Goal: Task Accomplishment & Management: Contribute content

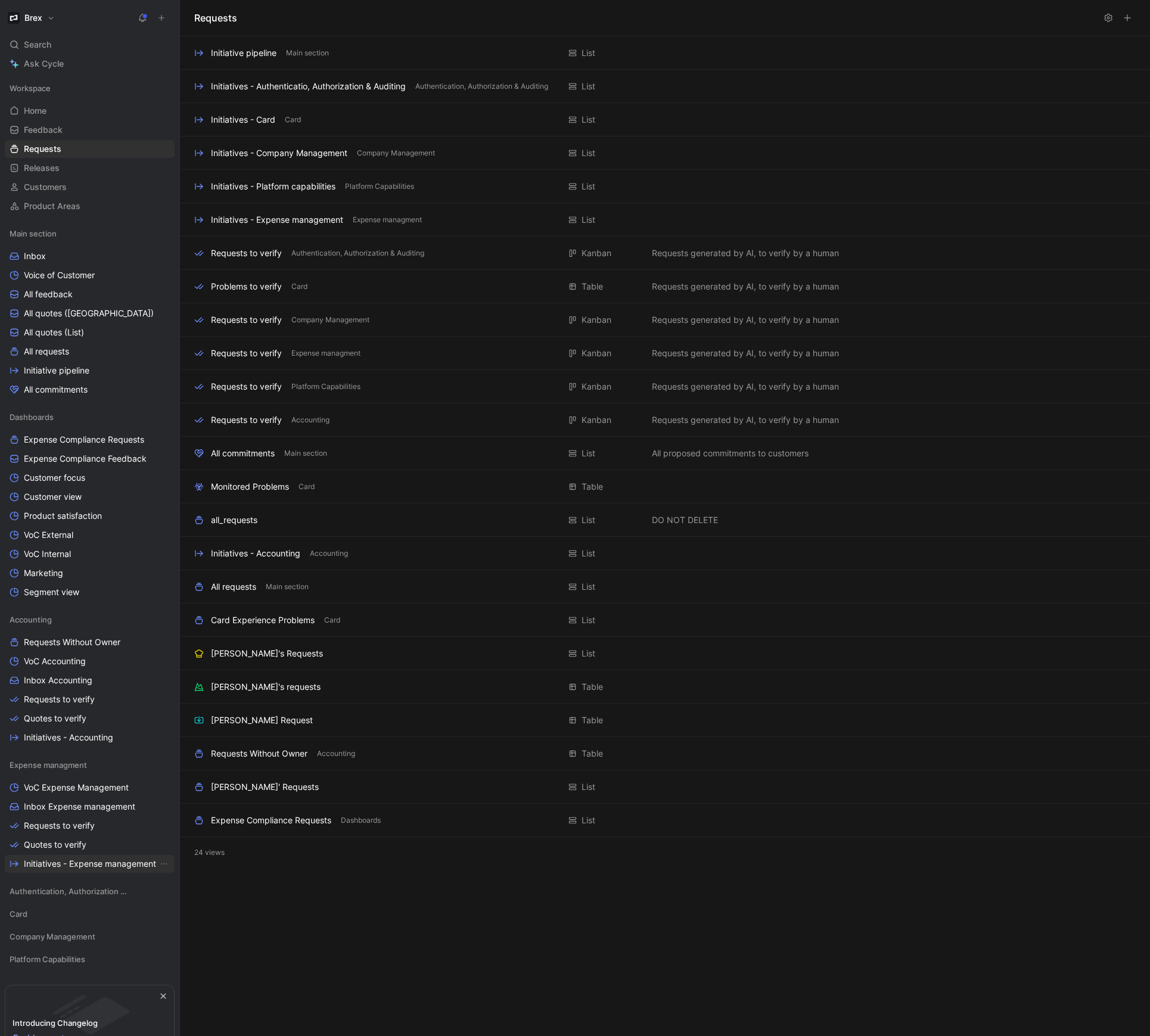
scroll to position [79, 0]
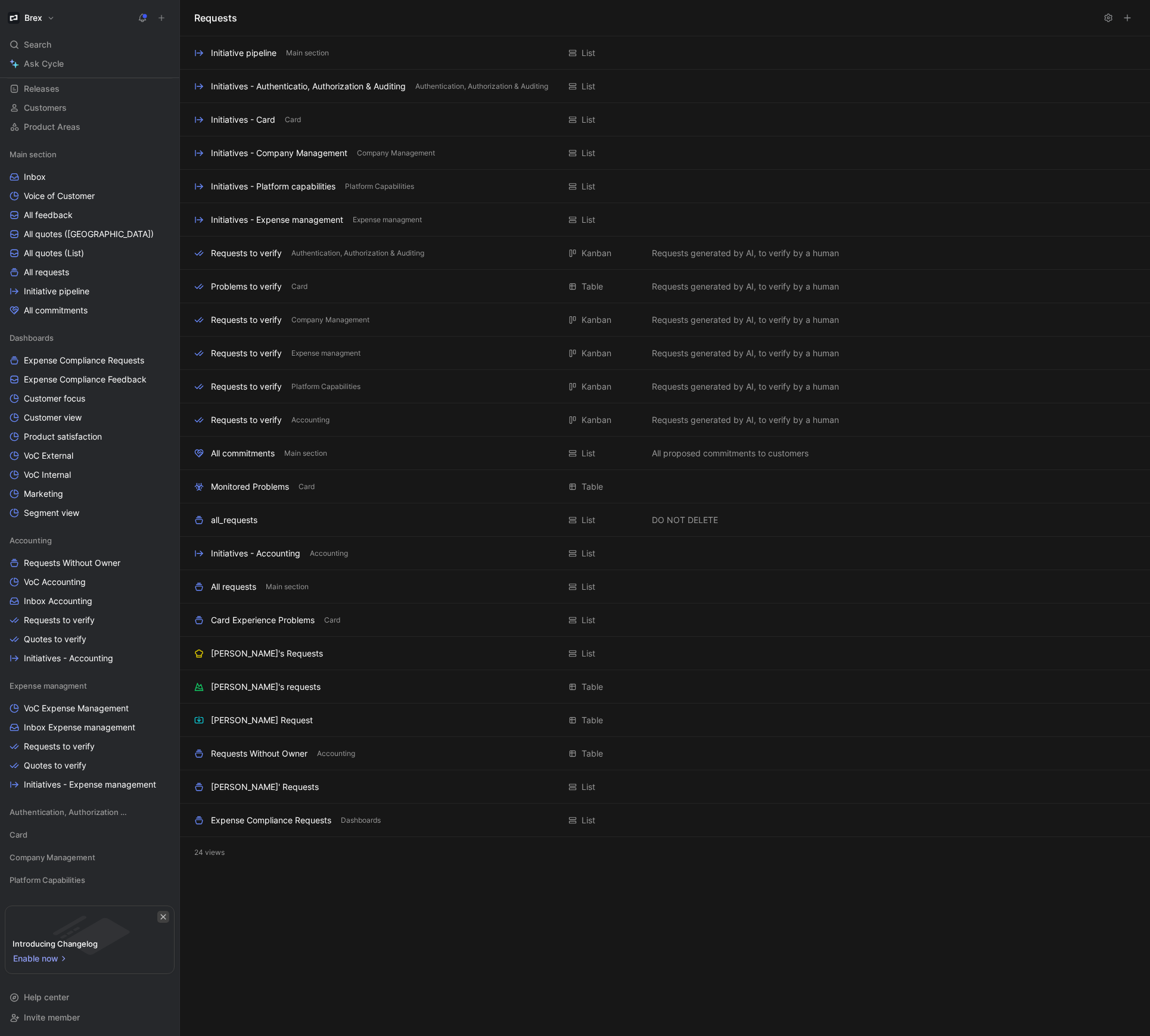
click at [162, 916] on icon "button" at bounding box center [163, 916] width 5 height 5
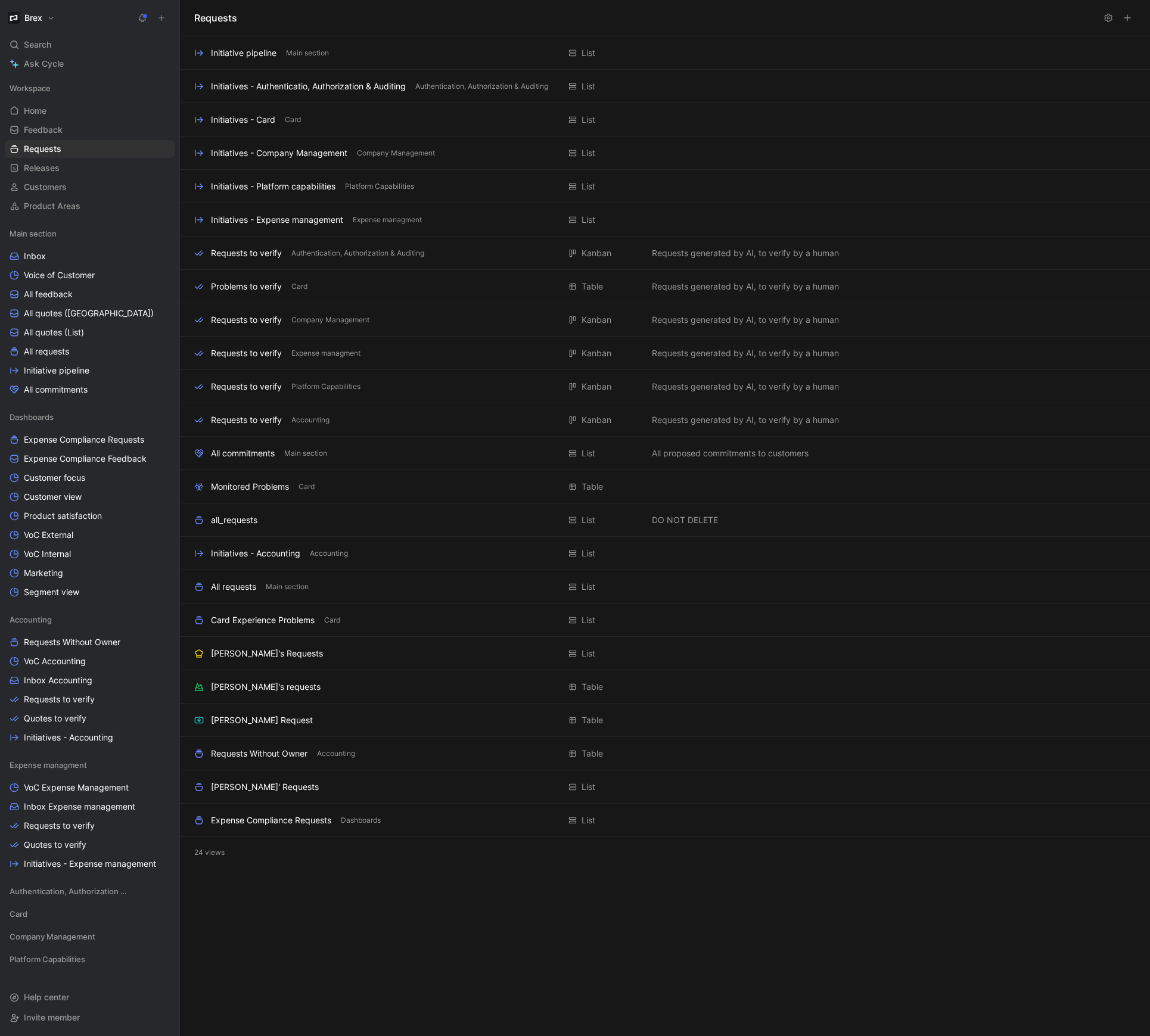
scroll to position [0, 0]
click at [54, 106] on link "Home G then H" at bounding box center [90, 110] width 170 height 18
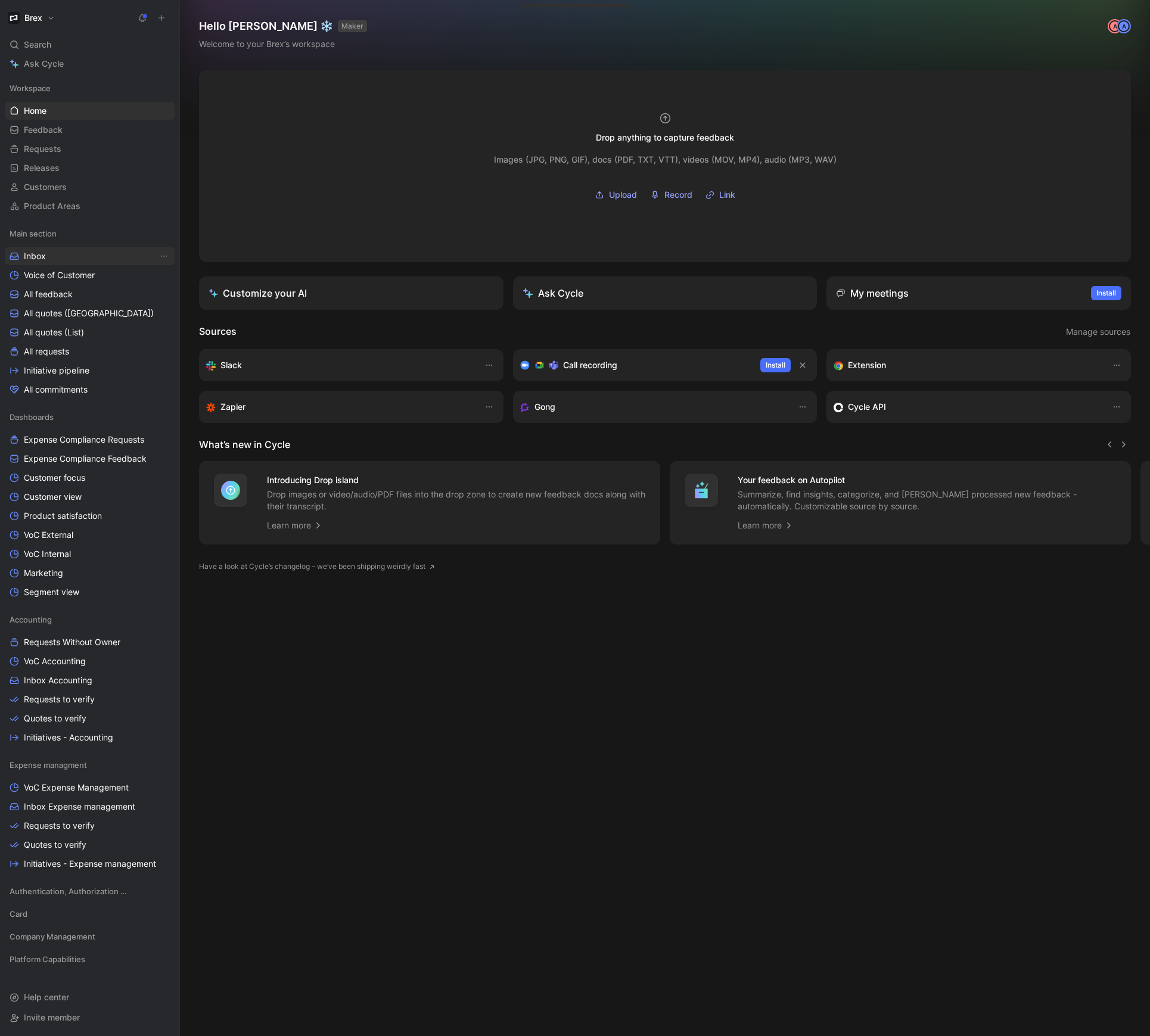
click at [24, 250] on span "Inbox" at bounding box center [35, 256] width 22 height 12
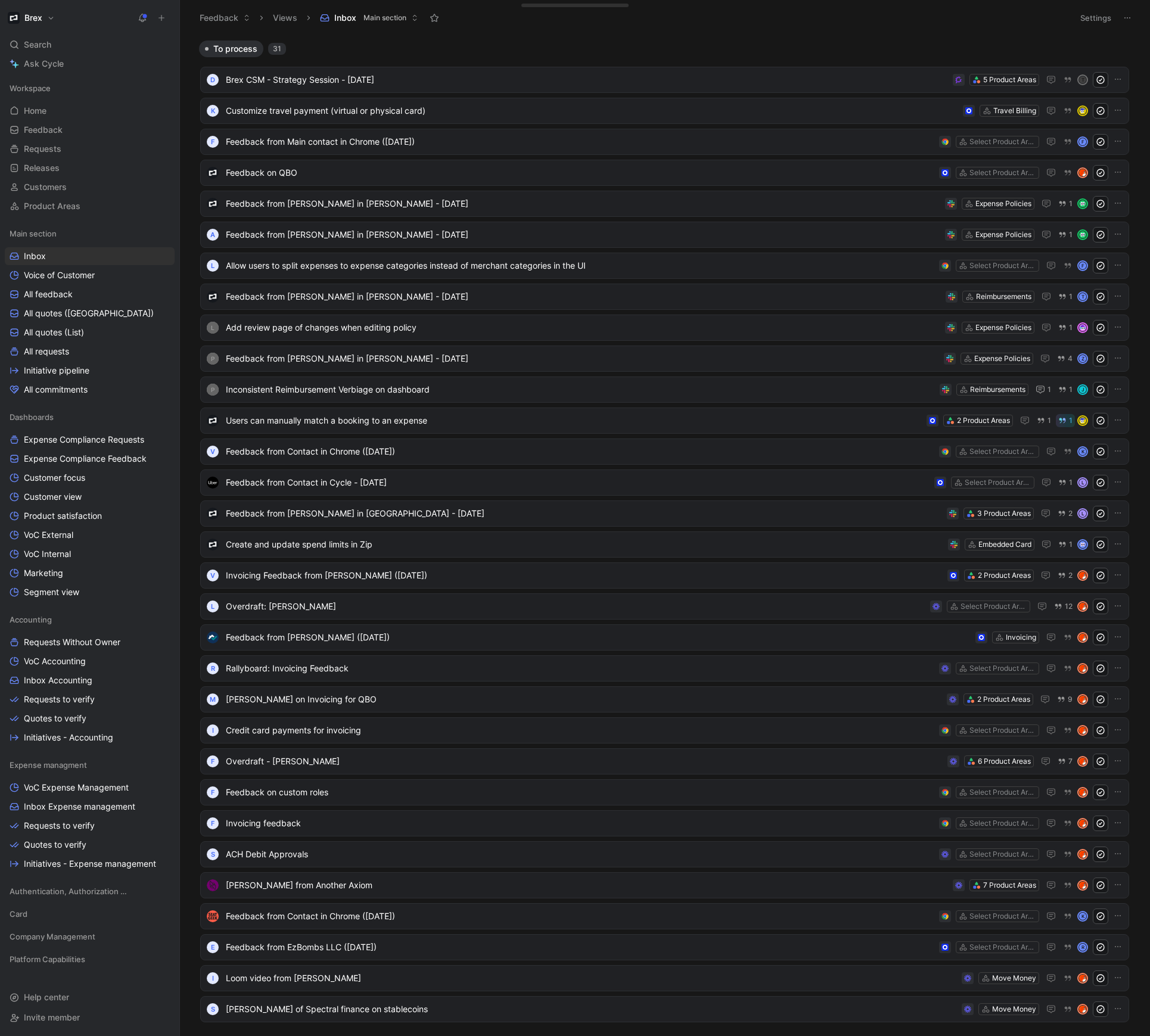
click at [379, 18] on span "Main section" at bounding box center [384, 18] width 43 height 12
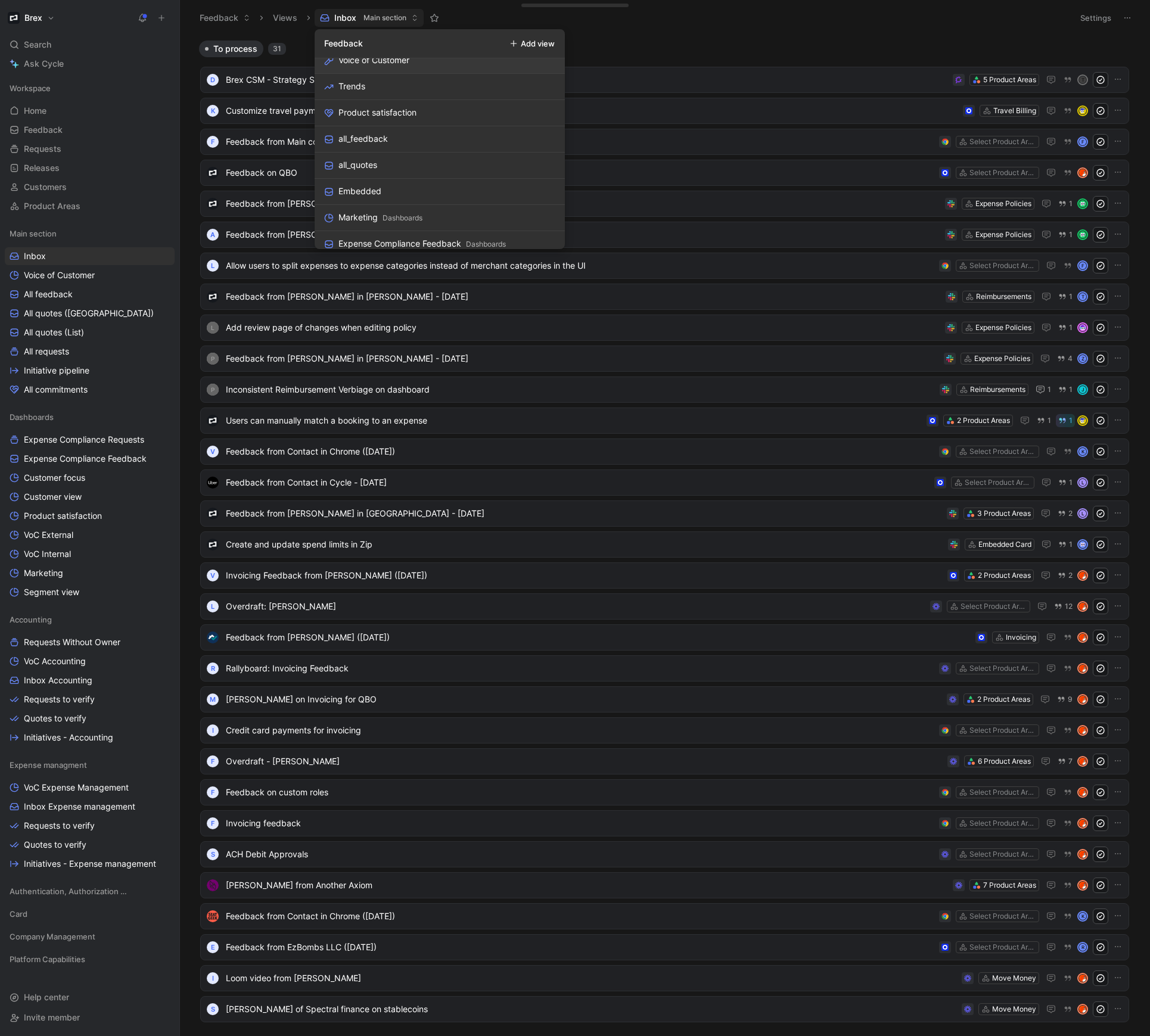
scroll to position [878, 0]
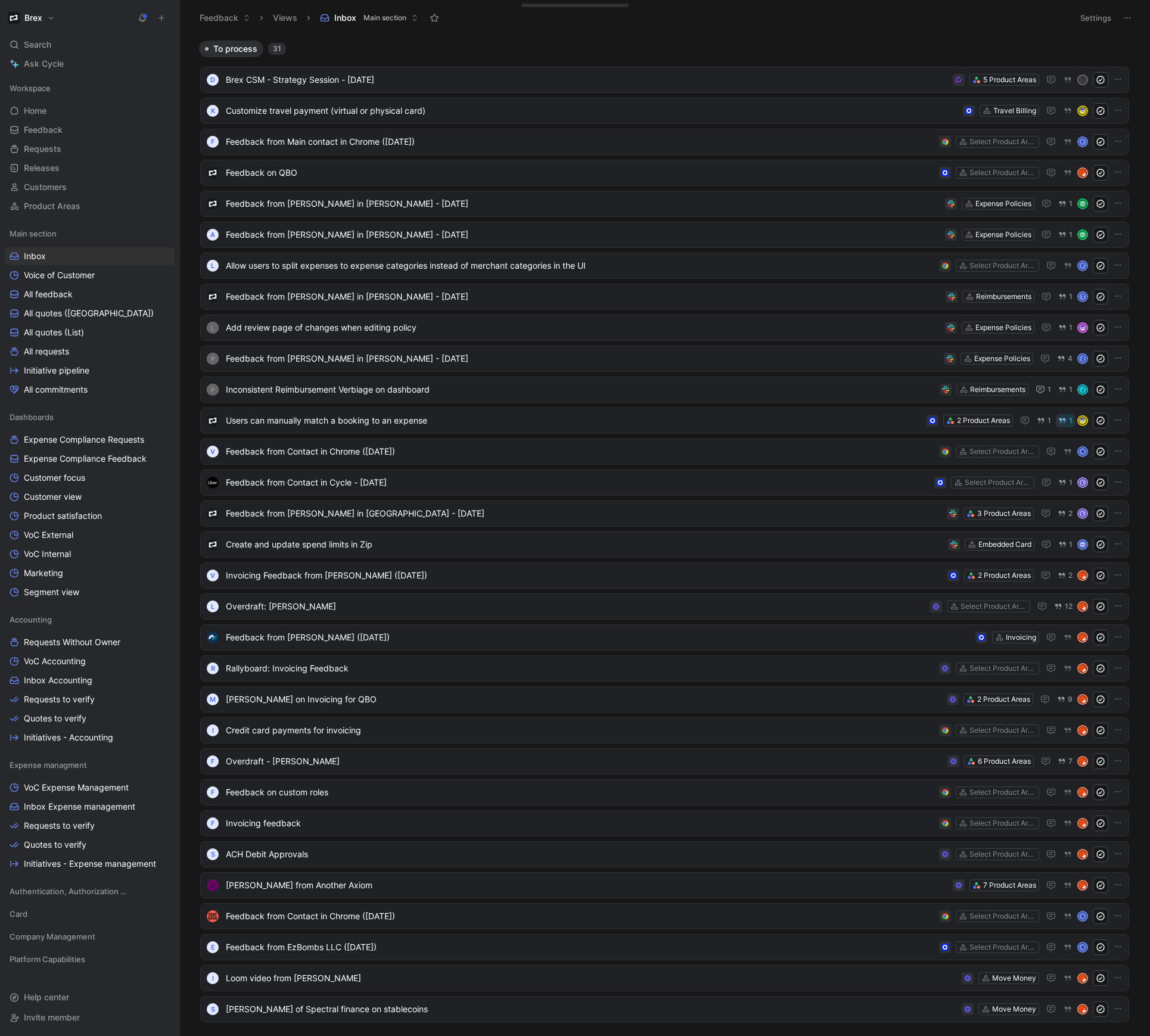
click at [287, 14] on button "Views" at bounding box center [284, 18] width 35 height 18
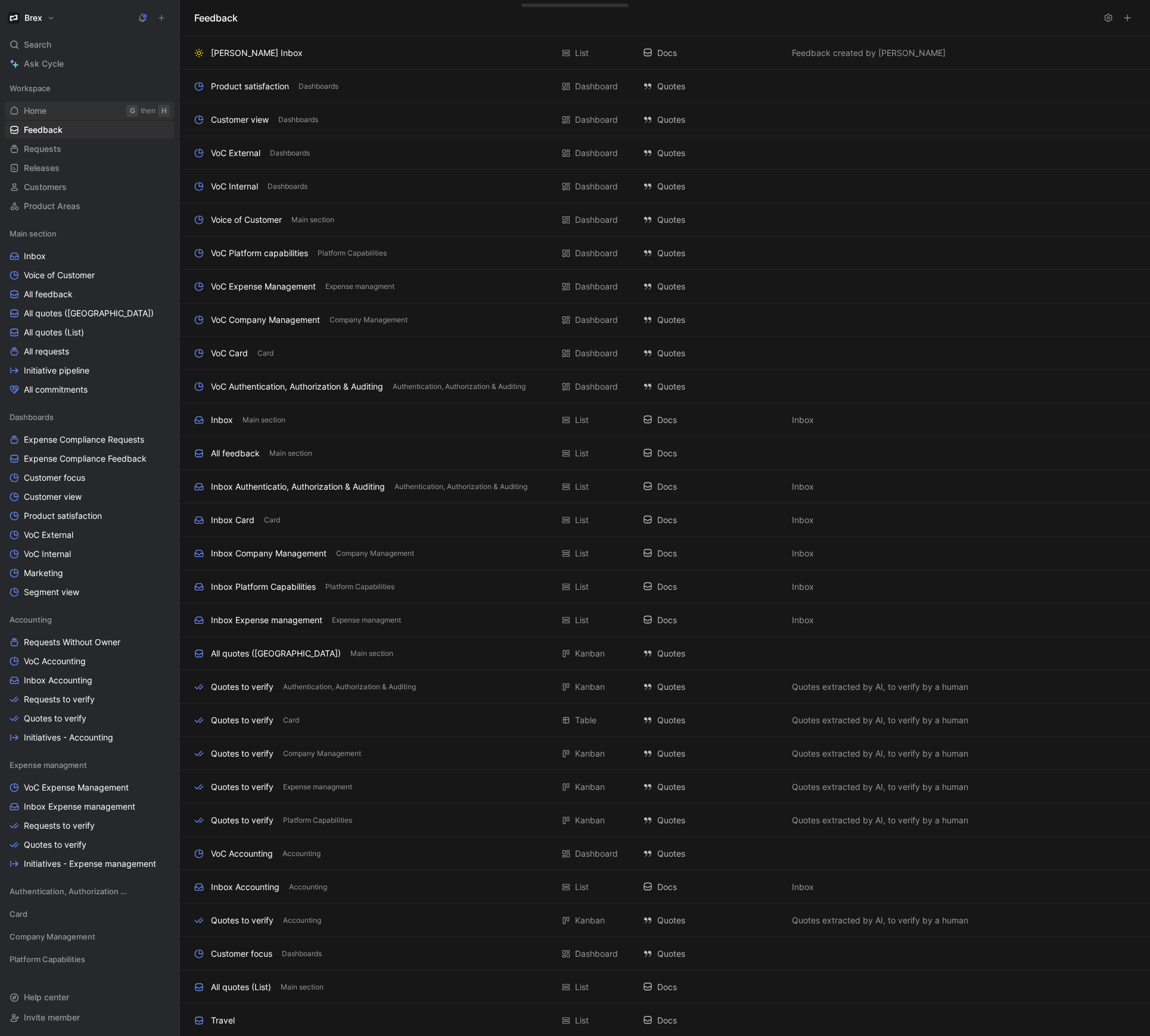
click at [66, 109] on link "Home G then H" at bounding box center [90, 110] width 170 height 18
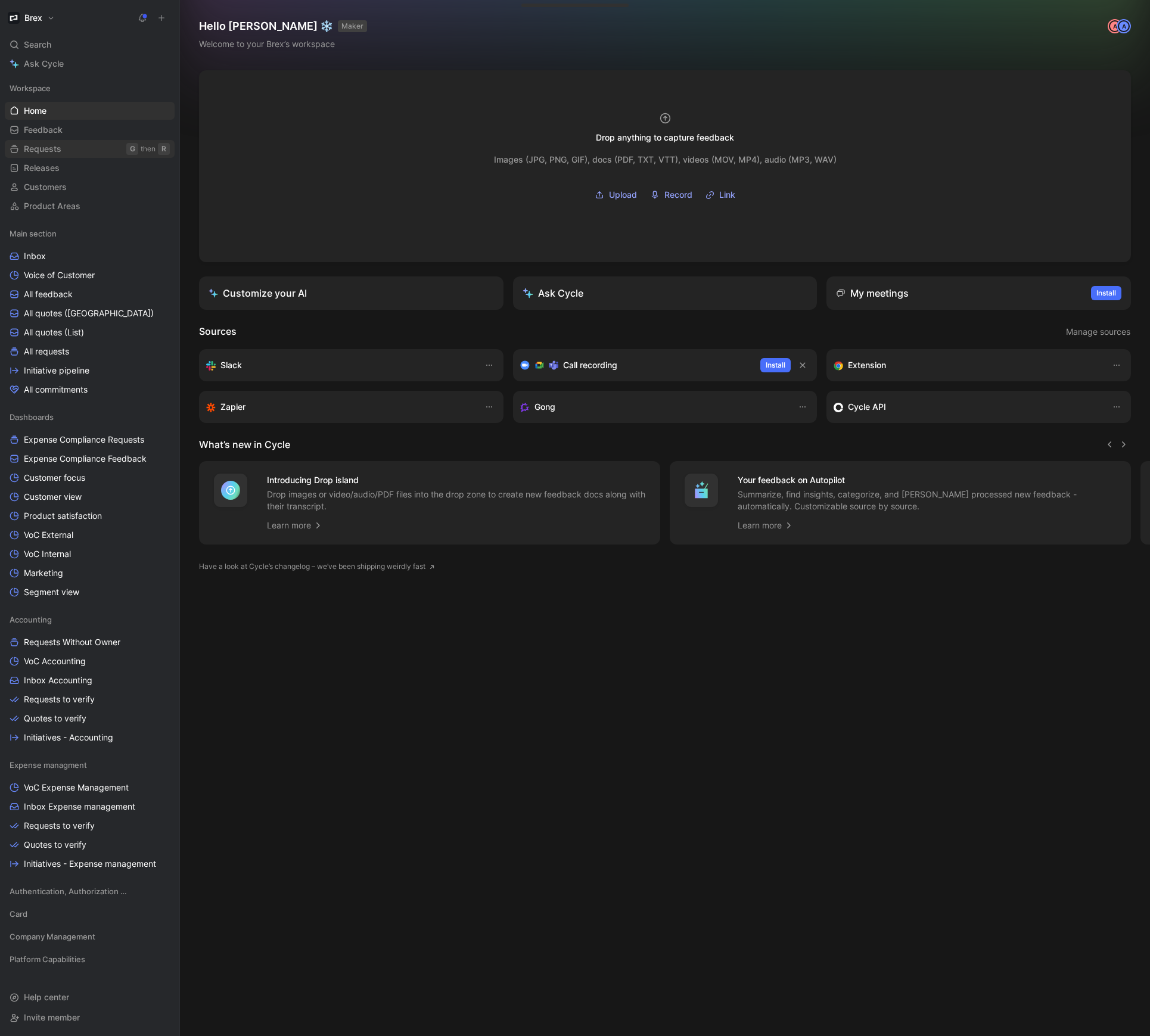
click at [48, 147] on span "Requests" at bounding box center [42, 148] width 37 height 12
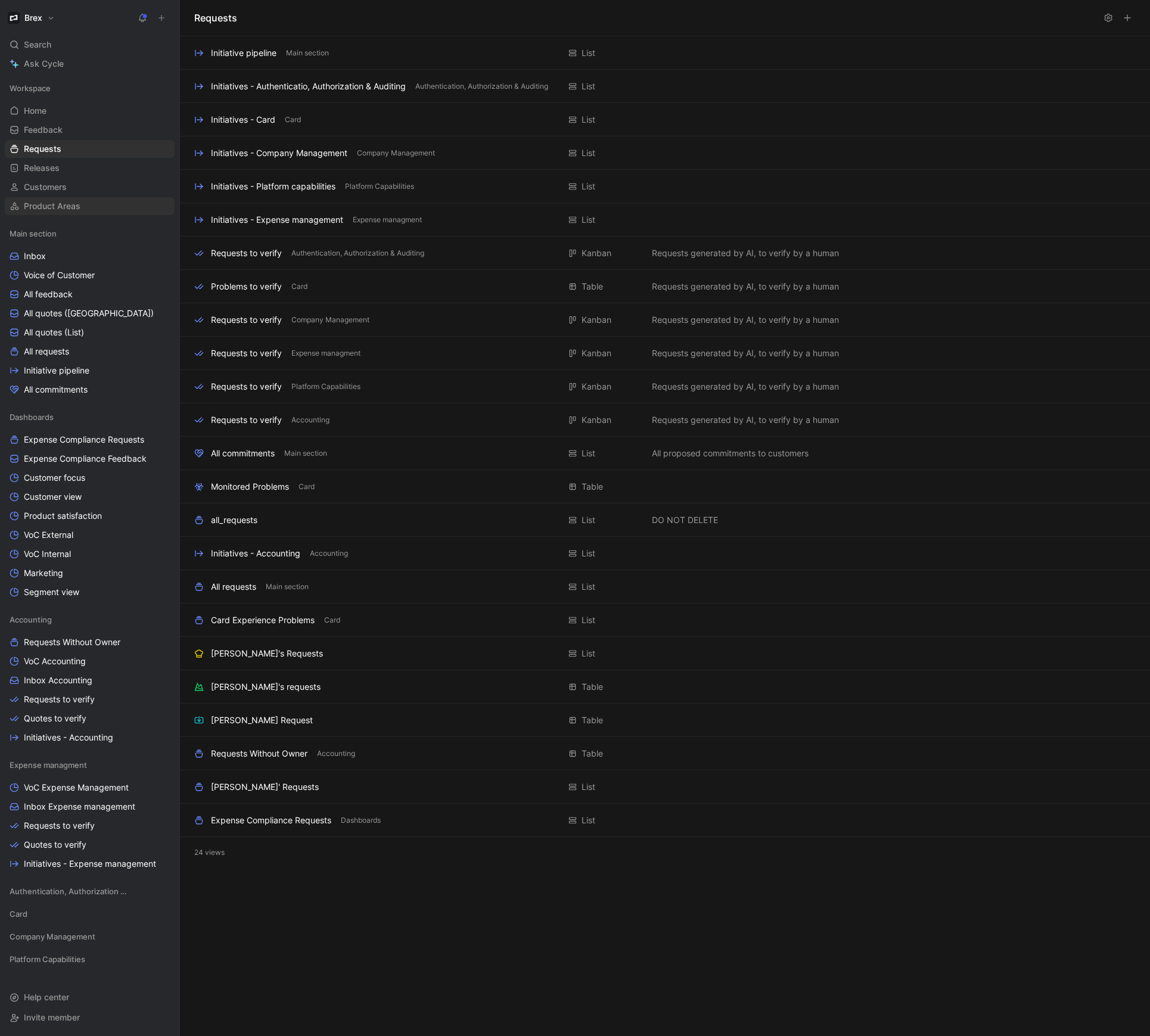
click at [73, 207] on span "Product Areas" at bounding box center [52, 206] width 57 height 12
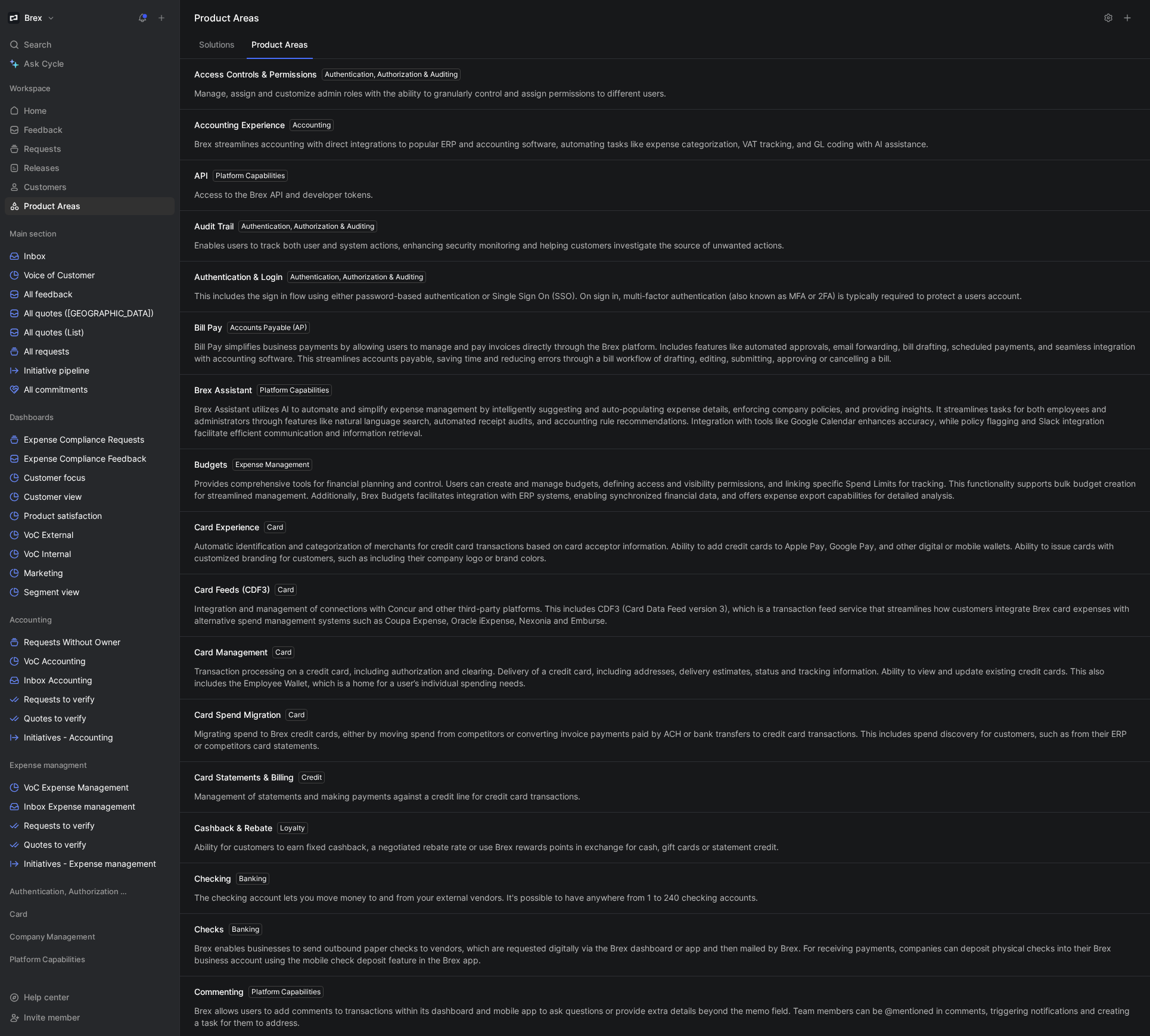
click at [266, 45] on button "Product Areas" at bounding box center [280, 48] width 66 height 23
click at [205, 49] on button "Solutions" at bounding box center [216, 48] width 45 height 23
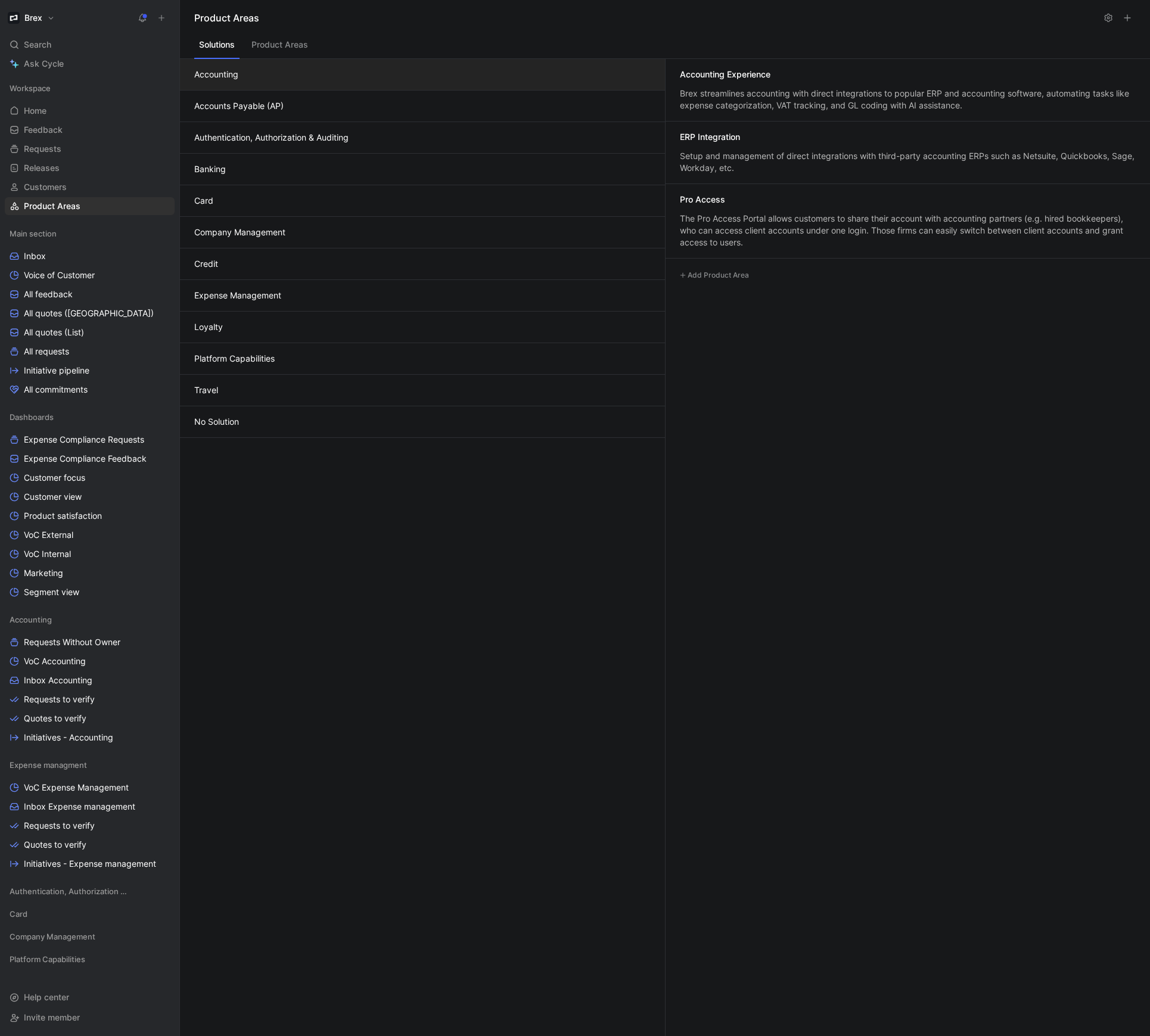
click at [244, 287] on button "Expense Management" at bounding box center [422, 295] width 485 height 31
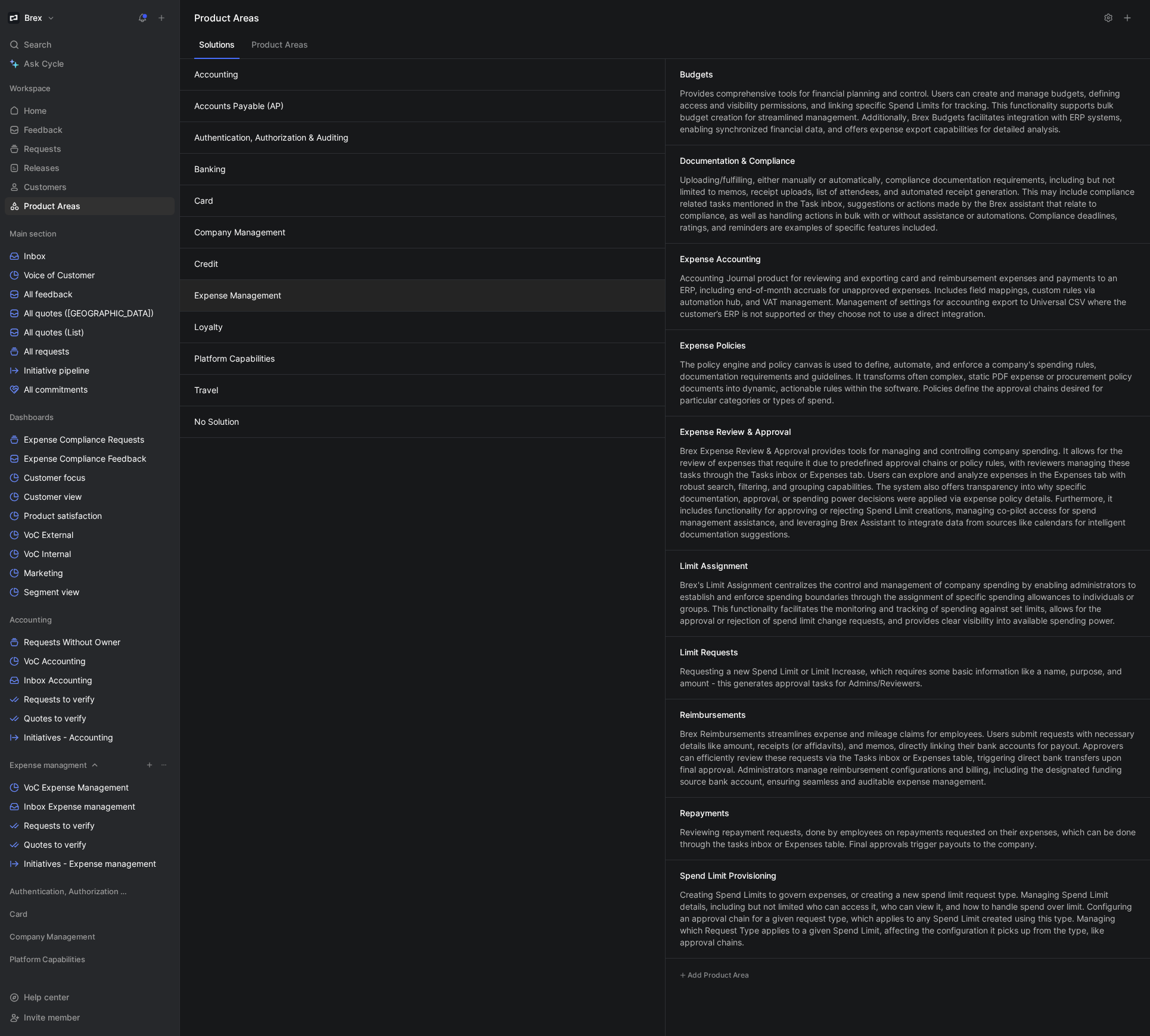
click at [66, 762] on span "Expense managment" at bounding box center [48, 764] width 77 height 12
click at [55, 859] on span "Initiatives - Expense management" at bounding box center [90, 864] width 132 height 12
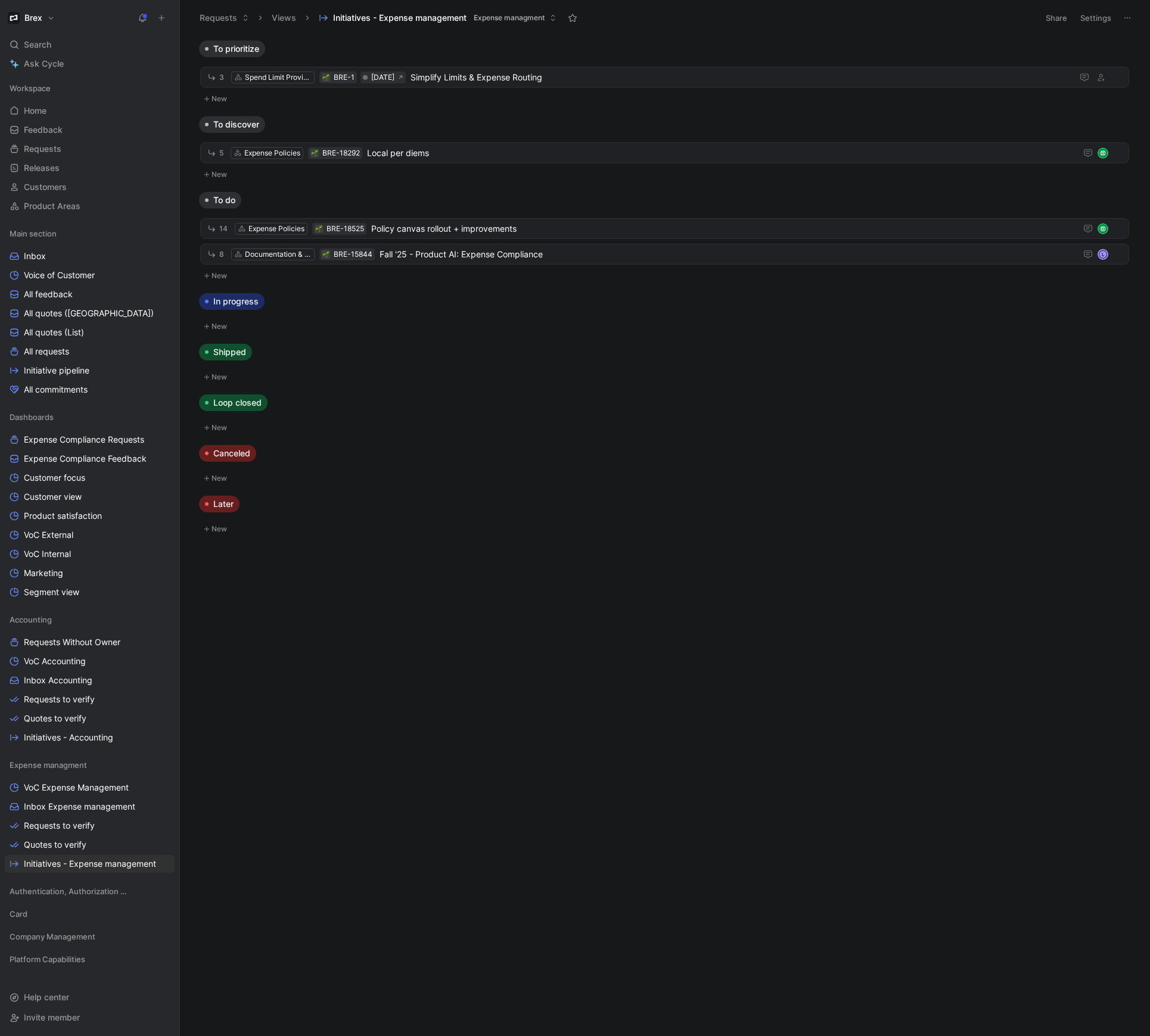
click at [558, 19] on button "Initiatives - Expense management Expense managment" at bounding box center [437, 18] width 249 height 18
click at [1101, 19] on button "Settings" at bounding box center [1095, 18] width 42 height 17
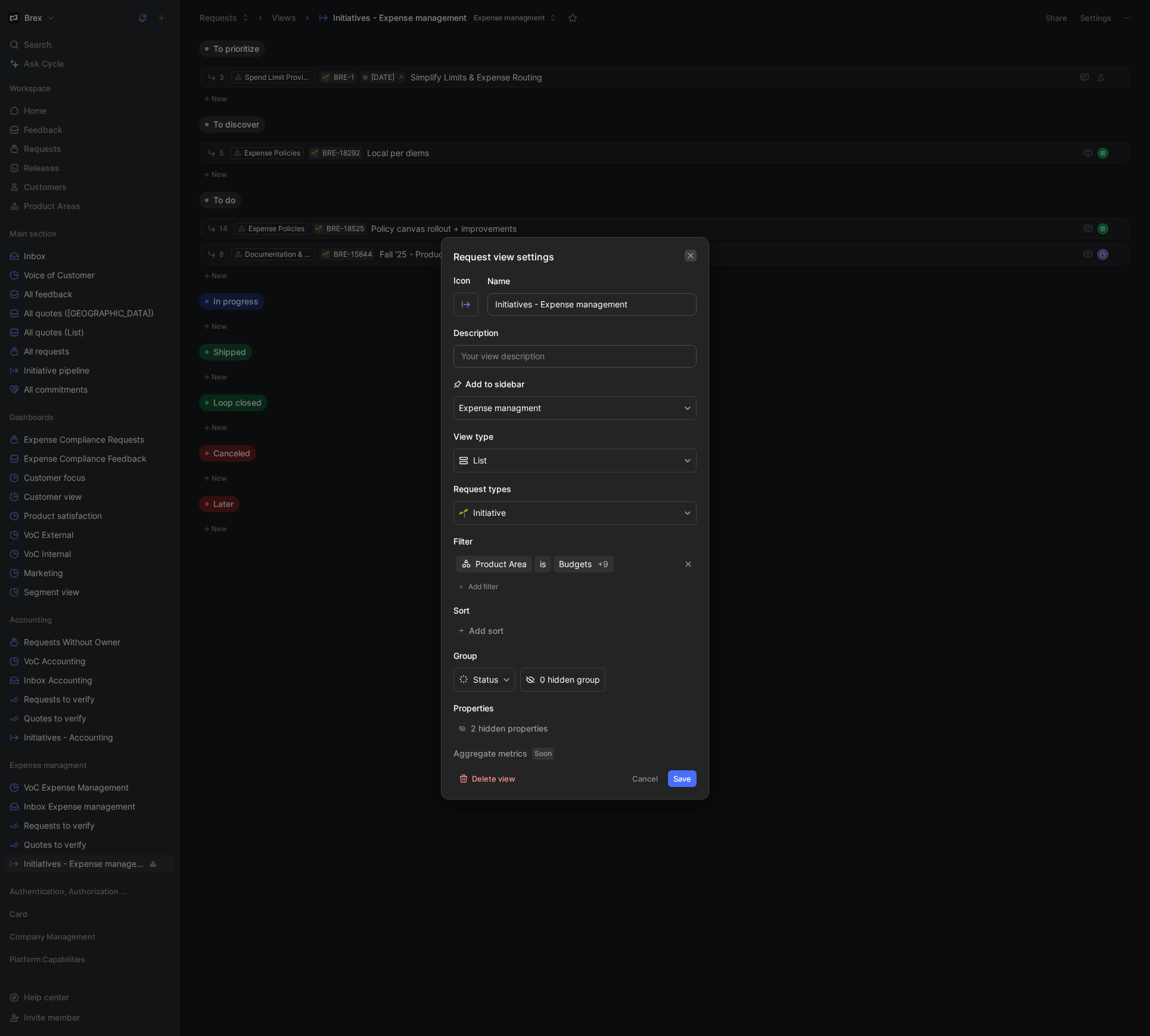
click at [693, 257] on icon "button" at bounding box center [691, 255] width 5 height 5
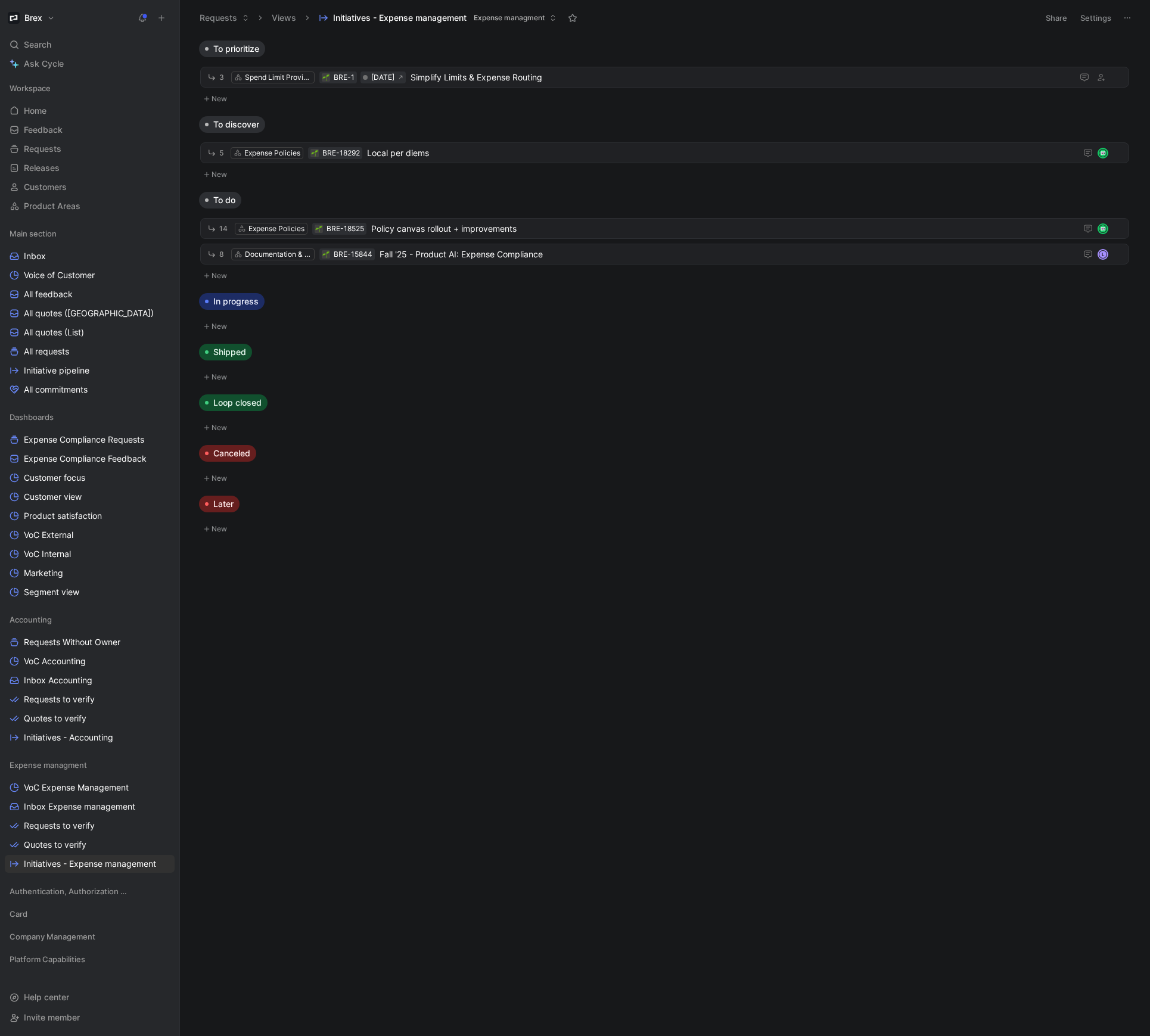
click at [1128, 19] on icon at bounding box center [1126, 17] width 9 height 9
click at [160, 619] on button at bounding box center [164, 619] width 12 height 12
click at [40, 414] on span "Dashboards" at bounding box center [31, 417] width 44 height 12
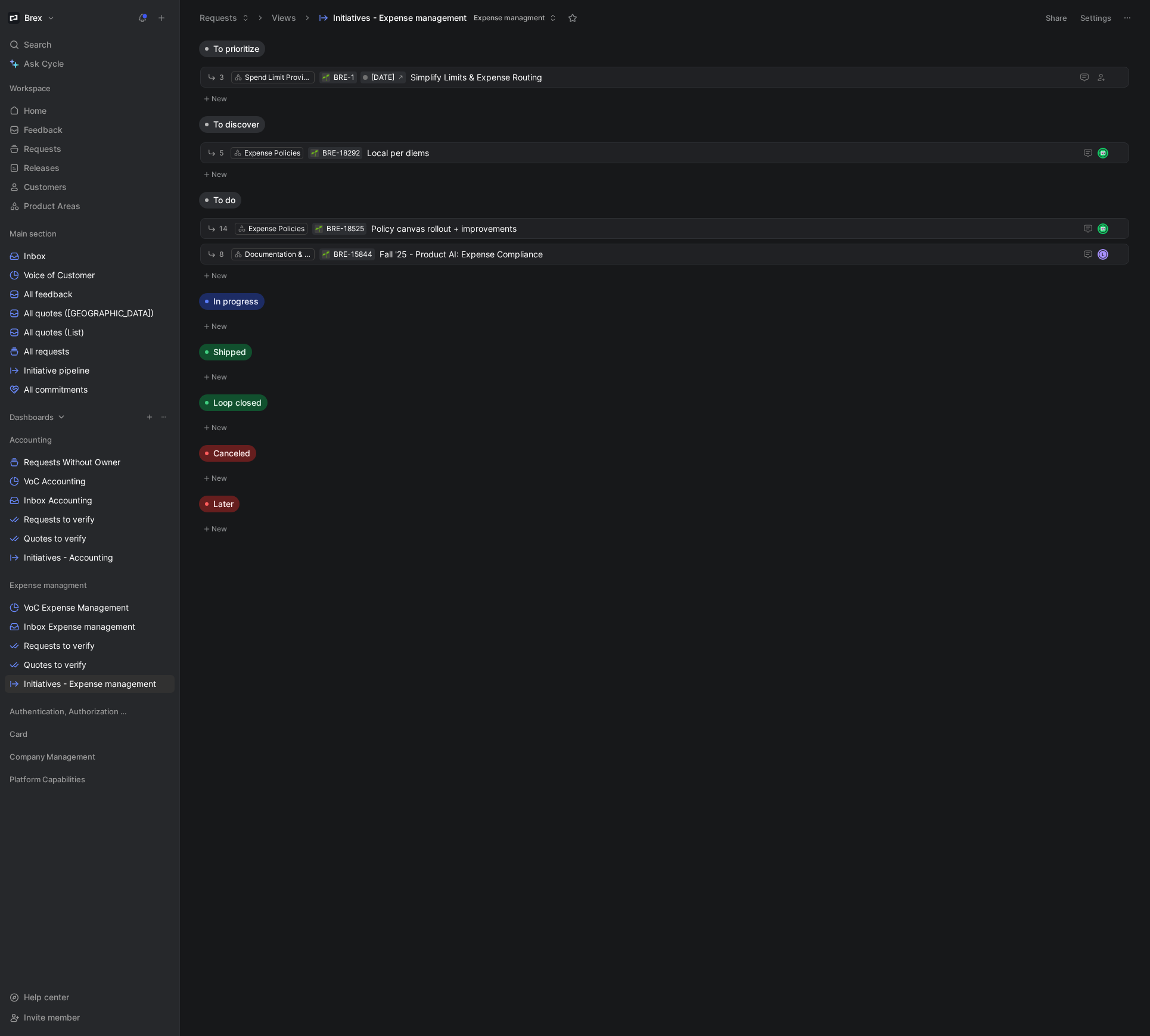
click at [40, 414] on span "Dashboards" at bounding box center [31, 417] width 44 height 12
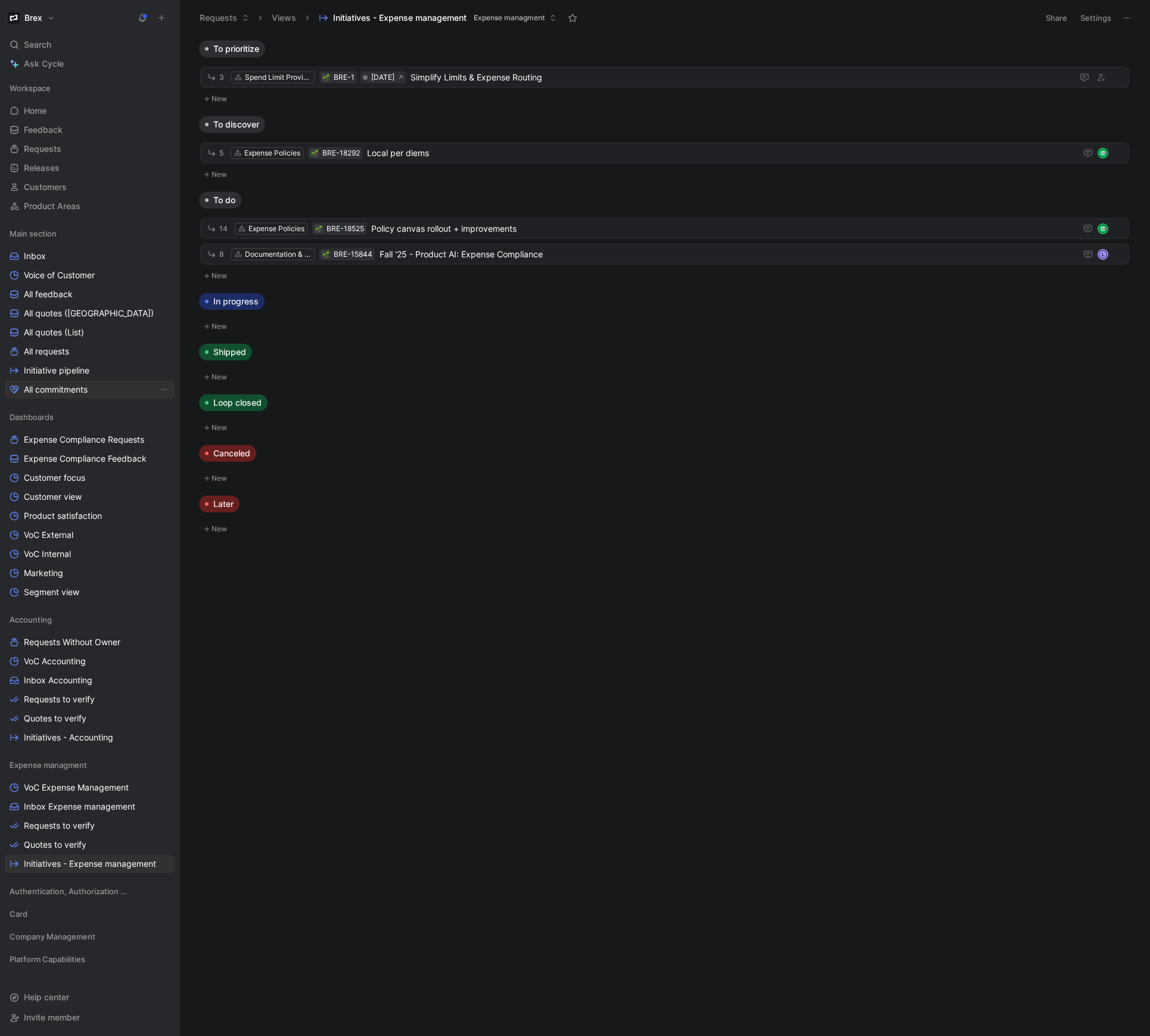
click at [37, 390] on span "All commitments" at bounding box center [55, 389] width 64 height 12
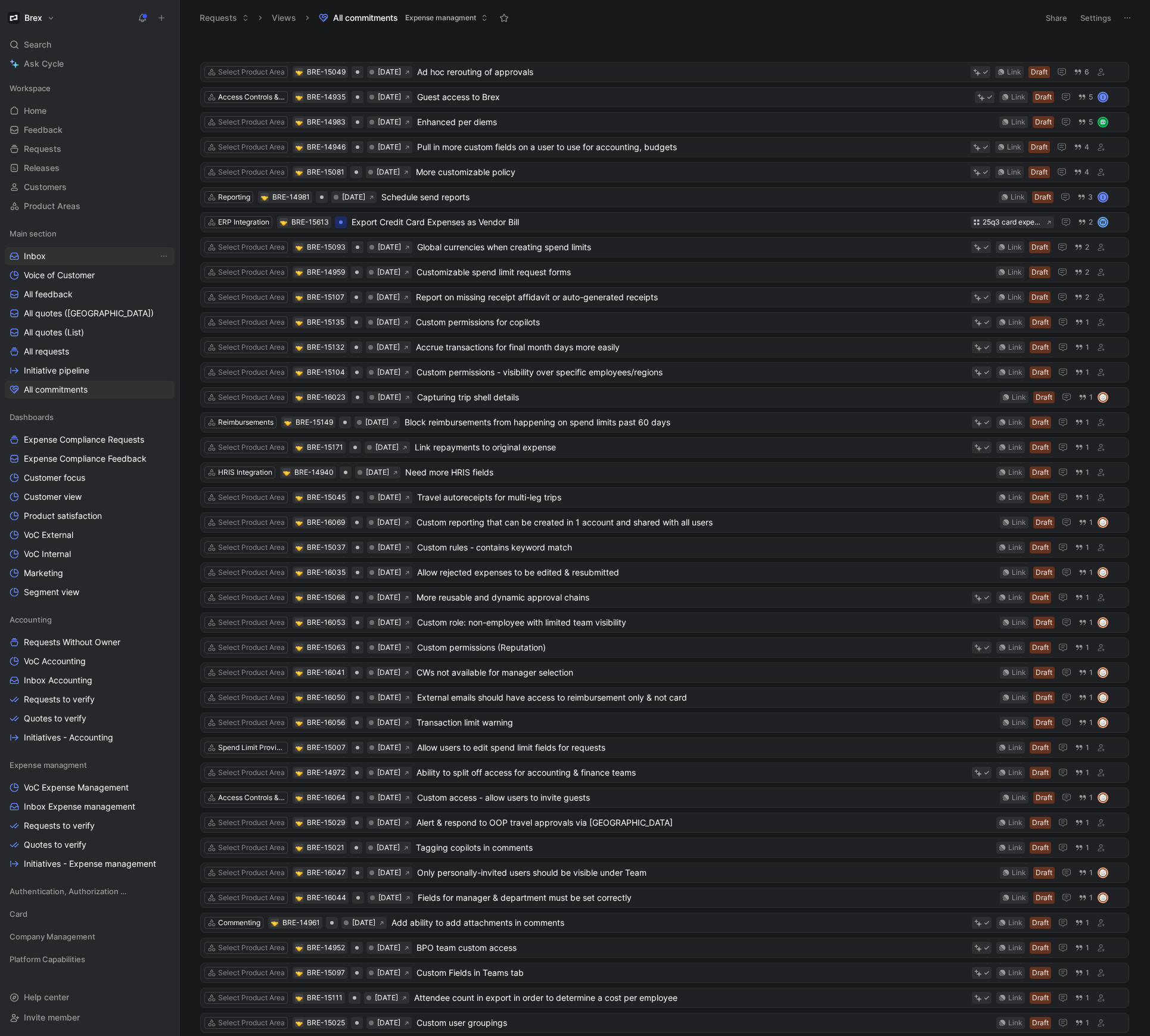
click at [27, 254] on span "Inbox" at bounding box center [35, 256] width 22 height 12
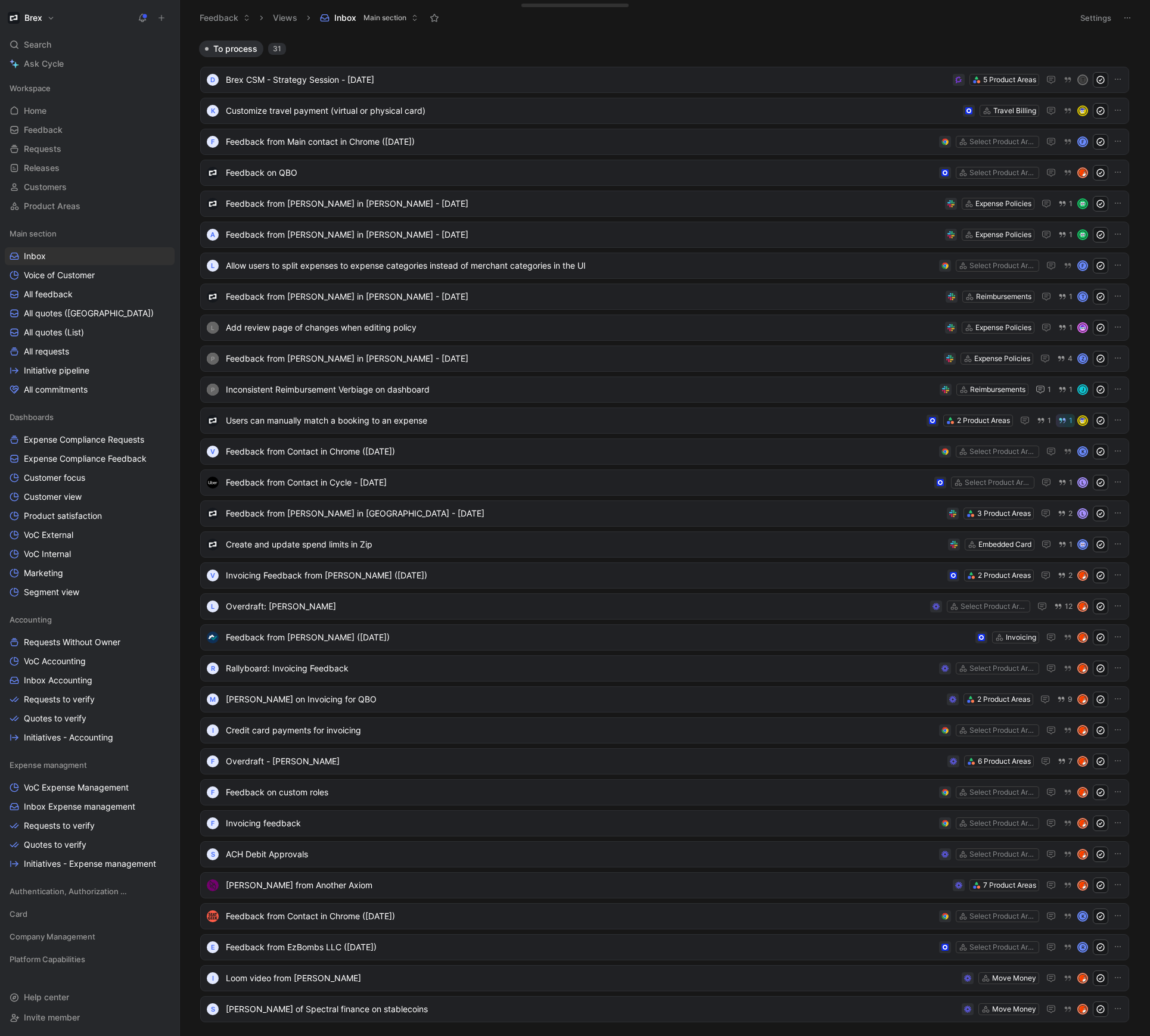
click at [236, 17] on button "Feedback" at bounding box center [225, 18] width 61 height 18
click at [240, 60] on span "Requests" at bounding box center [232, 60] width 36 height 10
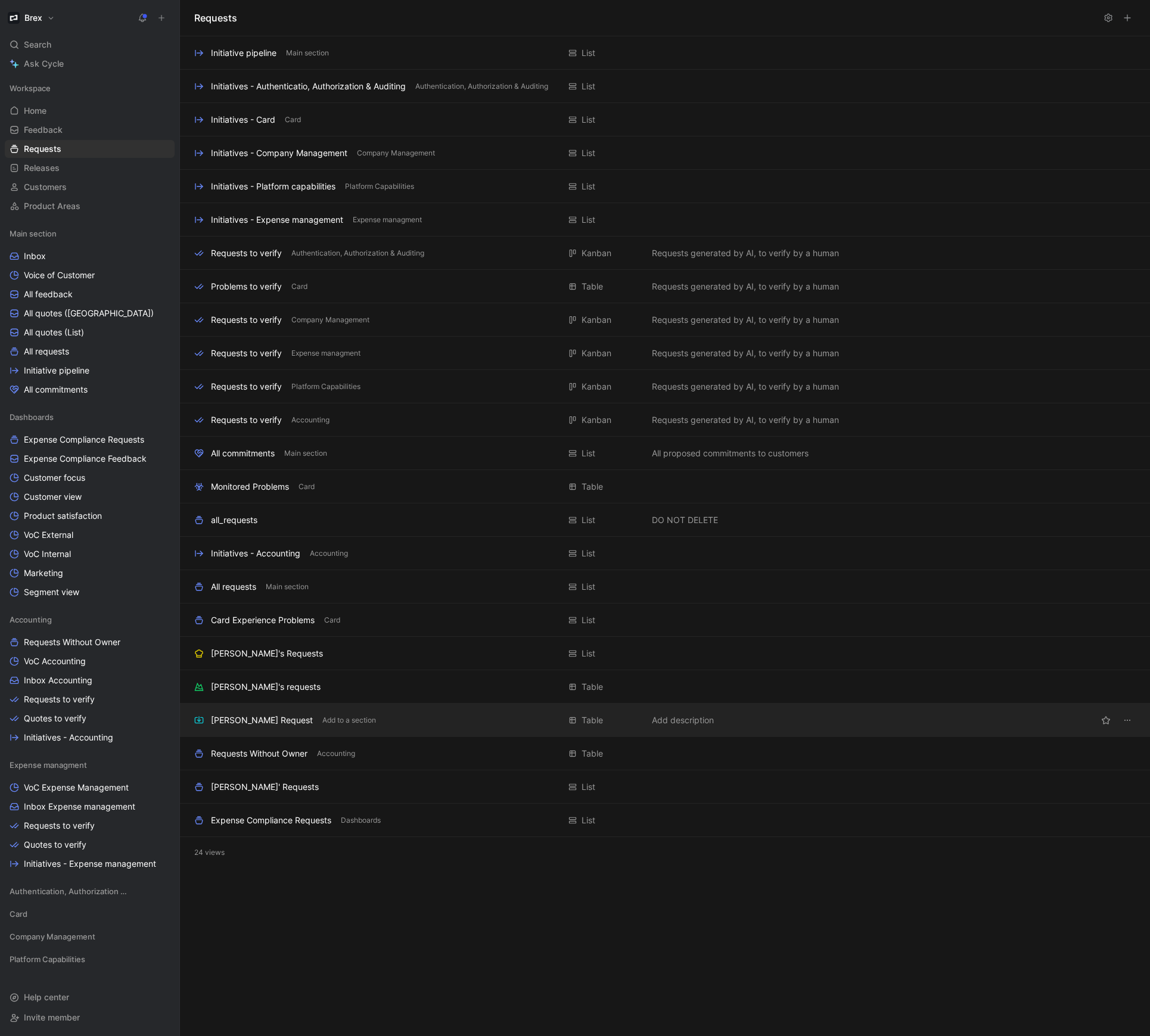
click at [253, 720] on div "[PERSON_NAME] Request" at bounding box center [261, 720] width 102 height 14
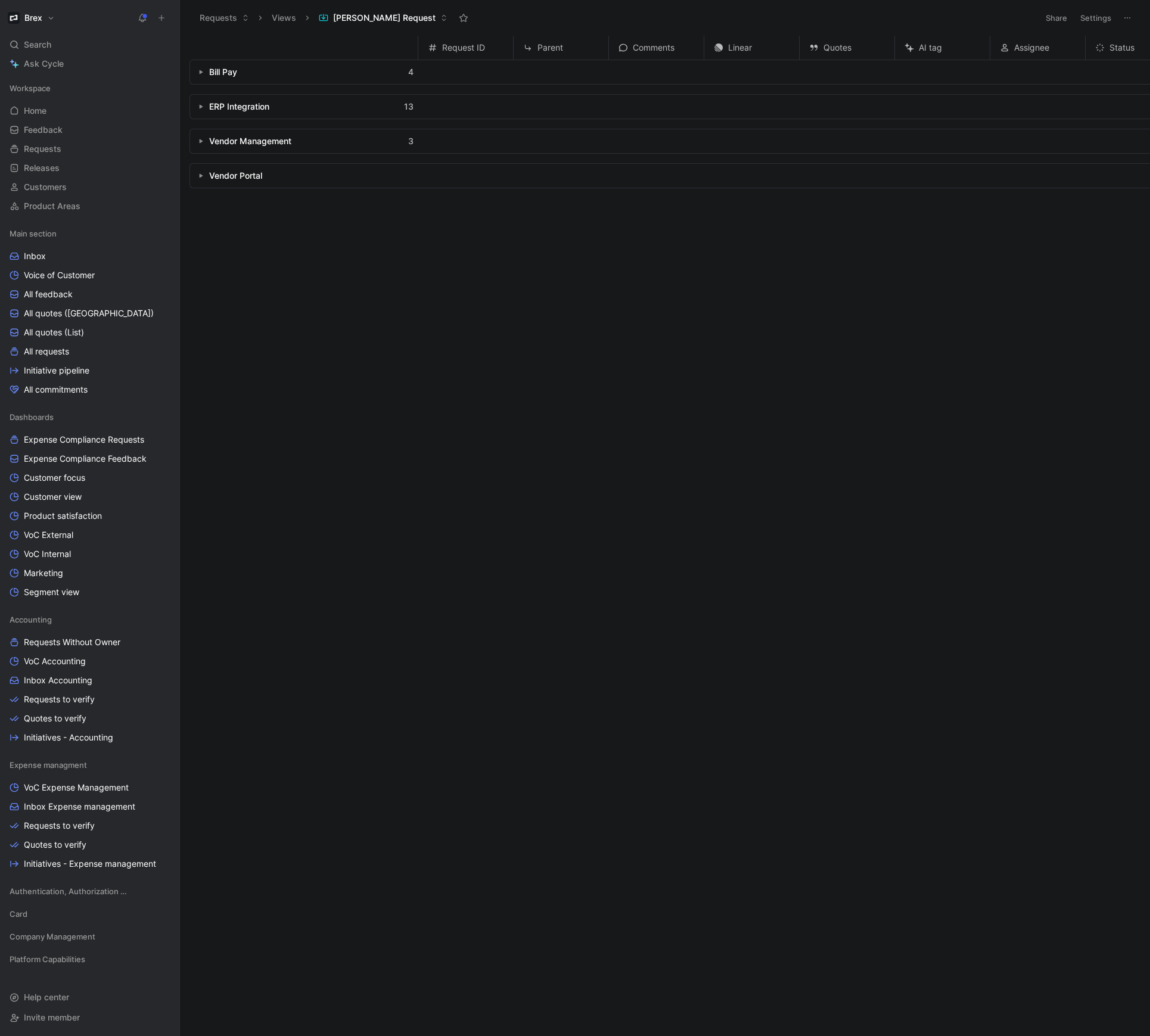
click at [203, 76] on button "button" at bounding box center [201, 72] width 12 height 12
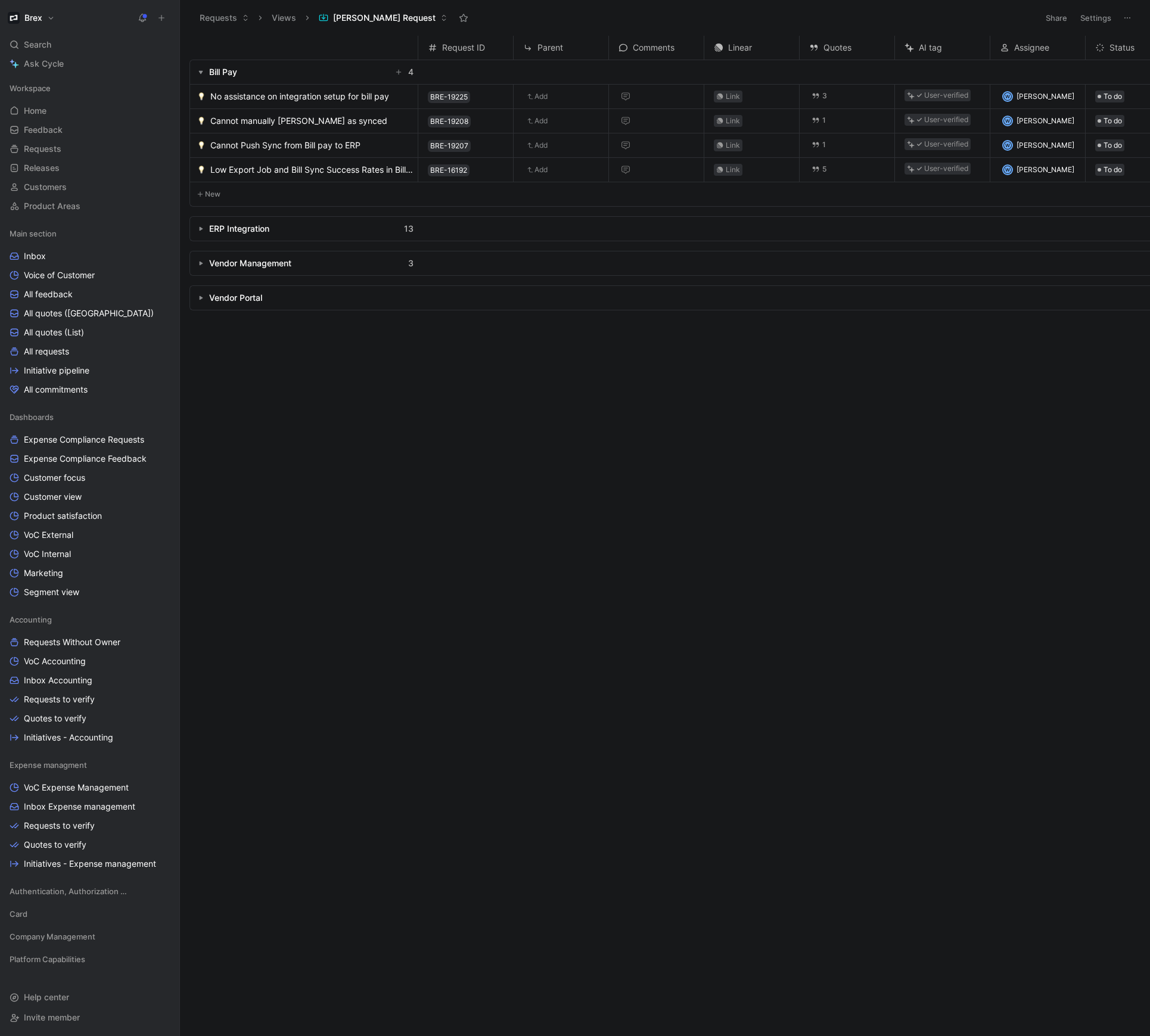
click at [203, 75] on button "button" at bounding box center [201, 72] width 12 height 12
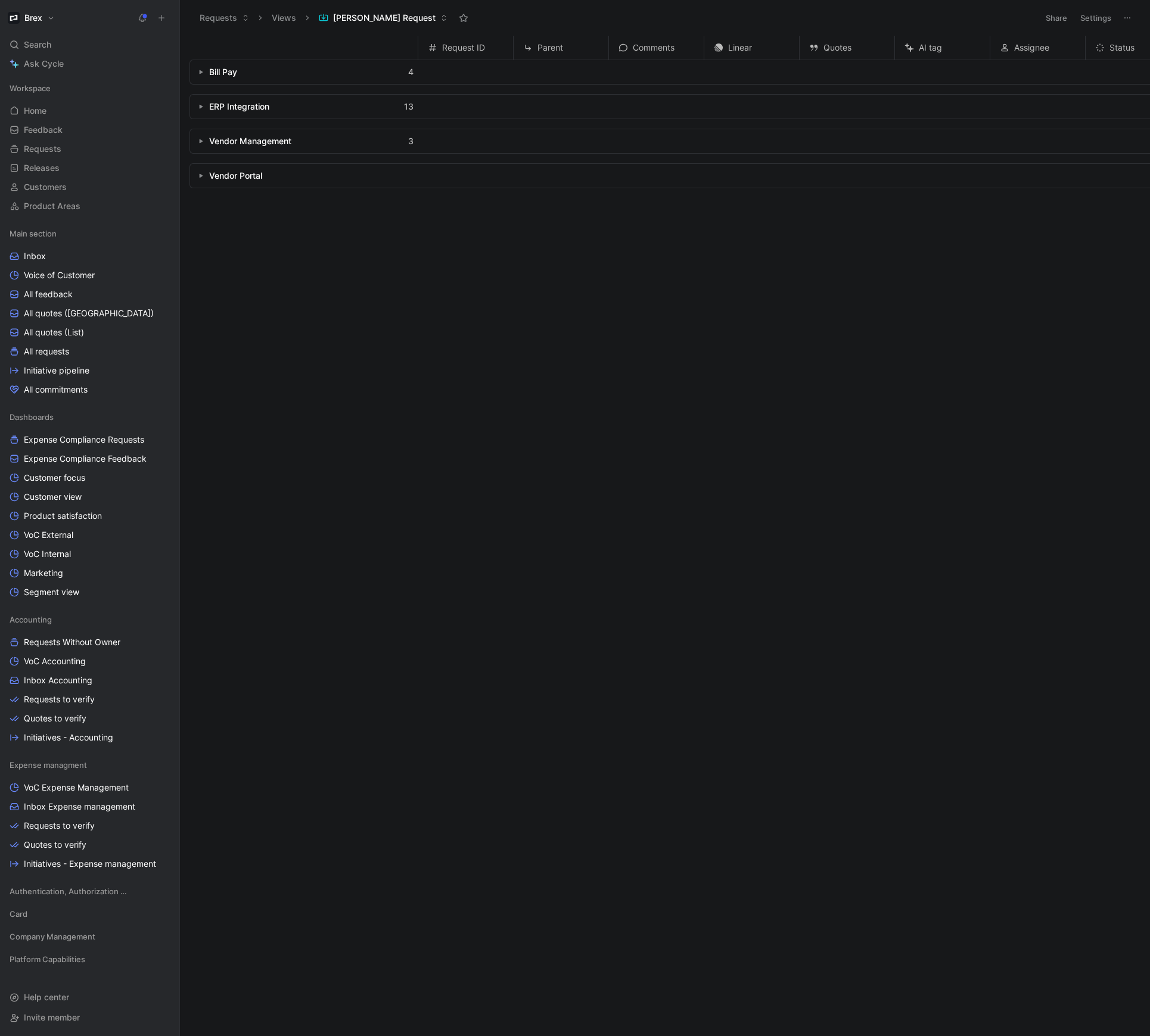
click at [199, 109] on icon "button" at bounding box center [201, 107] width 5 height 5
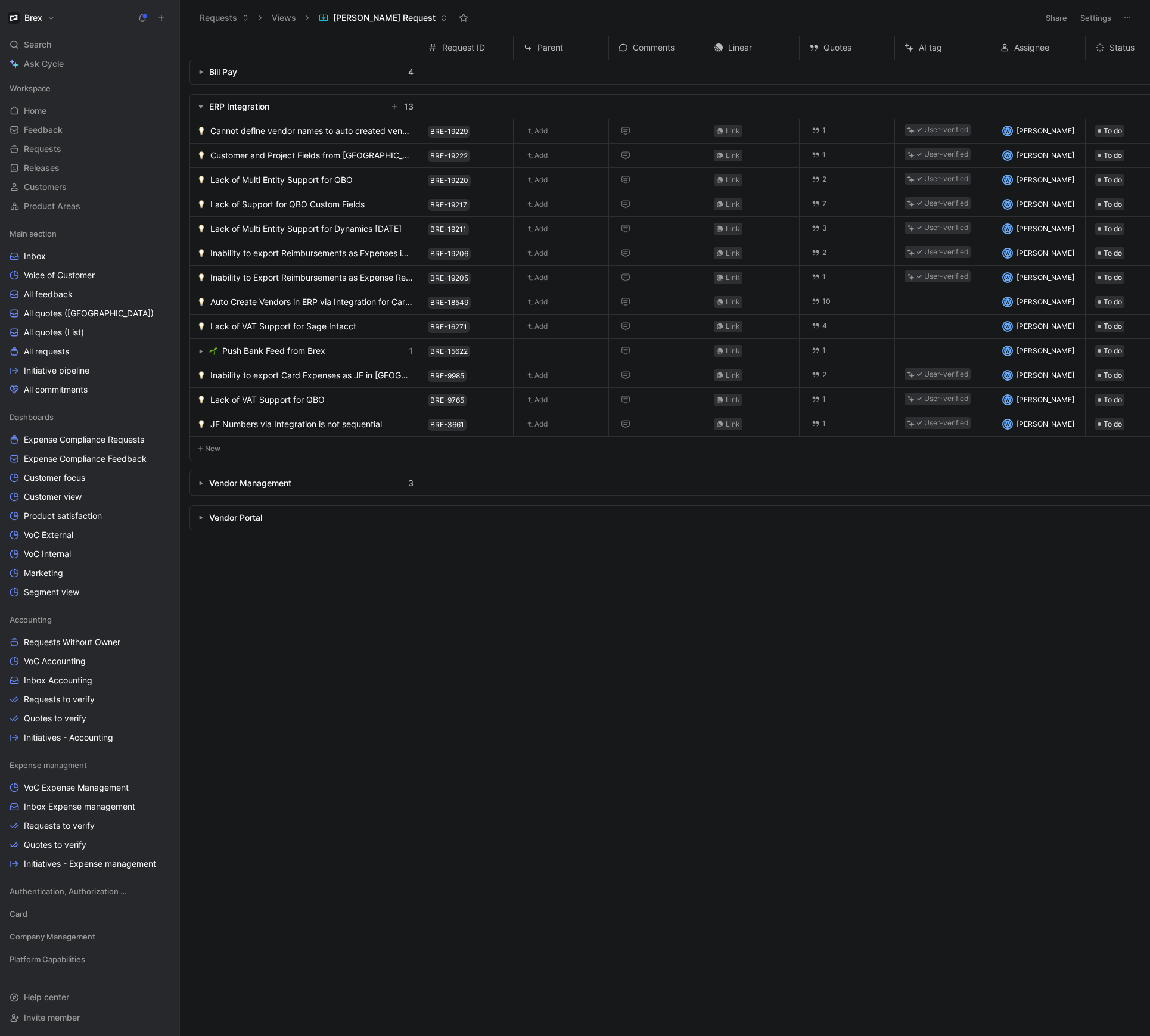
click at [199, 109] on icon "button" at bounding box center [201, 107] width 5 height 5
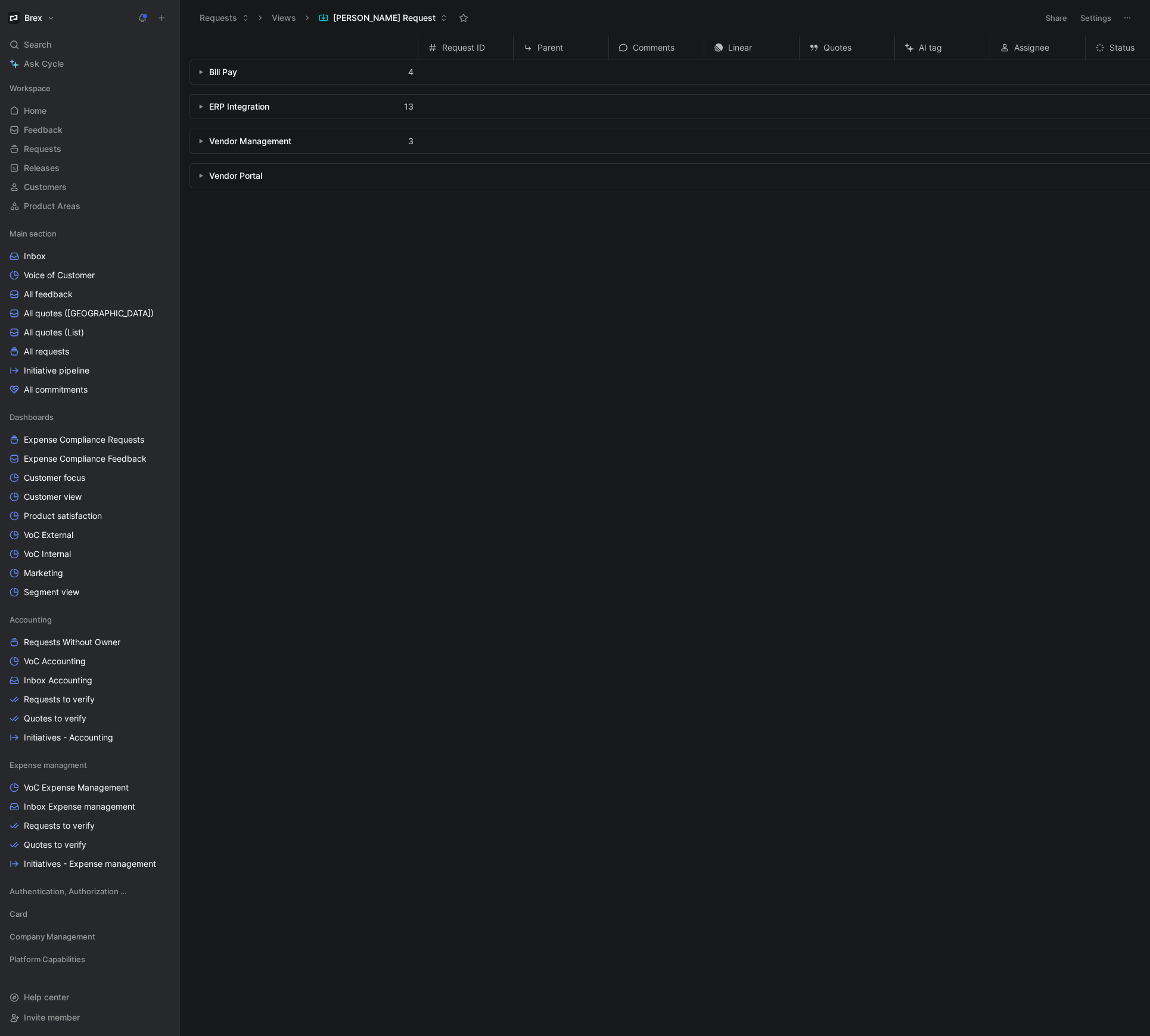
click at [201, 143] on icon "button" at bounding box center [201, 142] width 5 height 5
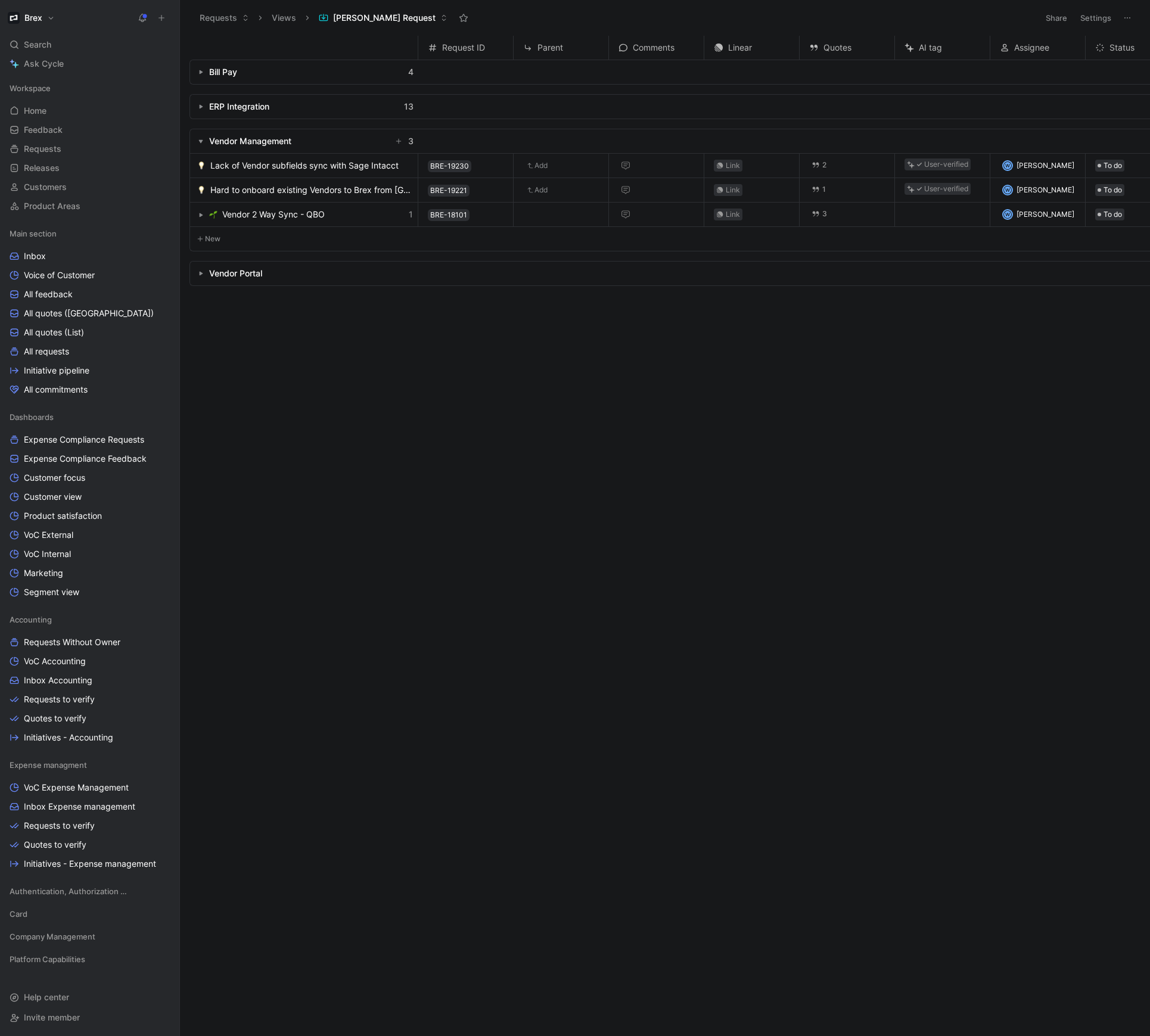
click at [201, 143] on use "button" at bounding box center [200, 142] width 4 height 3
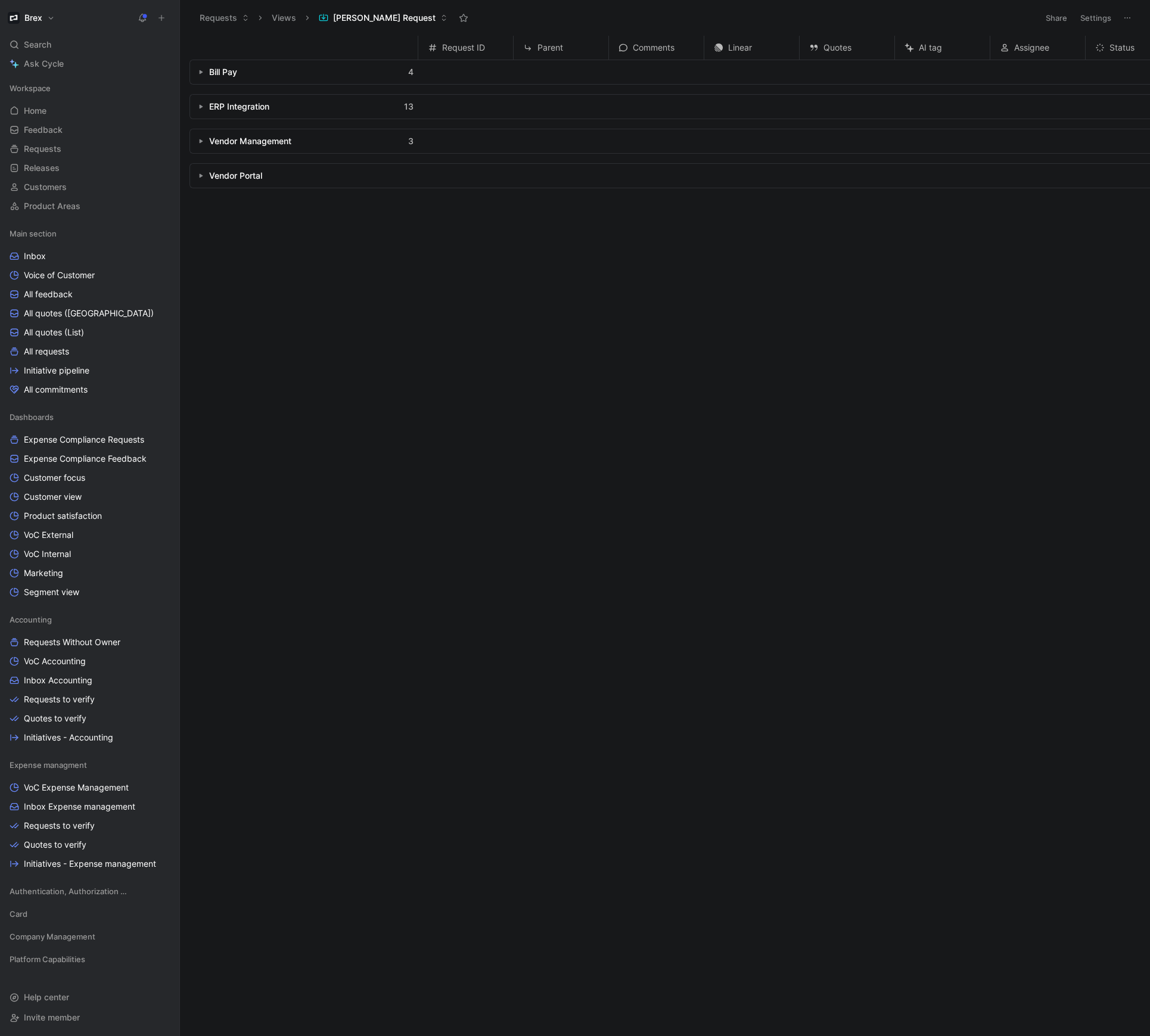
click at [1130, 14] on icon at bounding box center [1126, 17] width 9 height 9
click at [1069, 43] on span "Duplicate" at bounding box center [1059, 42] width 37 height 10
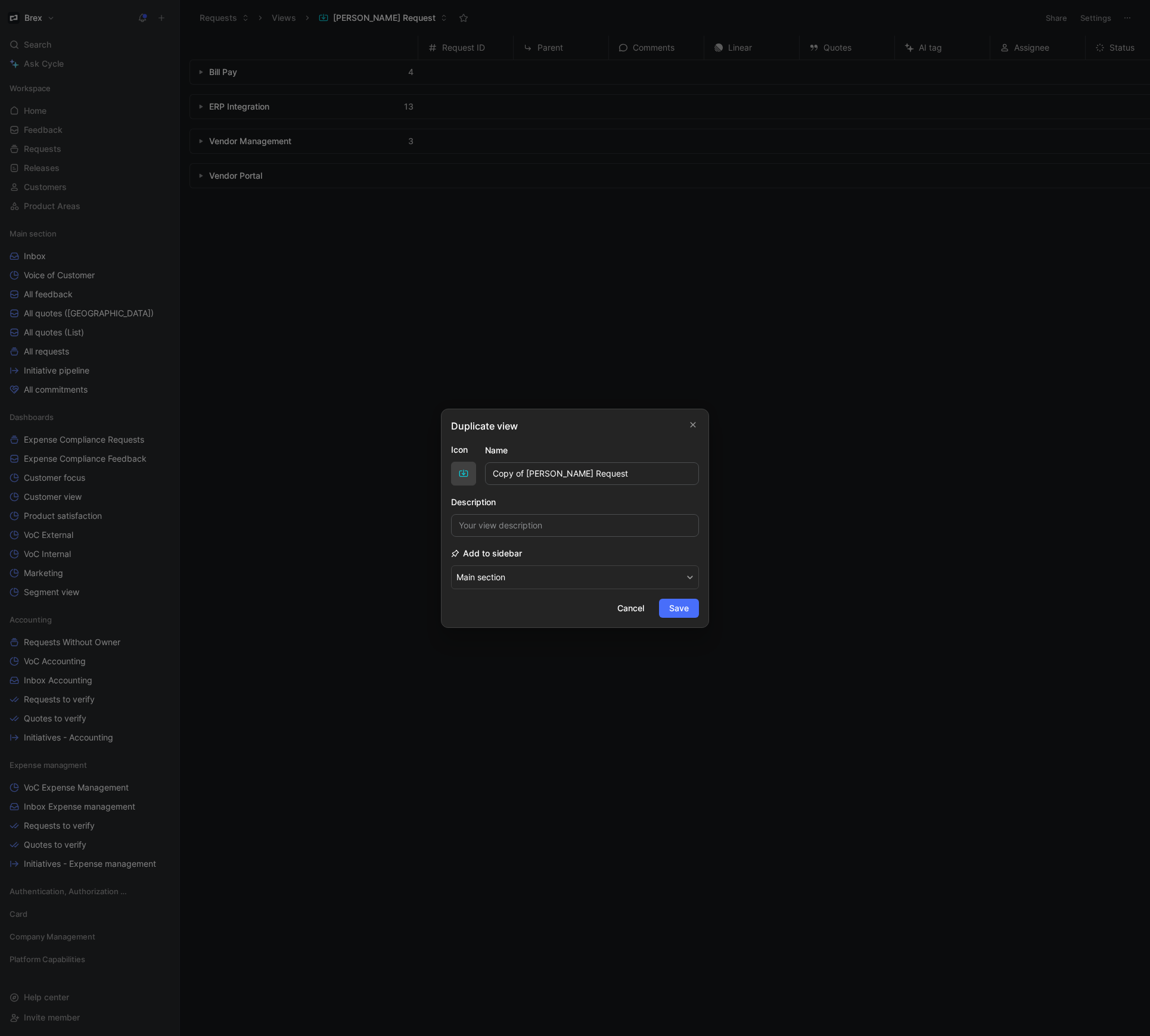
click at [463, 472] on icon "button" at bounding box center [463, 473] width 9 height 9
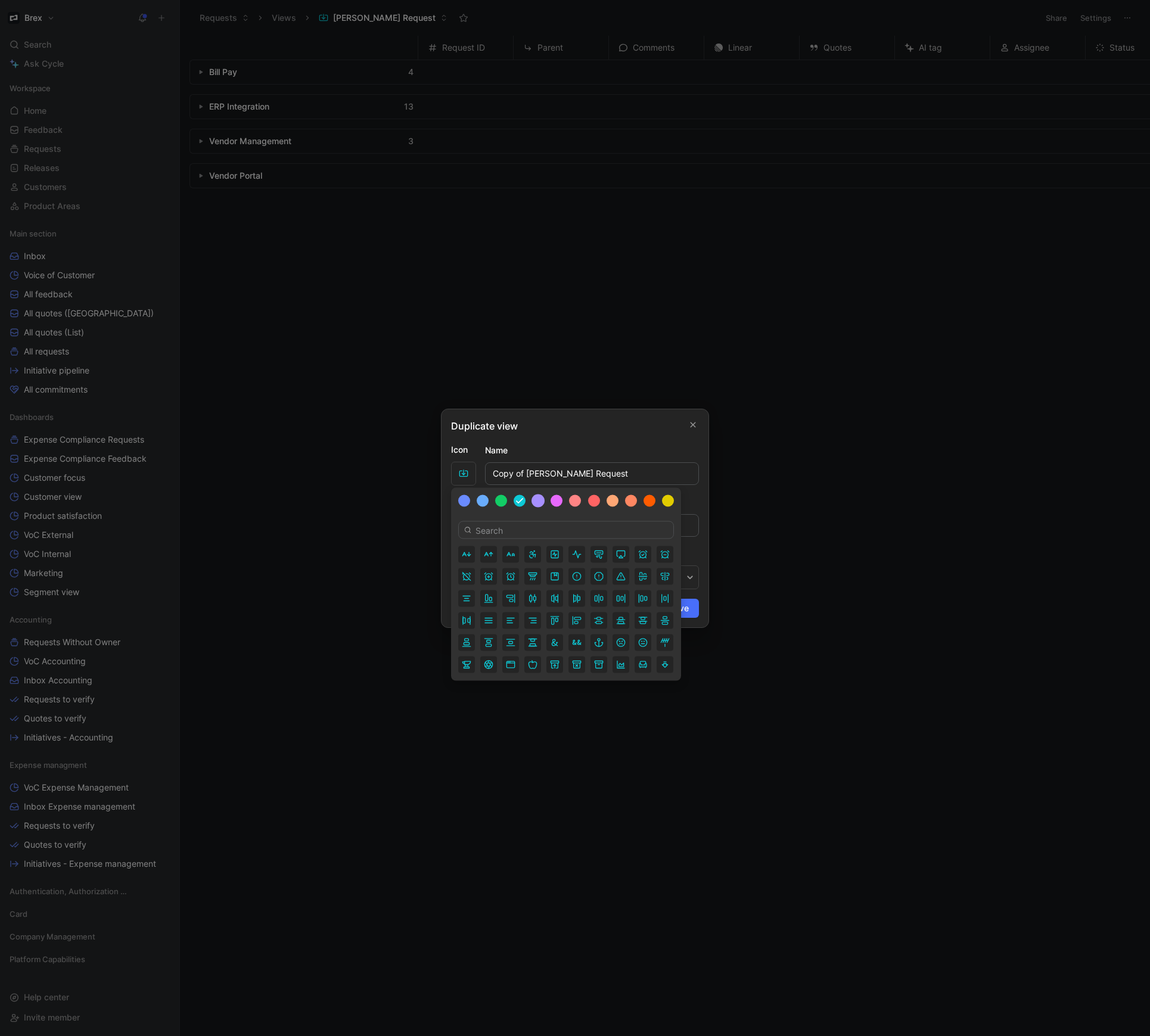
click at [537, 501] on div at bounding box center [537, 501] width 13 height 13
click at [549, 529] on input at bounding box center [566, 529] width 216 height 18
type input "bulb"
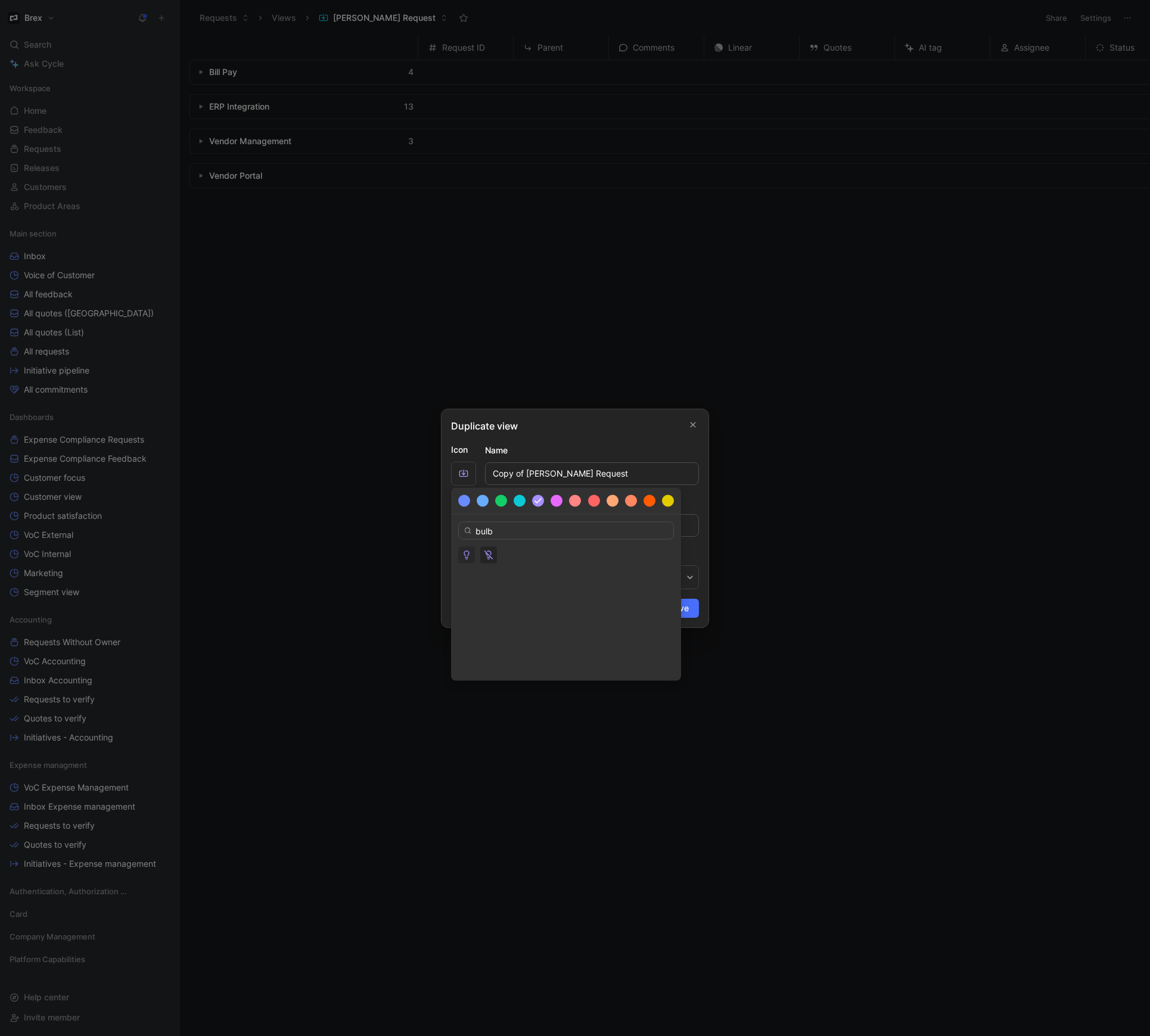
click at [466, 561] on button "button" at bounding box center [467, 555] width 17 height 17
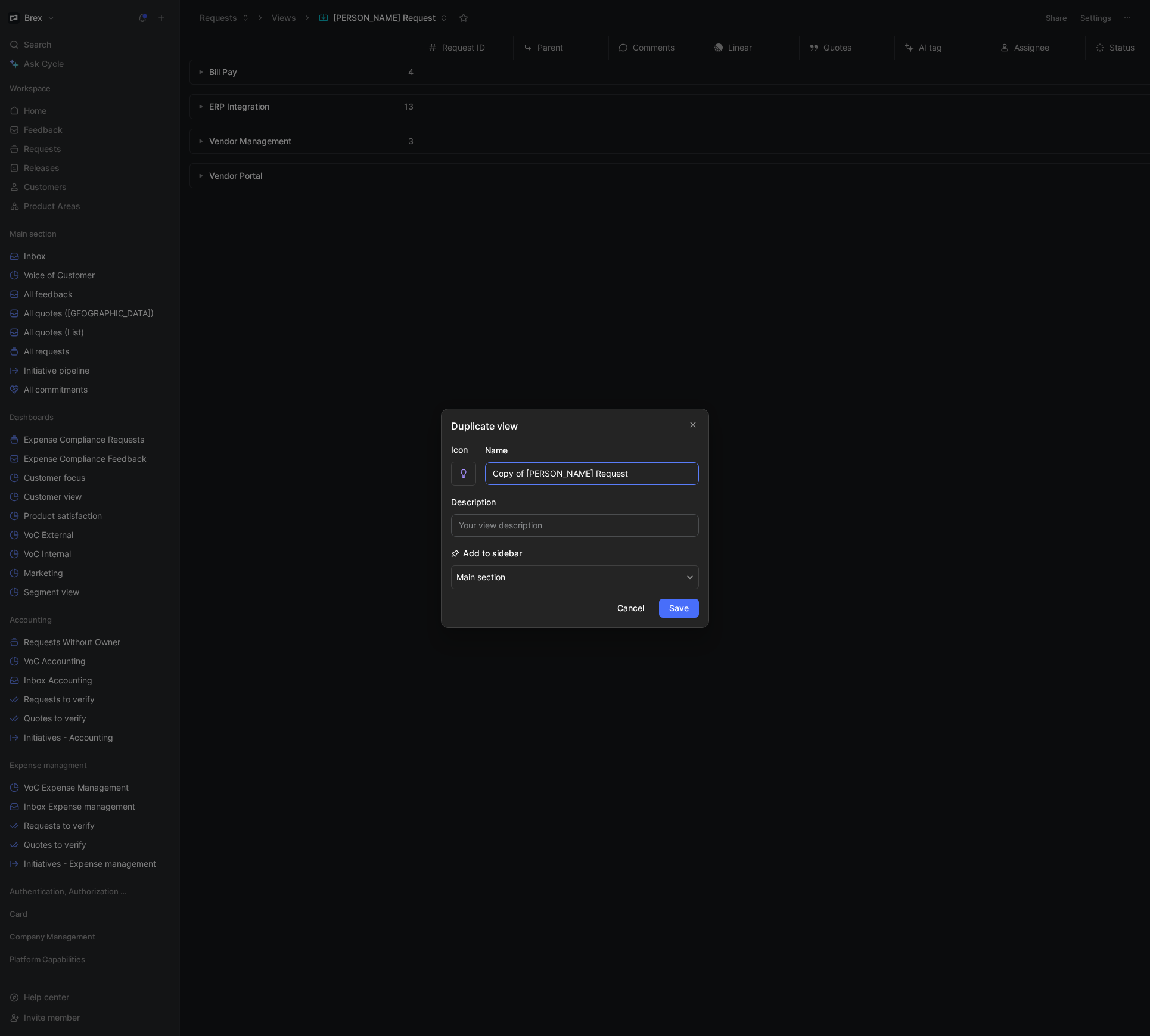
click at [508, 480] on input "Copy of [PERSON_NAME] Request" at bounding box center [592, 473] width 214 height 23
click at [532, 574] on button "Main section" at bounding box center [575, 577] width 248 height 24
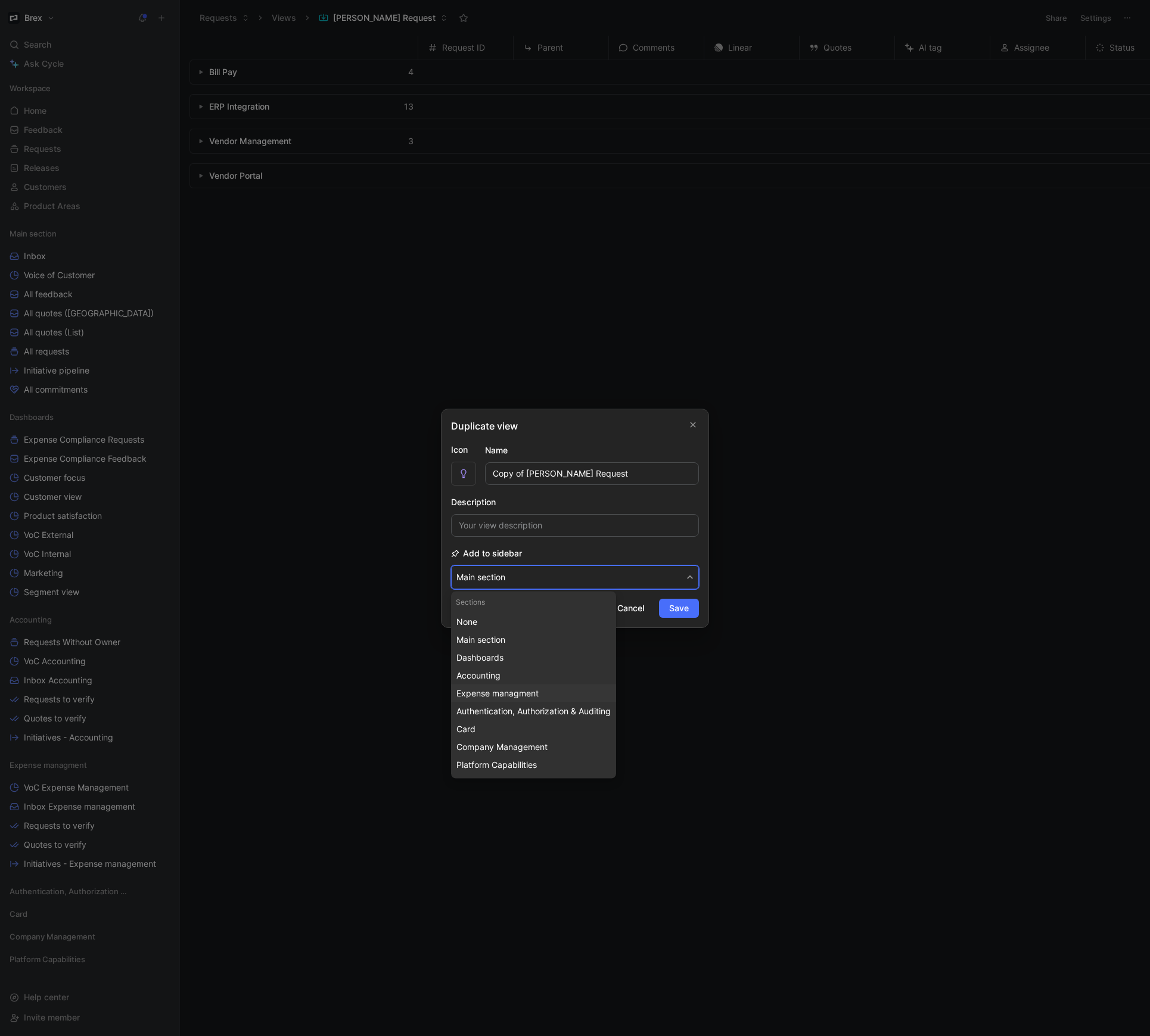
click at [508, 692] on span "Expense managment" at bounding box center [497, 693] width 82 height 10
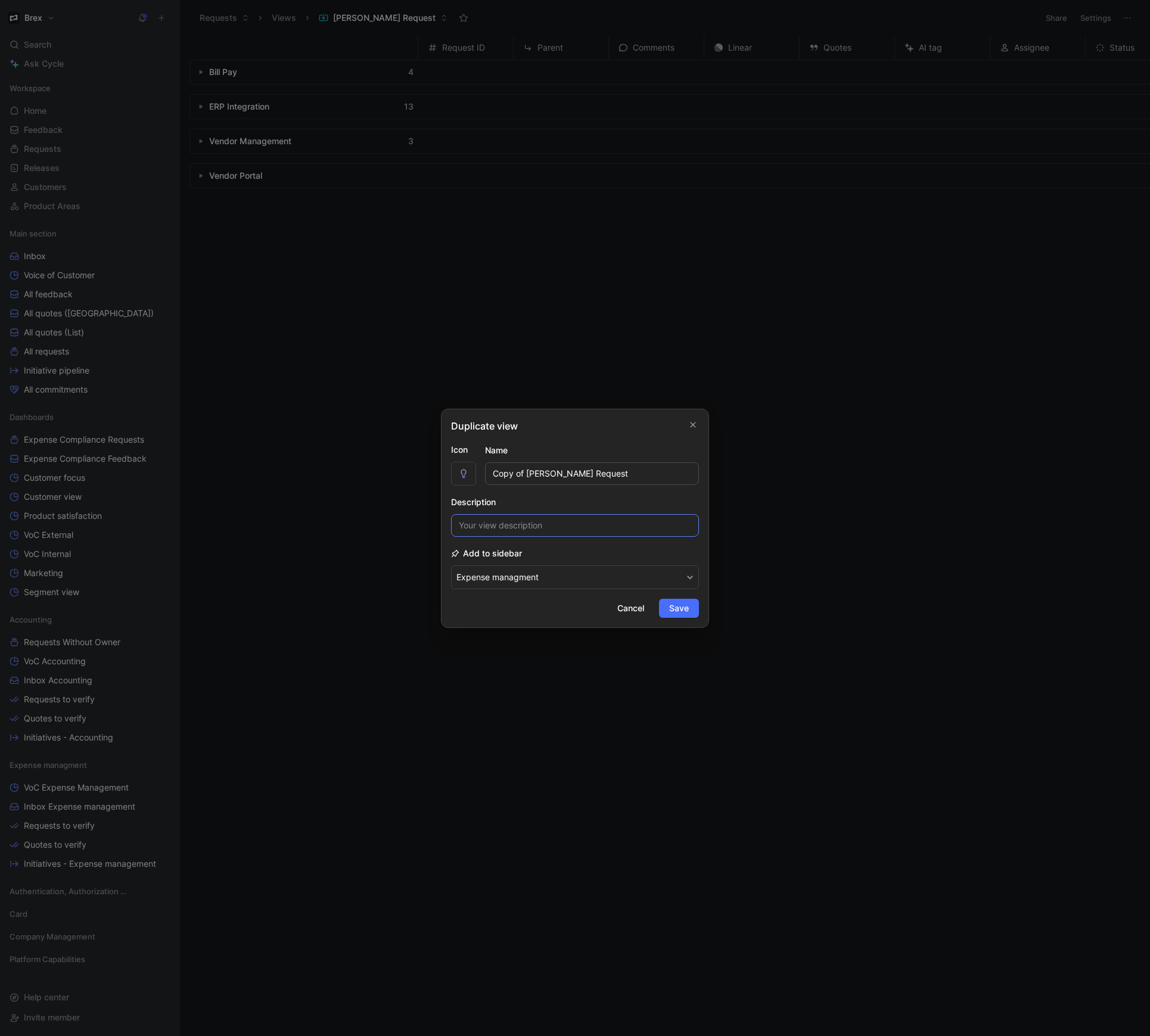
click at [513, 523] on input at bounding box center [575, 525] width 248 height 23
type input "(WIP) Expense Management Problems"
type input "A"
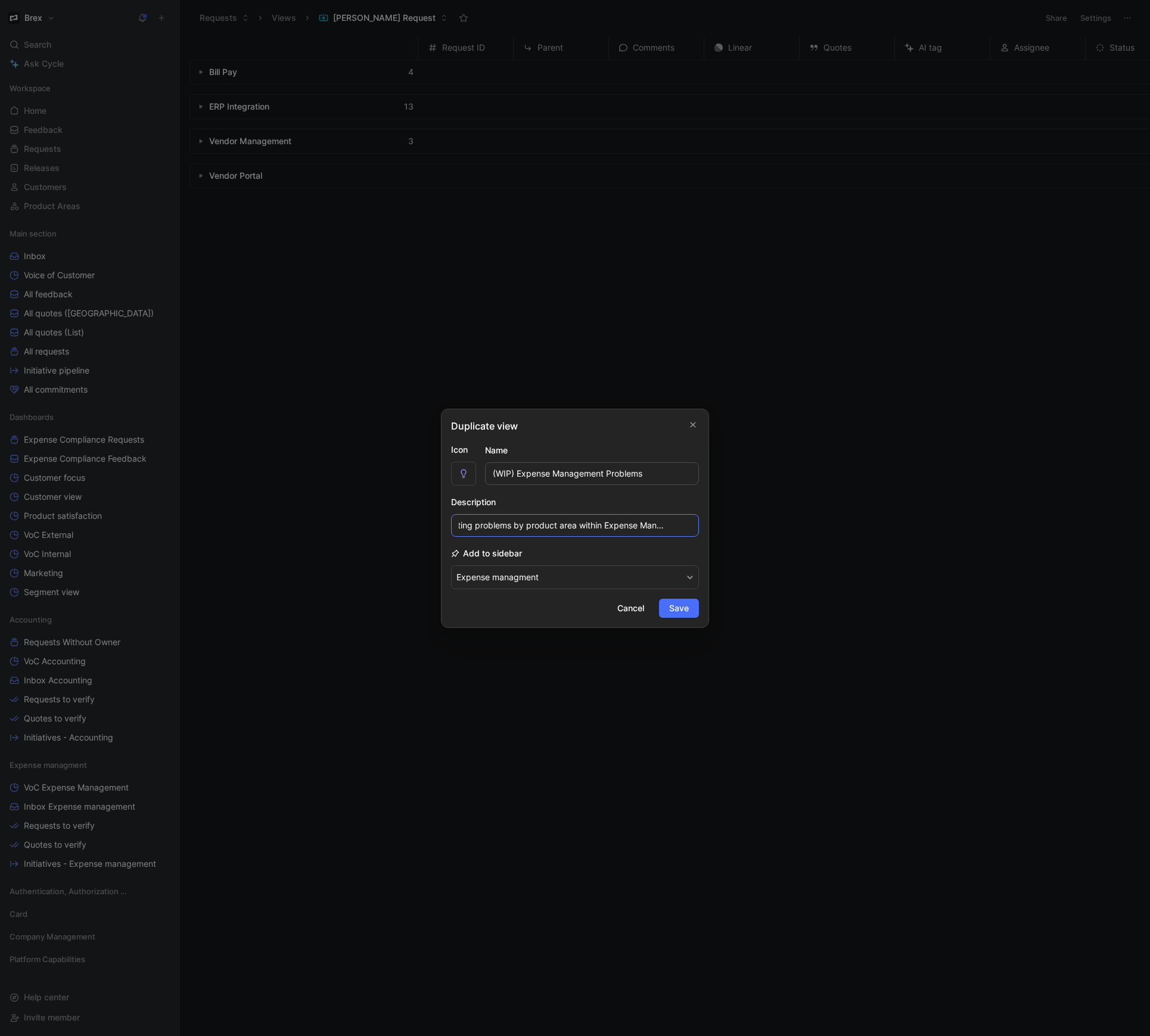
type input "Collecting problems by product area within Expense Management"
click at [465, 559] on h2 "Add to sidebar" at bounding box center [486, 553] width 71 height 14
click at [680, 609] on span "Save" at bounding box center [678, 608] width 20 height 14
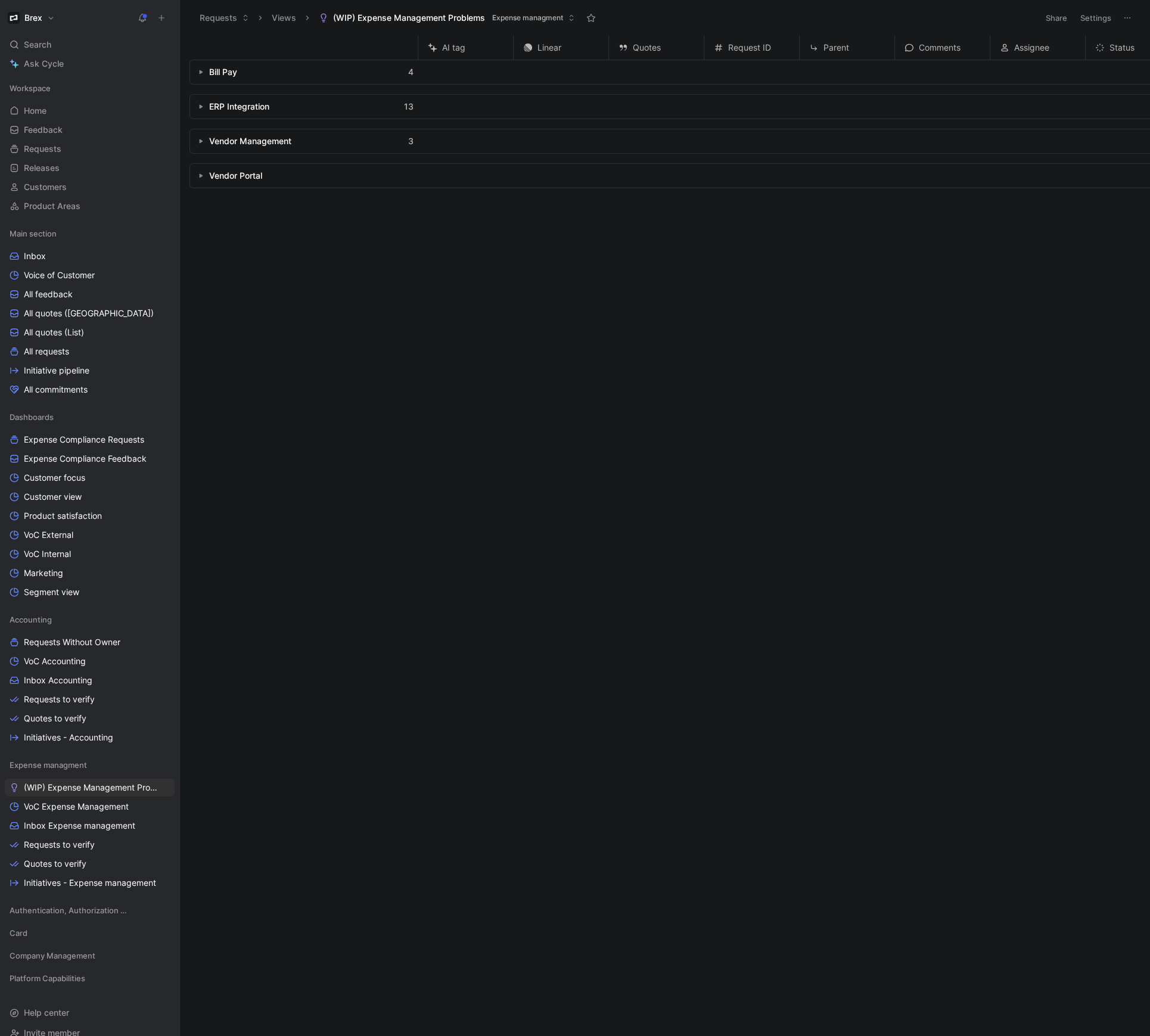
click at [1094, 17] on button "Settings" at bounding box center [1095, 18] width 42 height 17
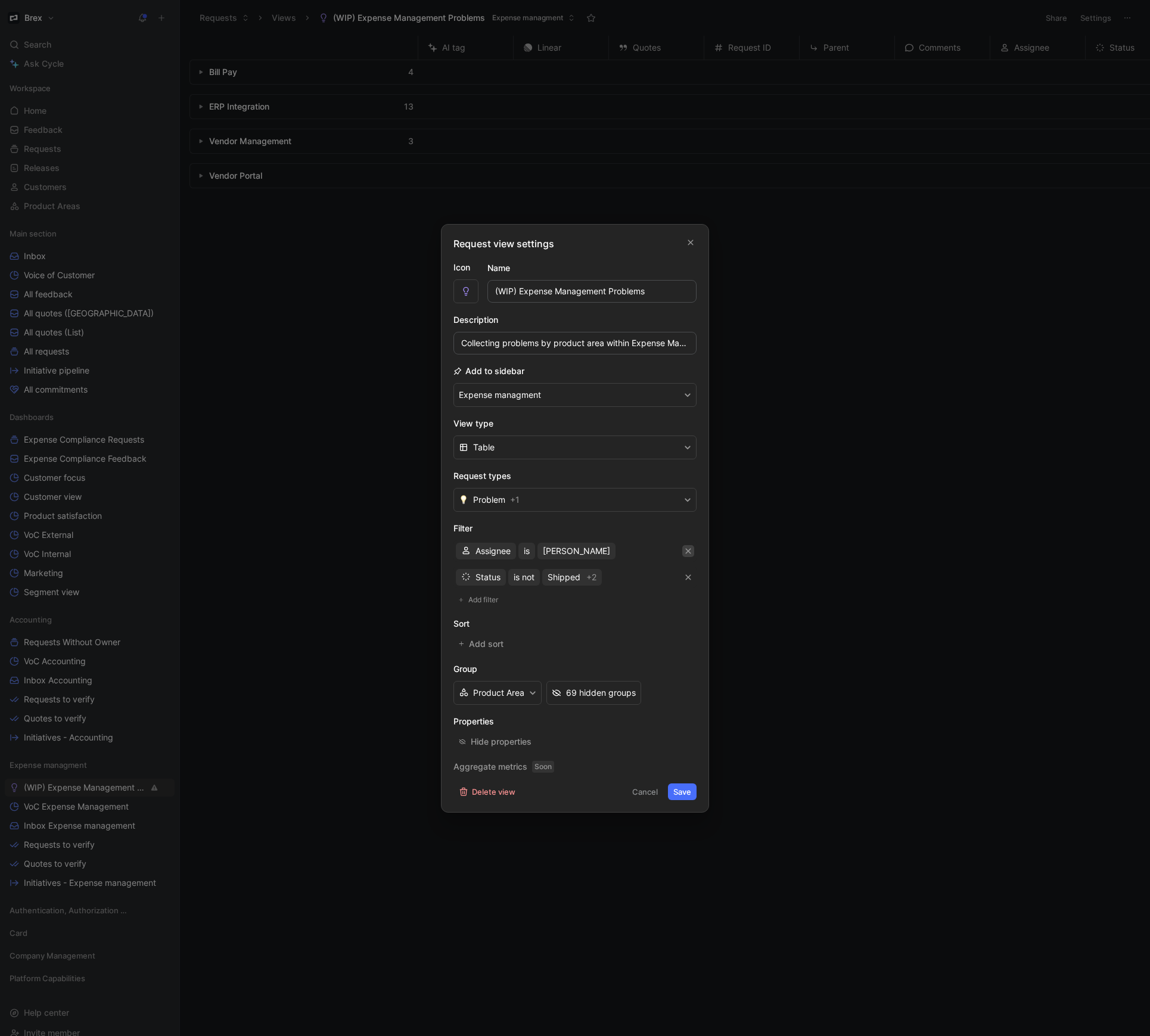
click at [687, 551] on icon "button" at bounding box center [688, 551] width 5 height 5
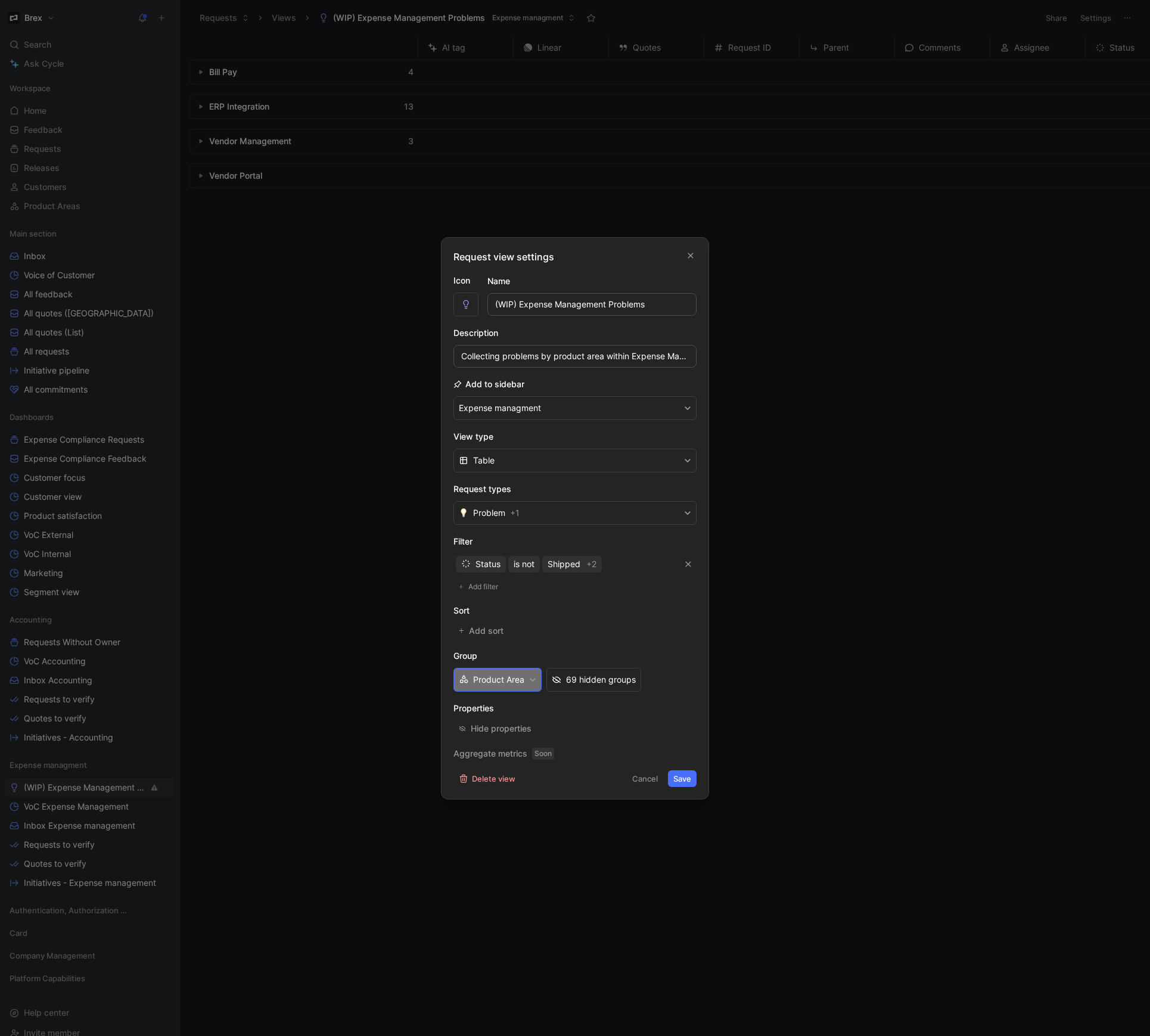
click at [521, 680] on button "Product Area" at bounding box center [497, 680] width 88 height 24
click at [600, 680] on div "69 hidden groups" at bounding box center [601, 679] width 70 height 14
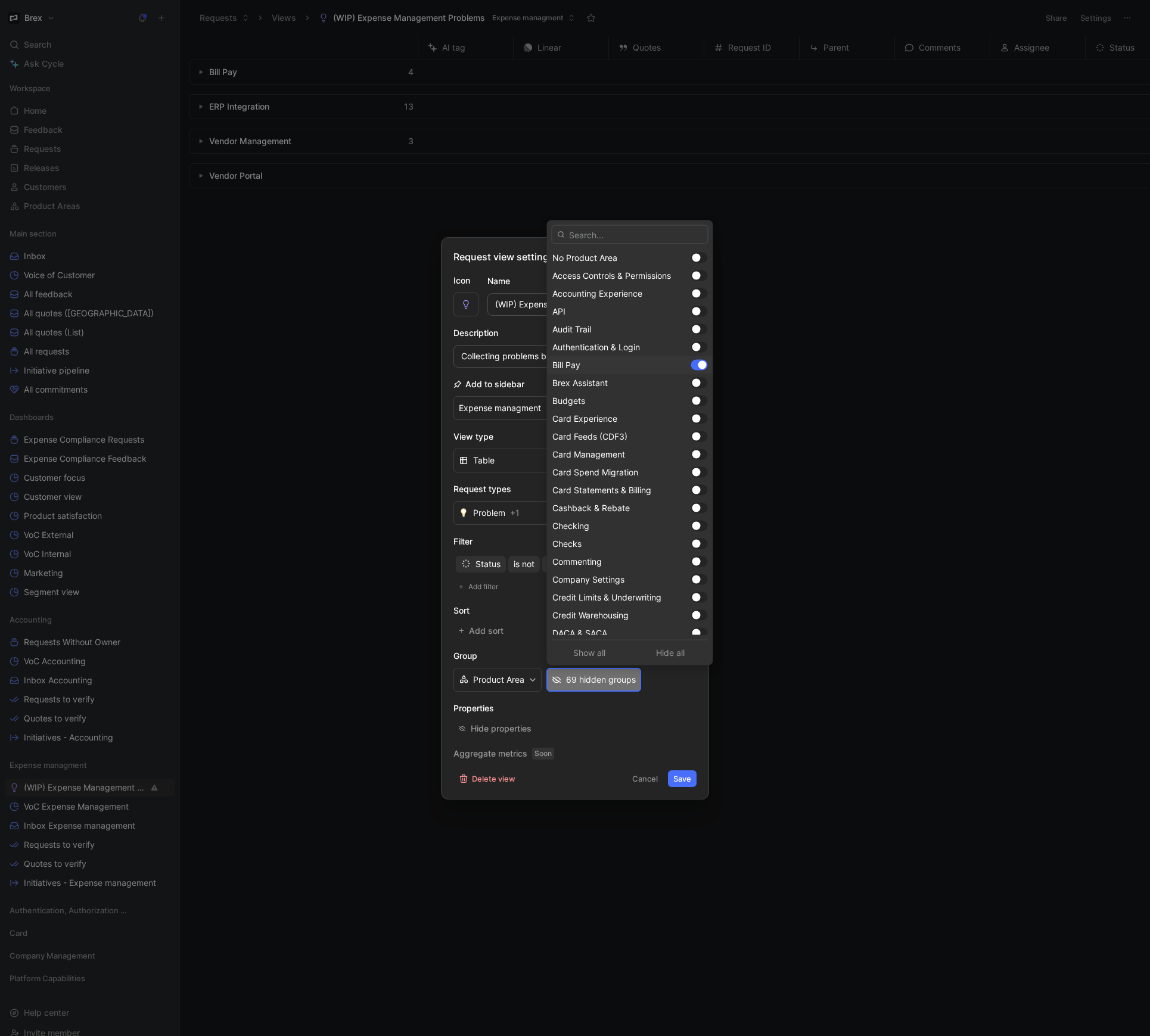
click at [686, 371] on div "Bill Pay" at bounding box center [630, 365] width 166 height 18
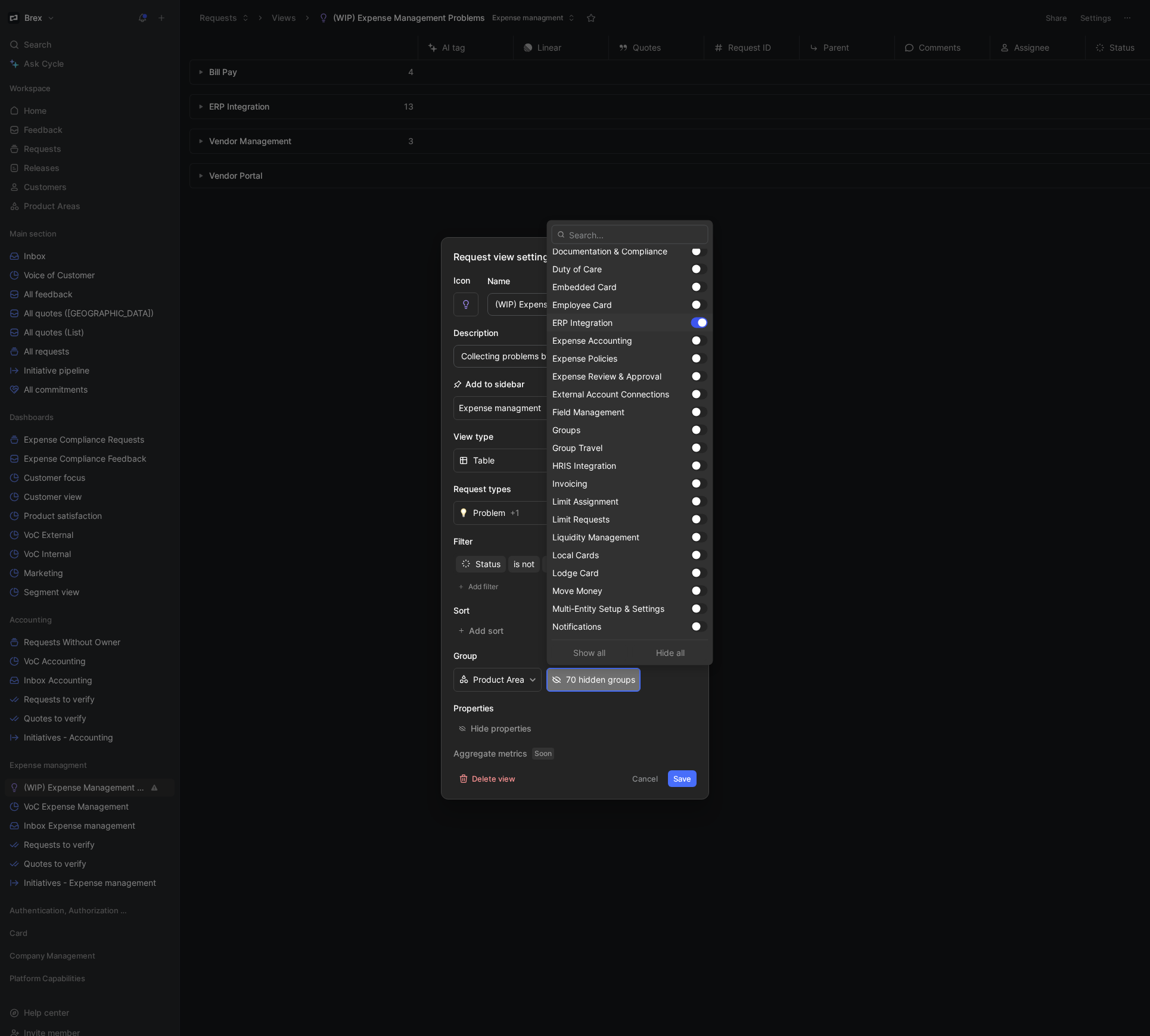
click at [691, 327] on div at bounding box center [699, 322] width 17 height 11
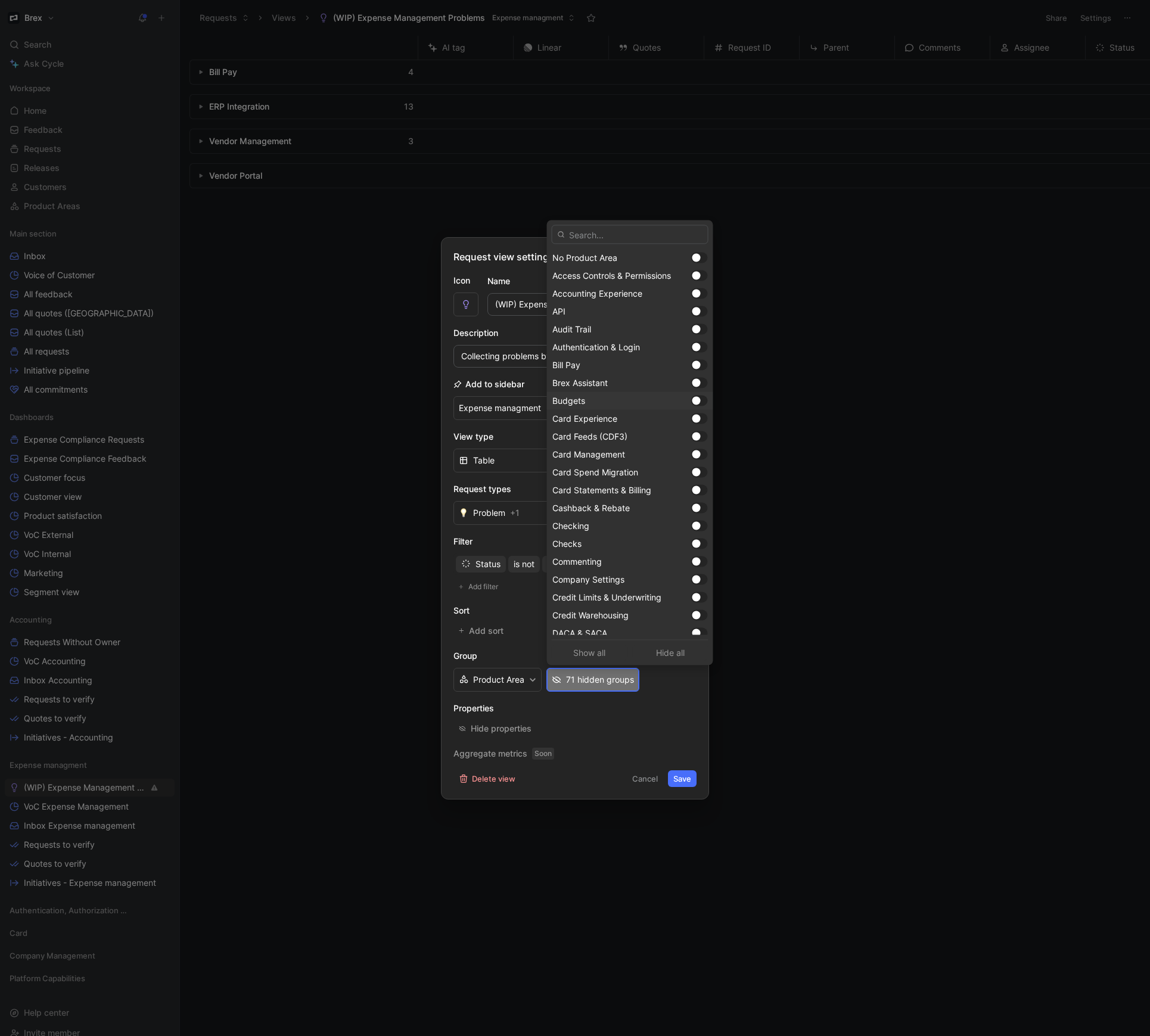
click at [693, 402] on div at bounding box center [697, 400] width 8 height 8
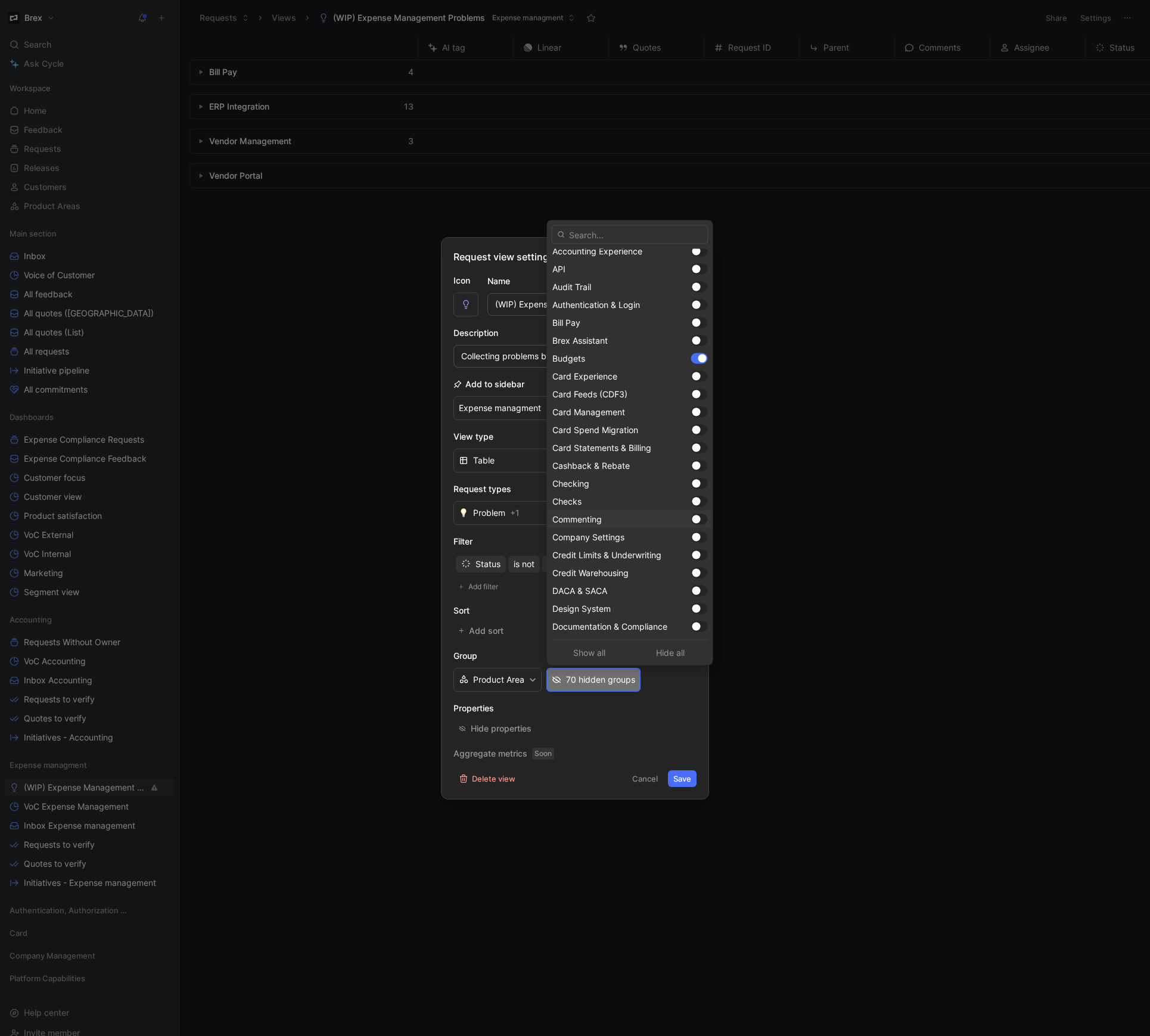
scroll to position [55, 0]
click at [691, 617] on div at bounding box center [699, 613] width 17 height 11
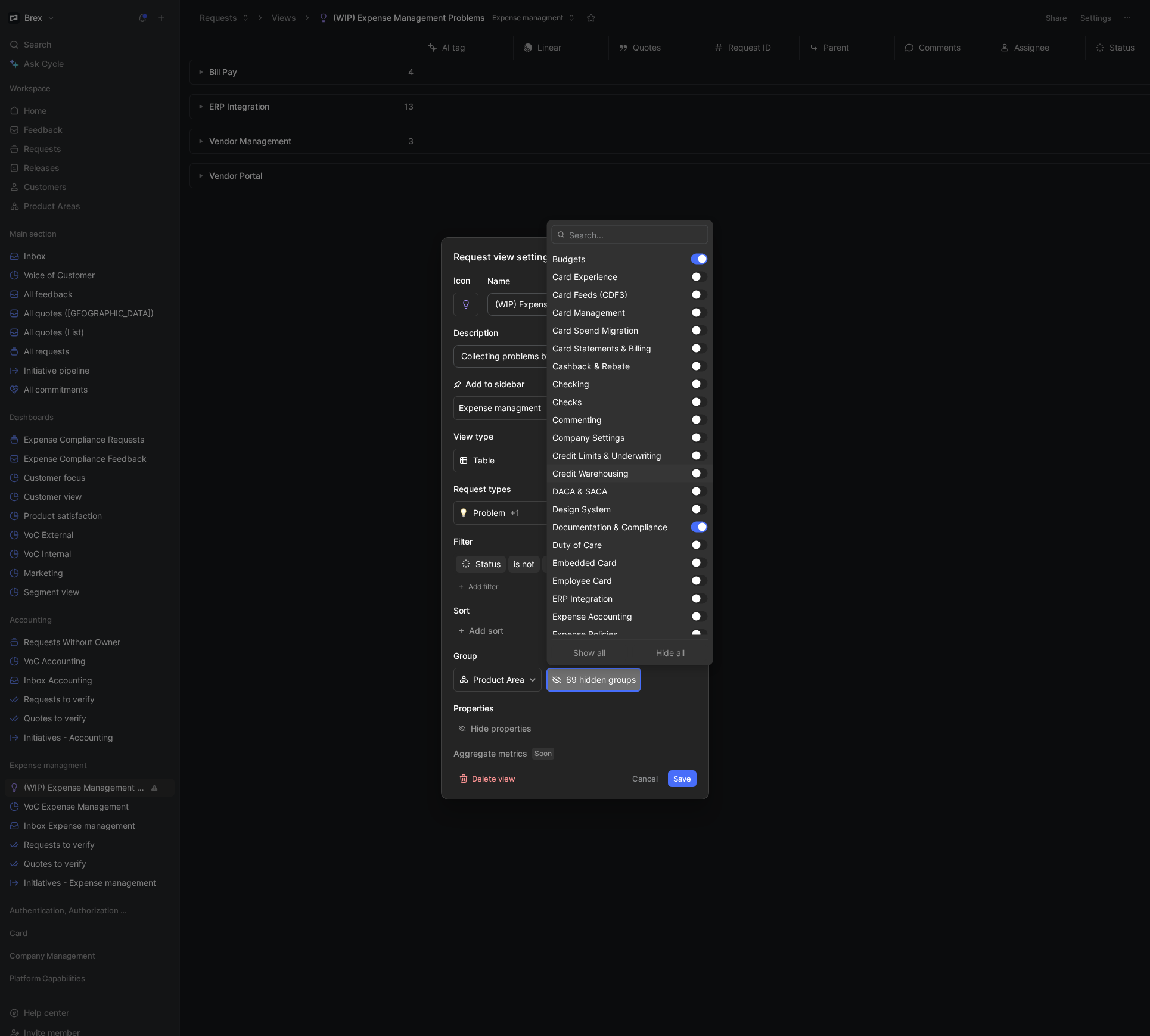
scroll to position [156, 0]
click at [693, 601] on div at bounding box center [697, 602] width 8 height 8
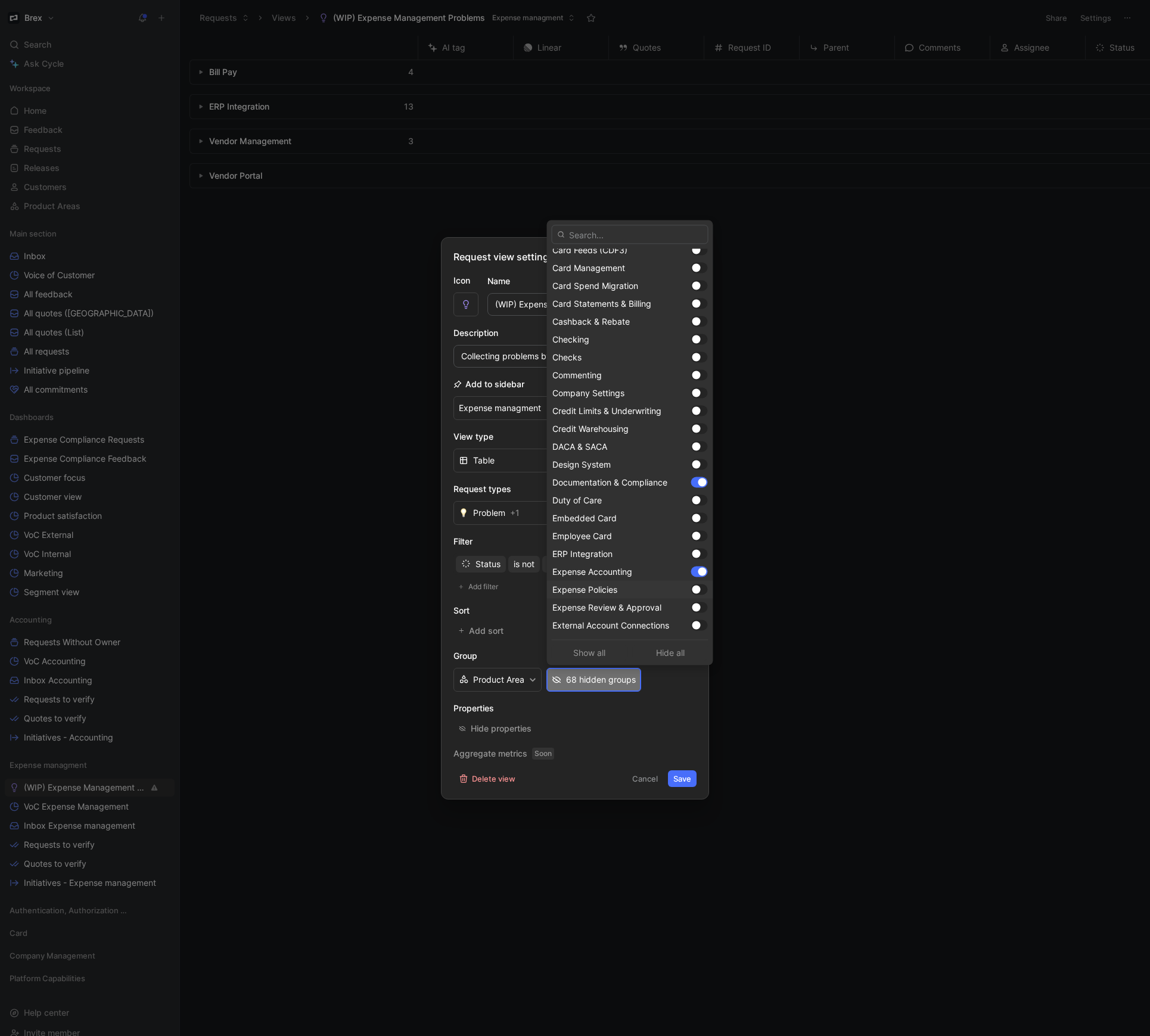
click at [693, 591] on div at bounding box center [697, 590] width 8 height 8
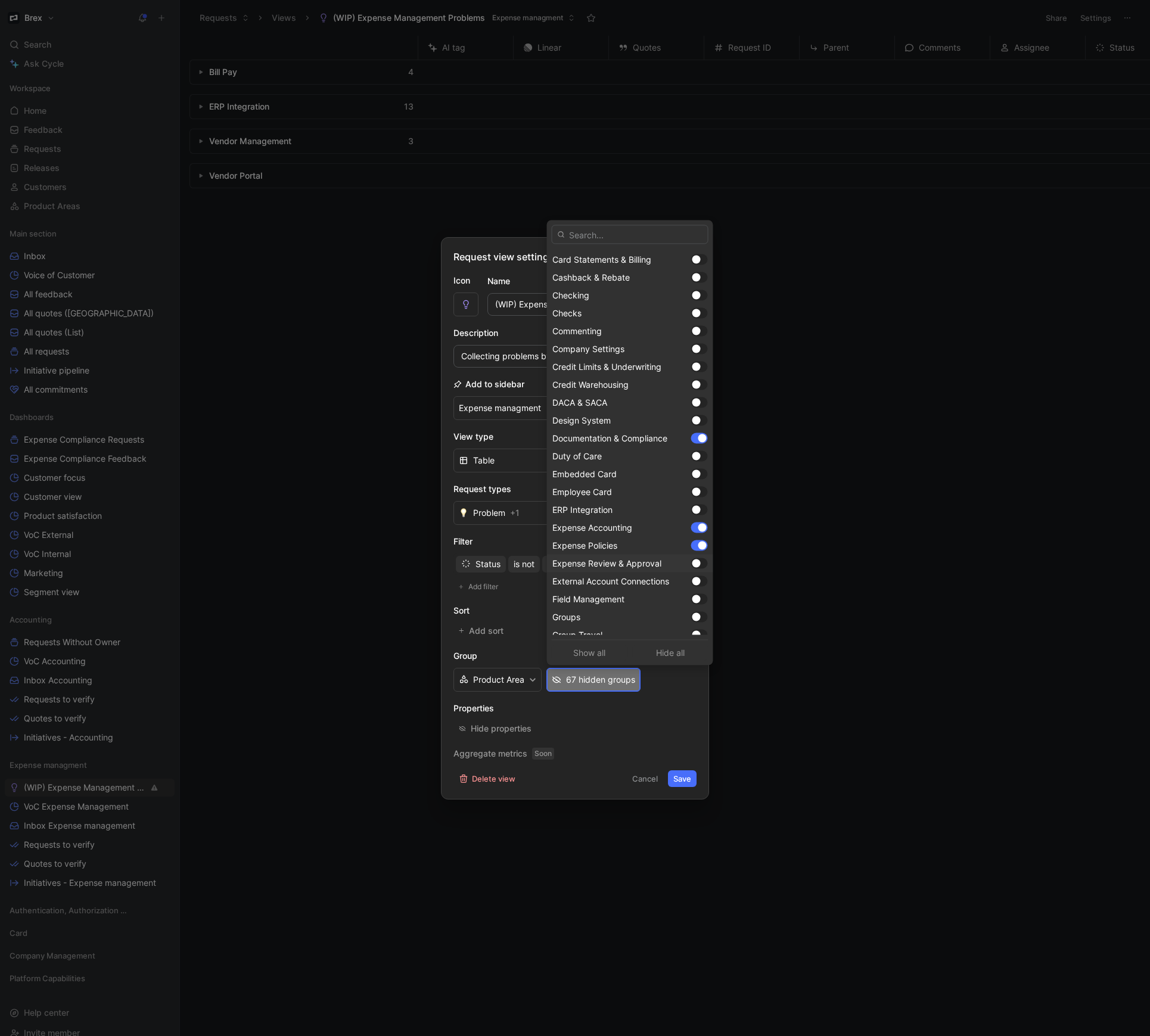
click at [691, 563] on div at bounding box center [699, 563] width 17 height 11
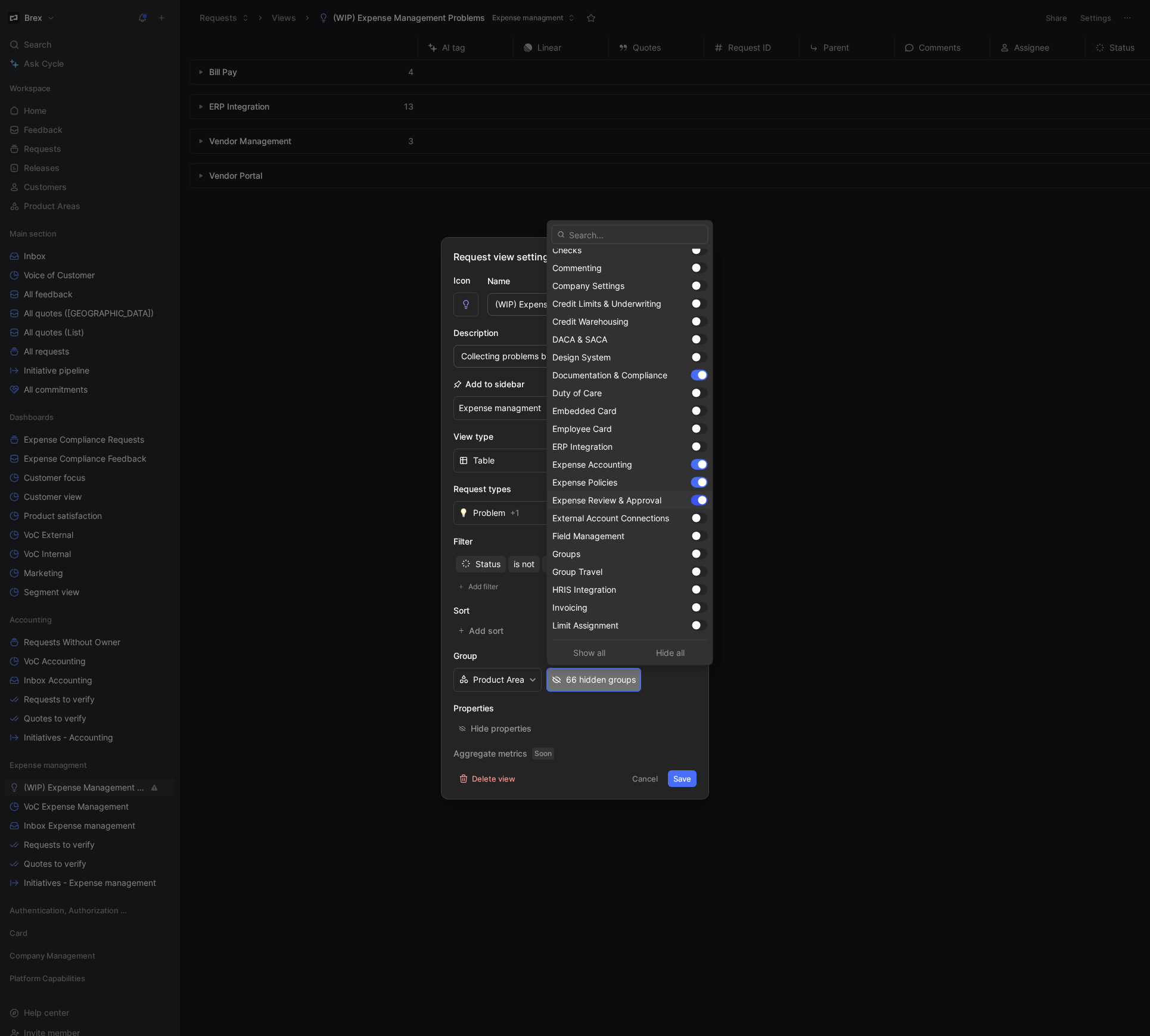
scroll to position [300, 0]
click at [693, 620] on div at bounding box center [697, 619] width 8 height 8
click at [691, 523] on div at bounding box center [699, 520] width 17 height 11
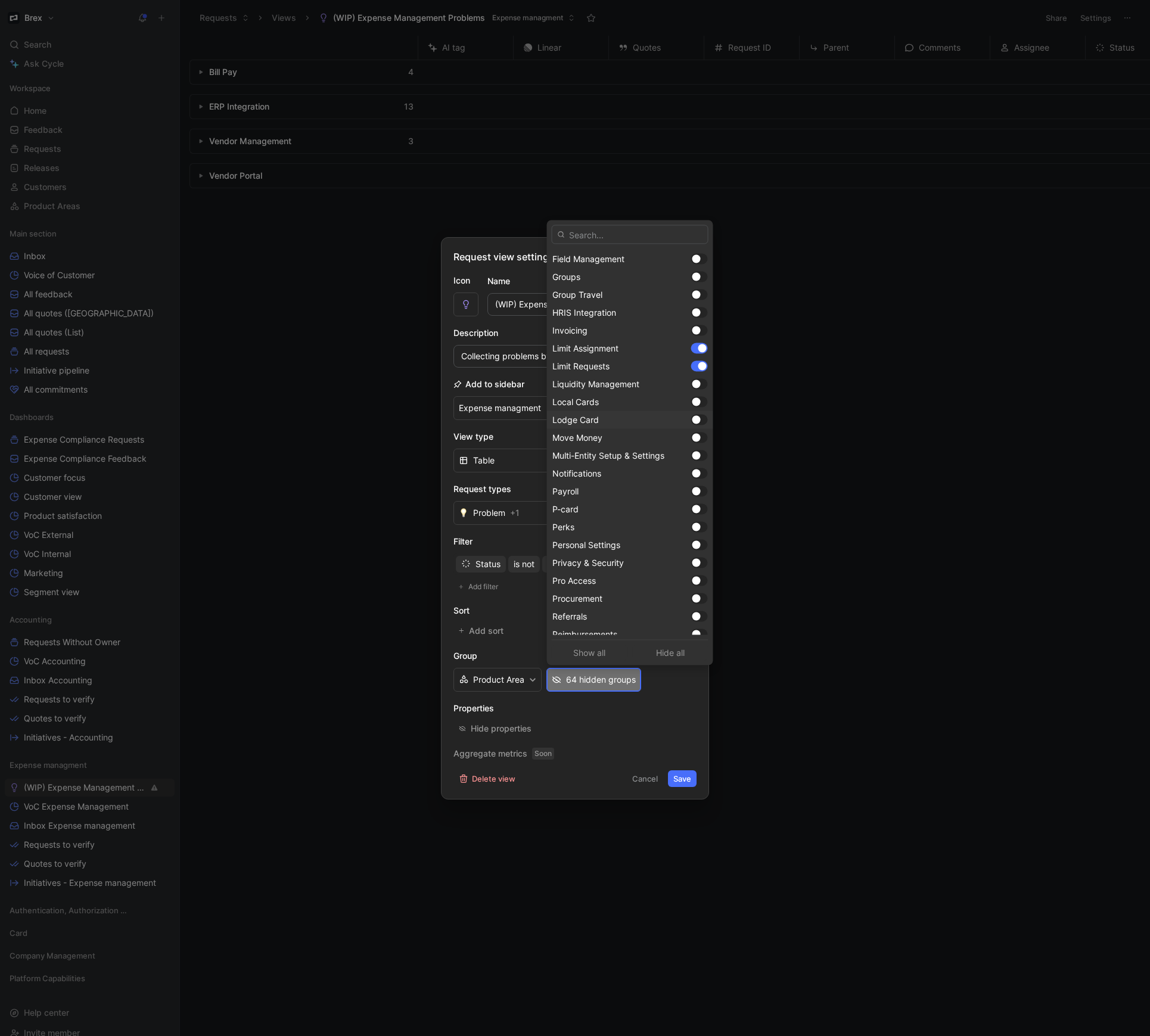
scroll to position [573, 0]
click at [693, 632] on div at bounding box center [697, 632] width 8 height 8
click at [693, 558] on div at bounding box center [697, 558] width 8 height 8
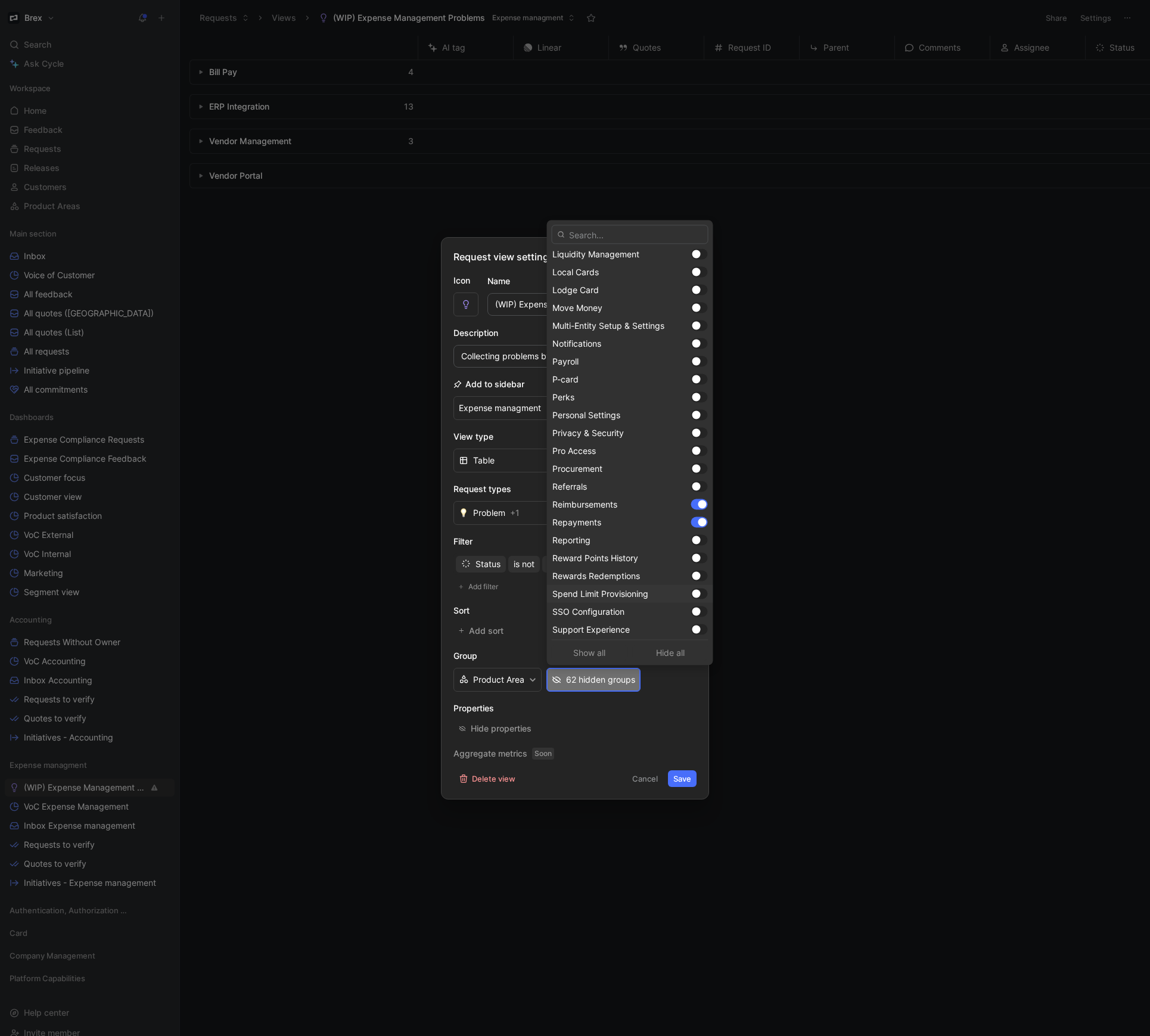
click at [691, 591] on div at bounding box center [699, 593] width 17 height 11
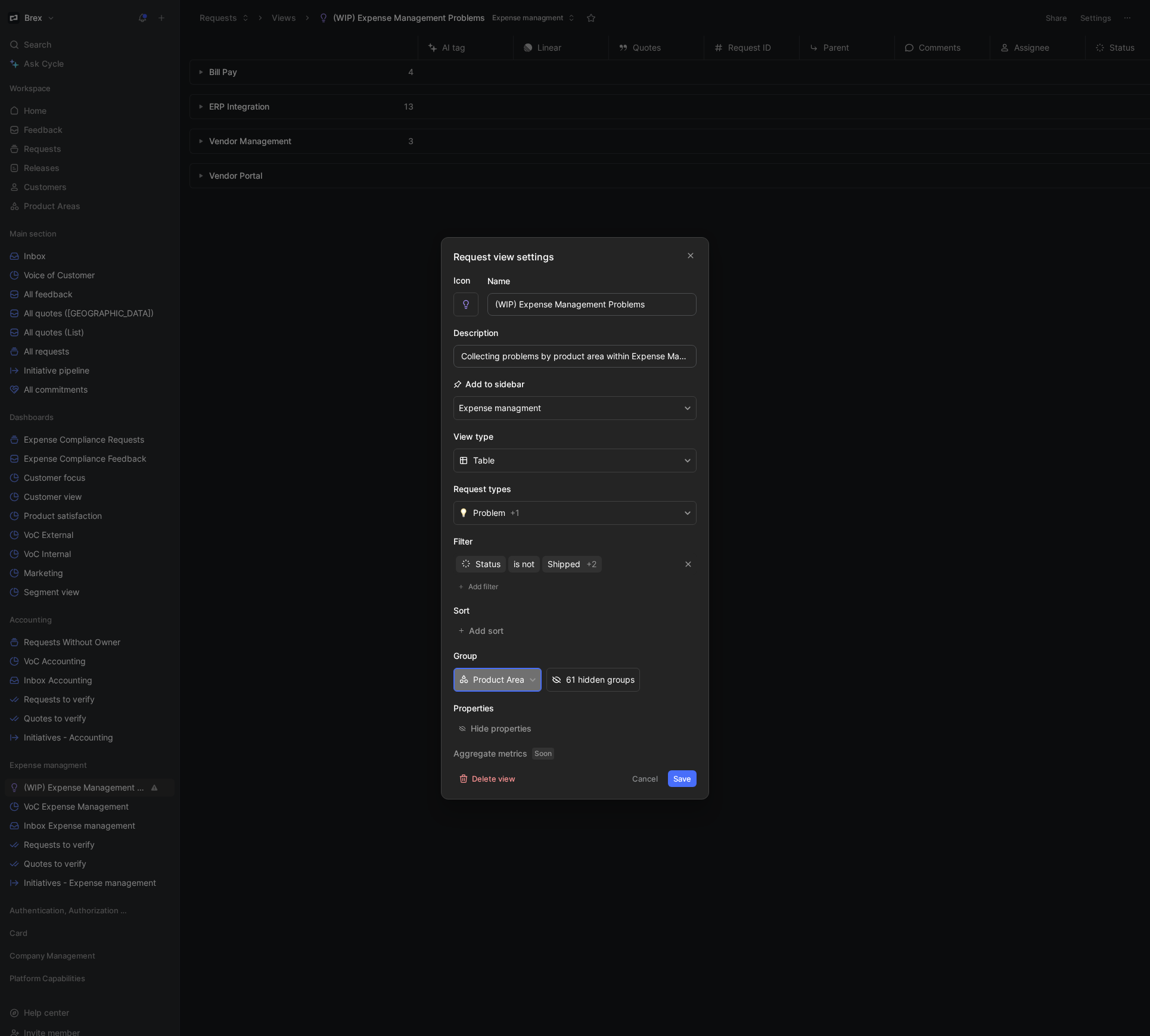
click at [515, 676] on button "Product Area" at bounding box center [497, 680] width 88 height 24
click at [480, 586] on span "Add filter" at bounding box center [484, 586] width 31 height 12
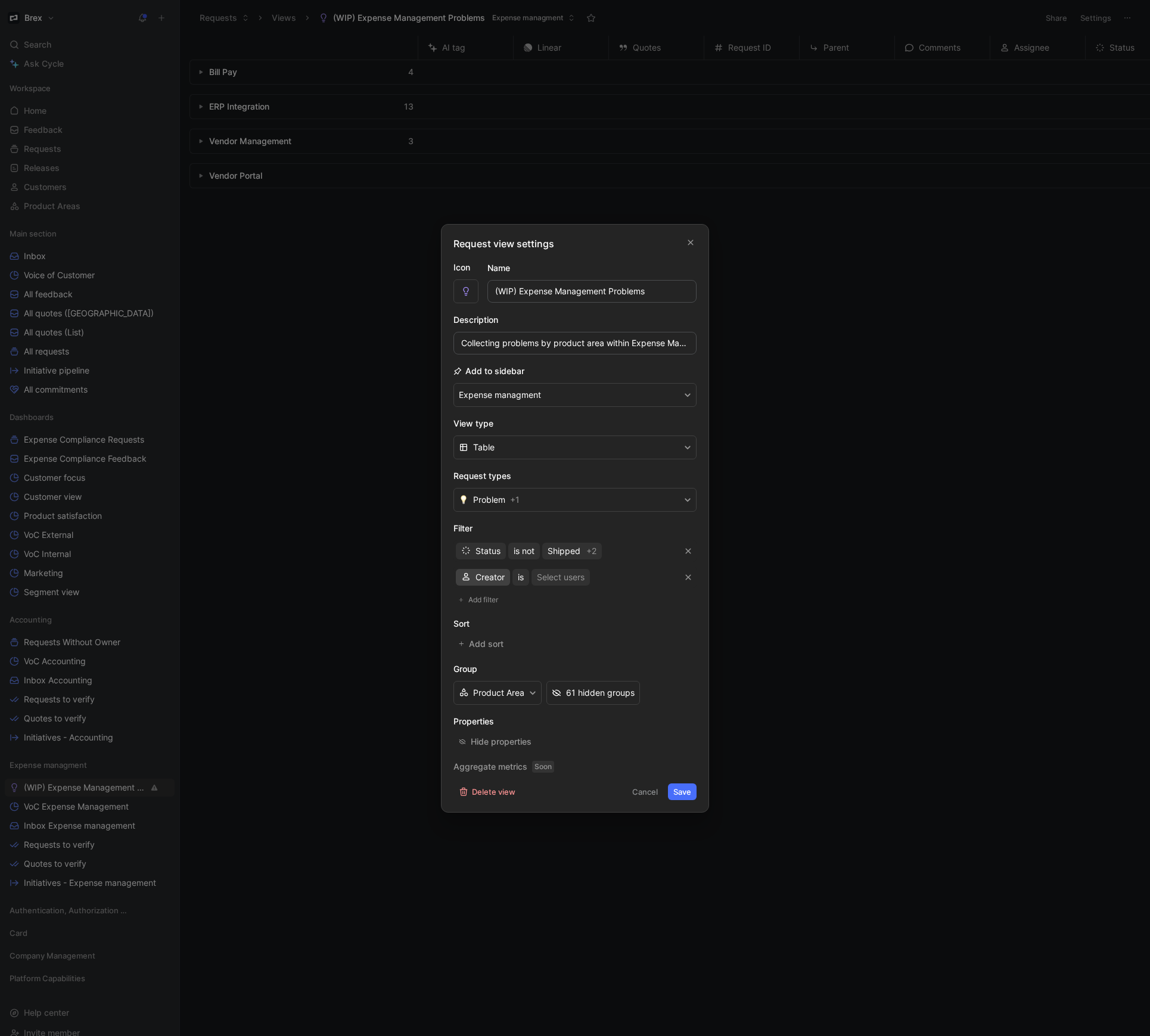
click at [494, 582] on span "Creator" at bounding box center [490, 577] width 29 height 14
click at [498, 616] on span "Product Area" at bounding box center [501, 619] width 51 height 10
click at [598, 574] on div "Selected Product Area" at bounding box center [603, 577] width 88 height 14
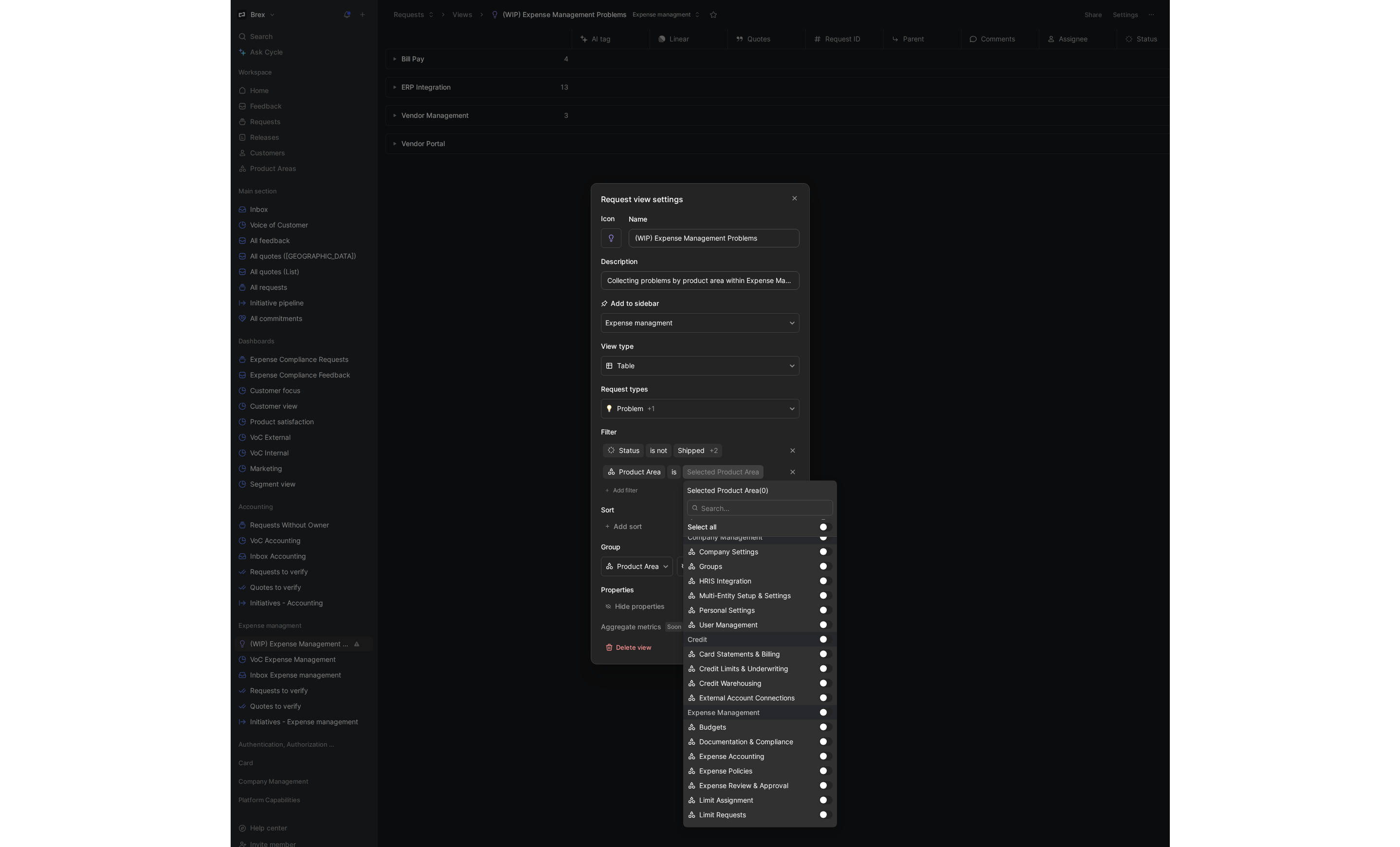
scroll to position [543, 0]
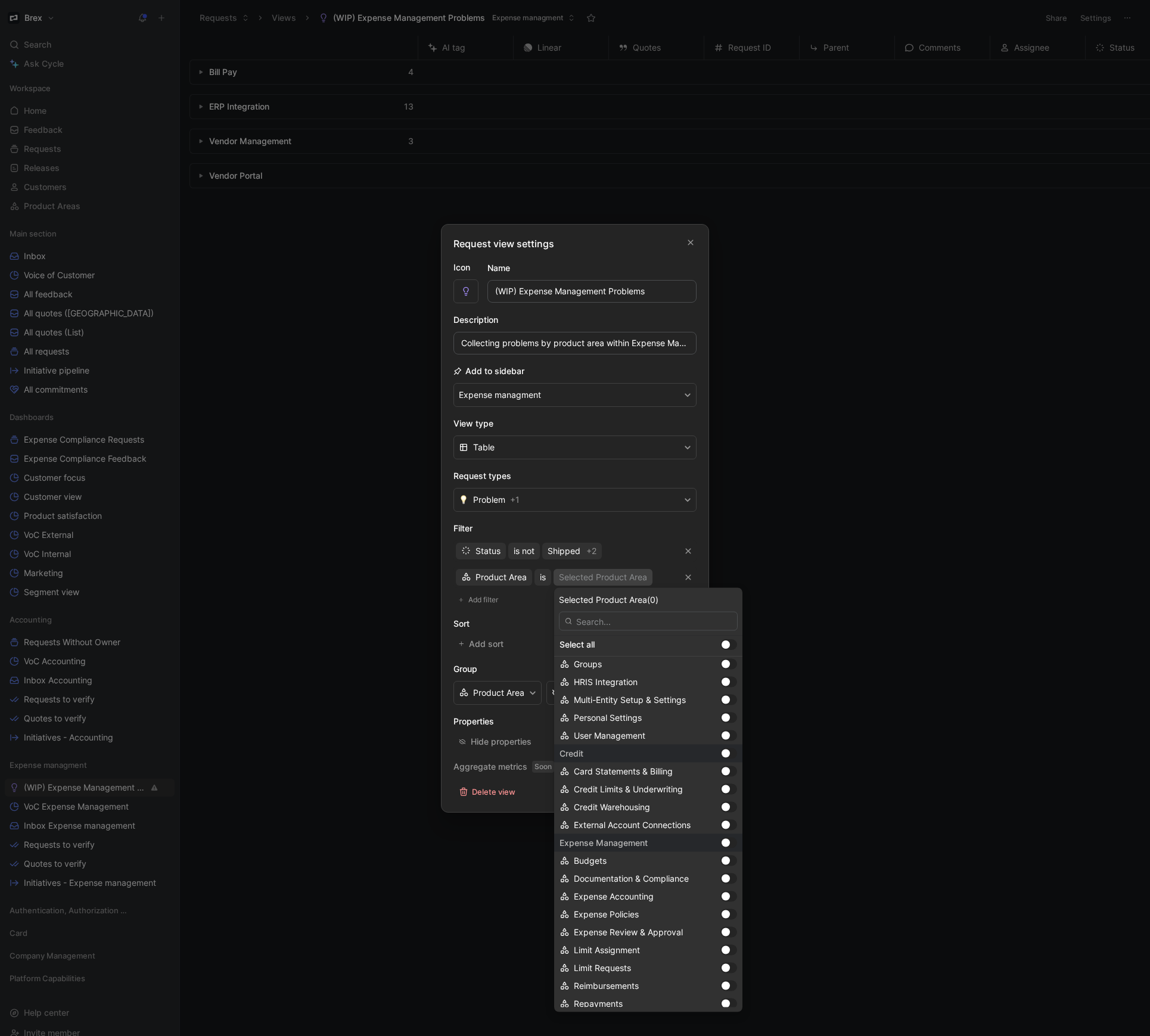
click at [730, 843] on div at bounding box center [726, 843] width 8 height 8
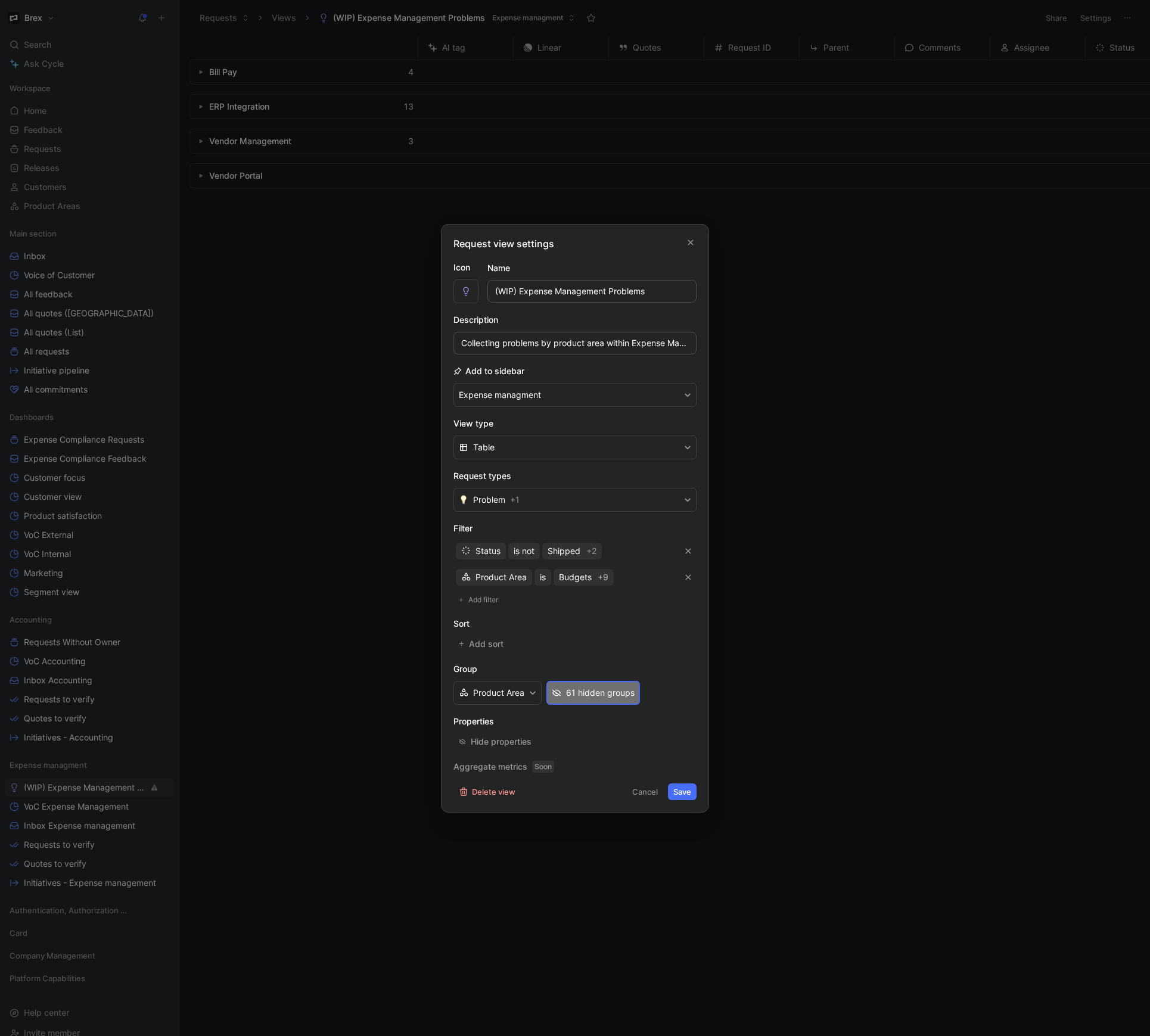
click at [587, 692] on div "61 hidden groups" at bounding box center [600, 692] width 69 height 14
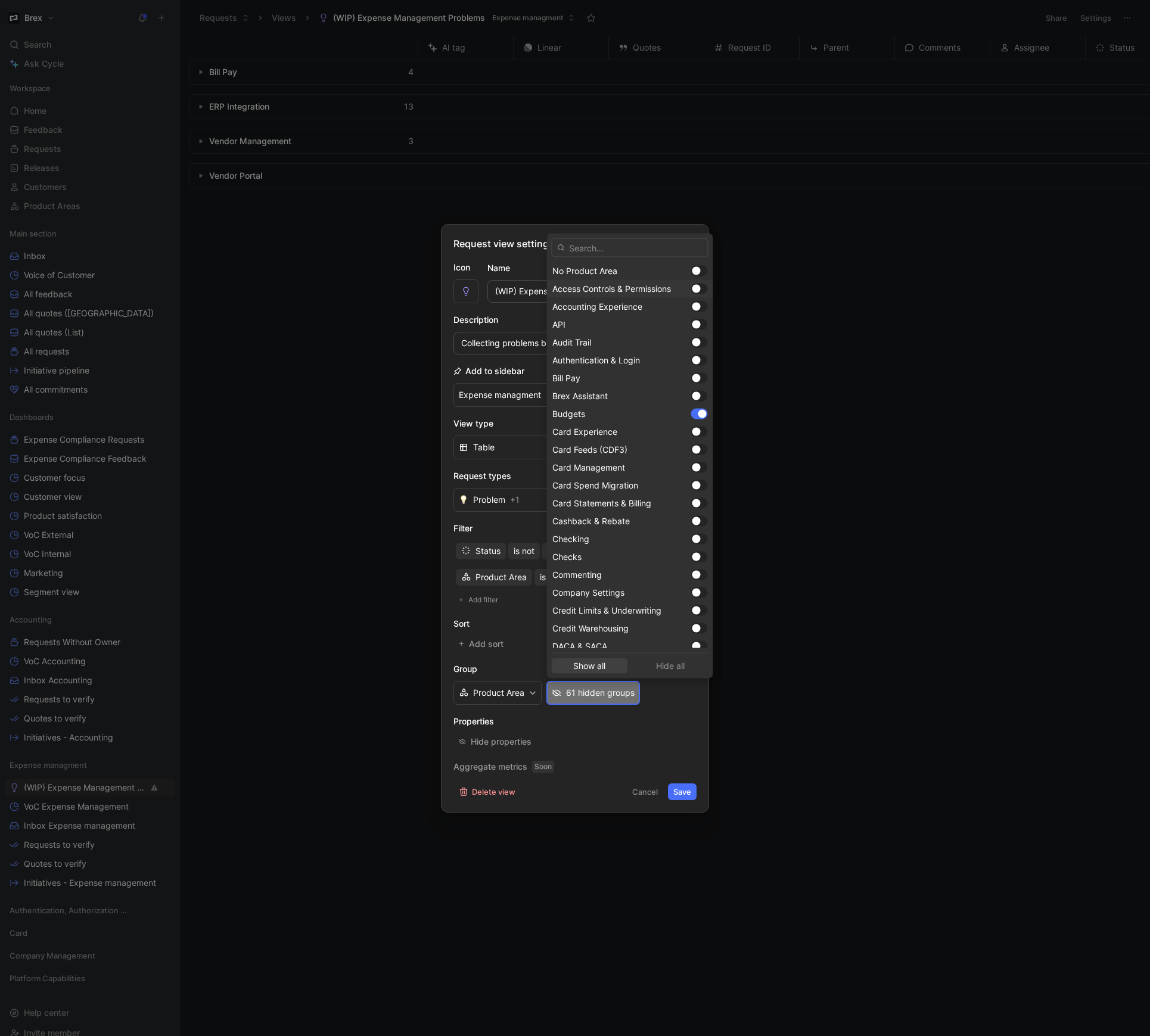
click at [591, 665] on span "Show all" at bounding box center [589, 665] width 65 height 14
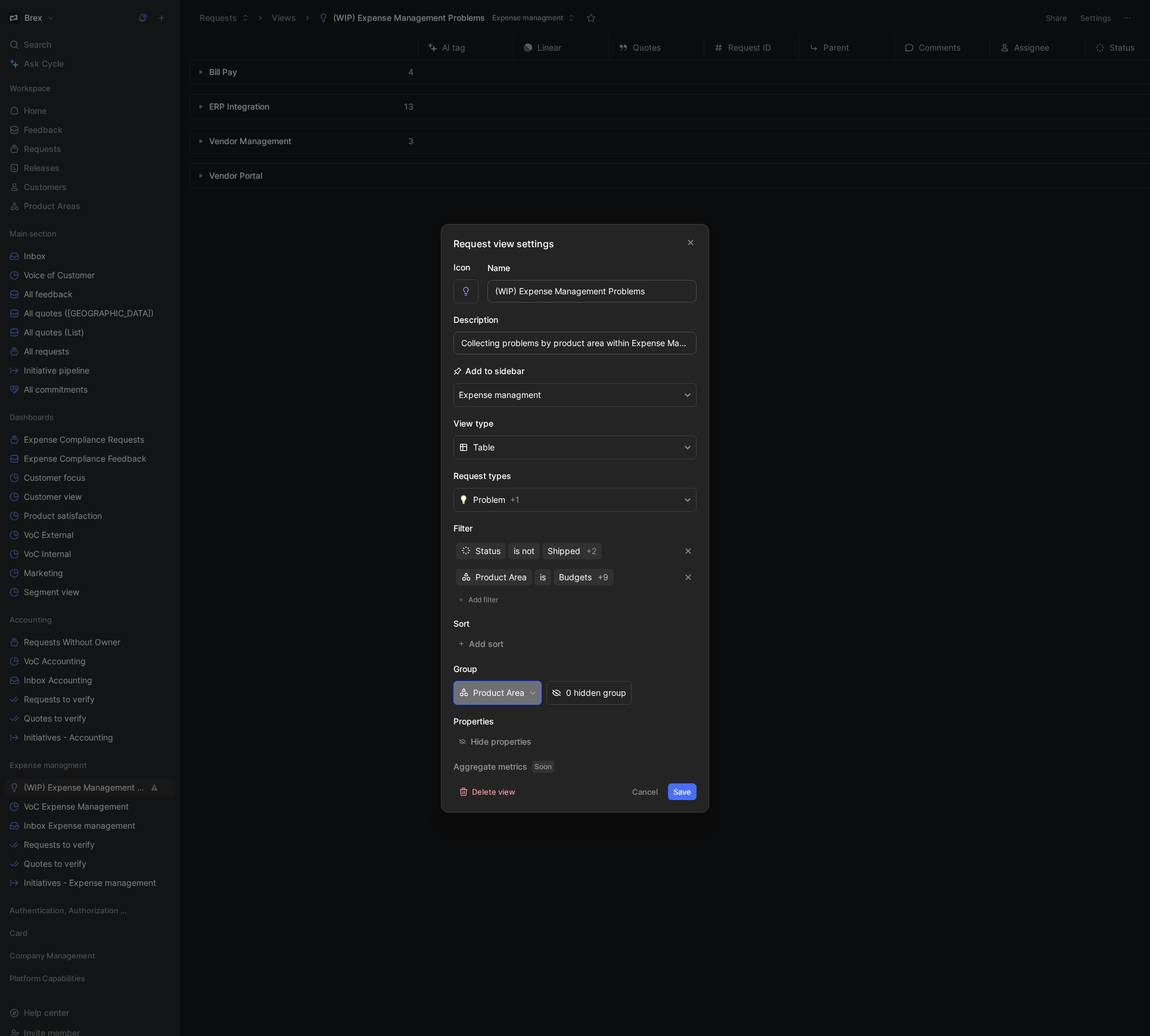
click at [519, 694] on button "Product Area" at bounding box center [497, 692] width 88 height 24
click at [515, 740] on div "Hide properties" at bounding box center [501, 741] width 61 height 14
click at [569, 450] on button "Table" at bounding box center [575, 447] width 243 height 24
click at [688, 793] on button "Save" at bounding box center [682, 792] width 29 height 17
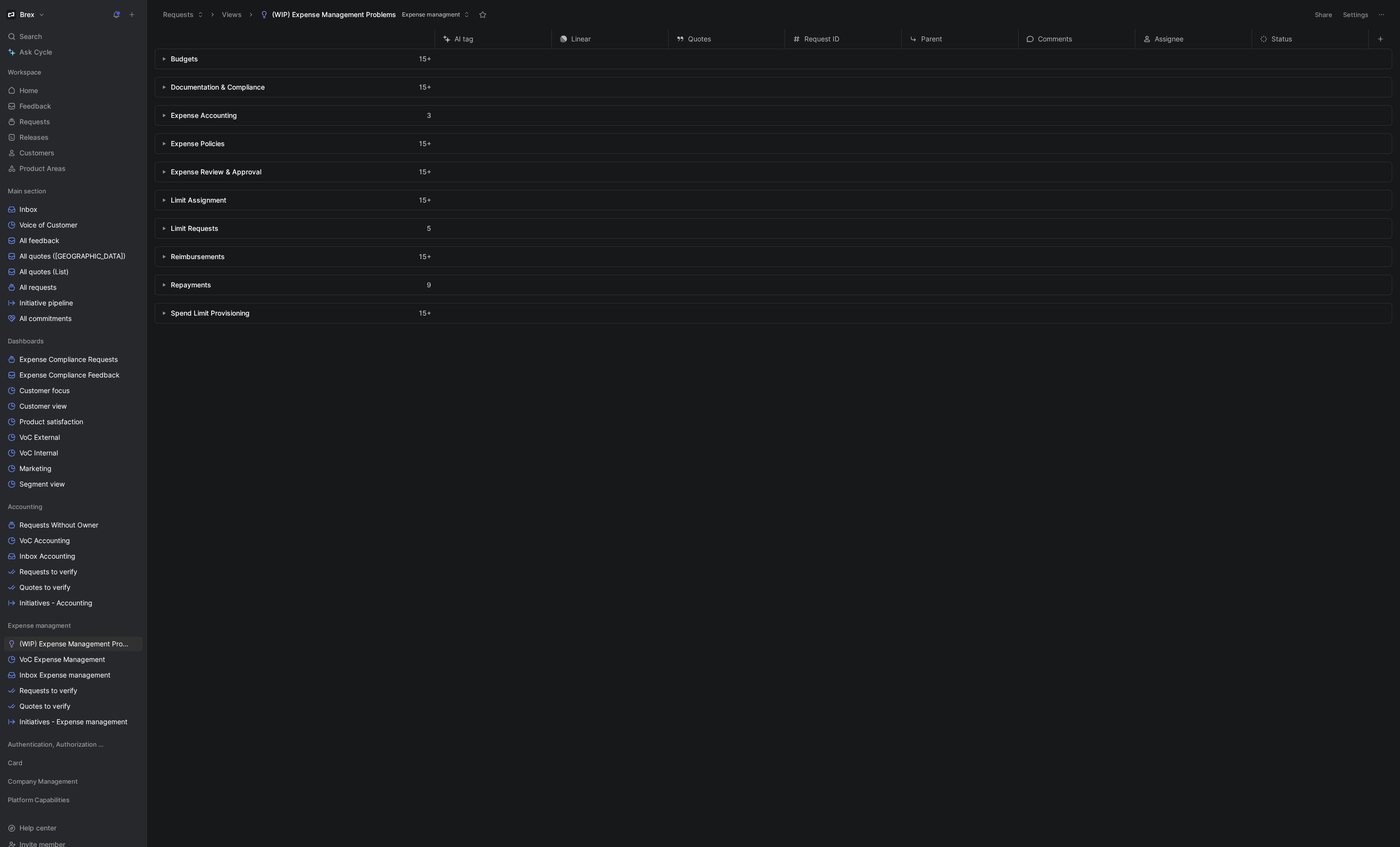
click at [164, 61] on button "button" at bounding box center [164, 59] width 10 height 10
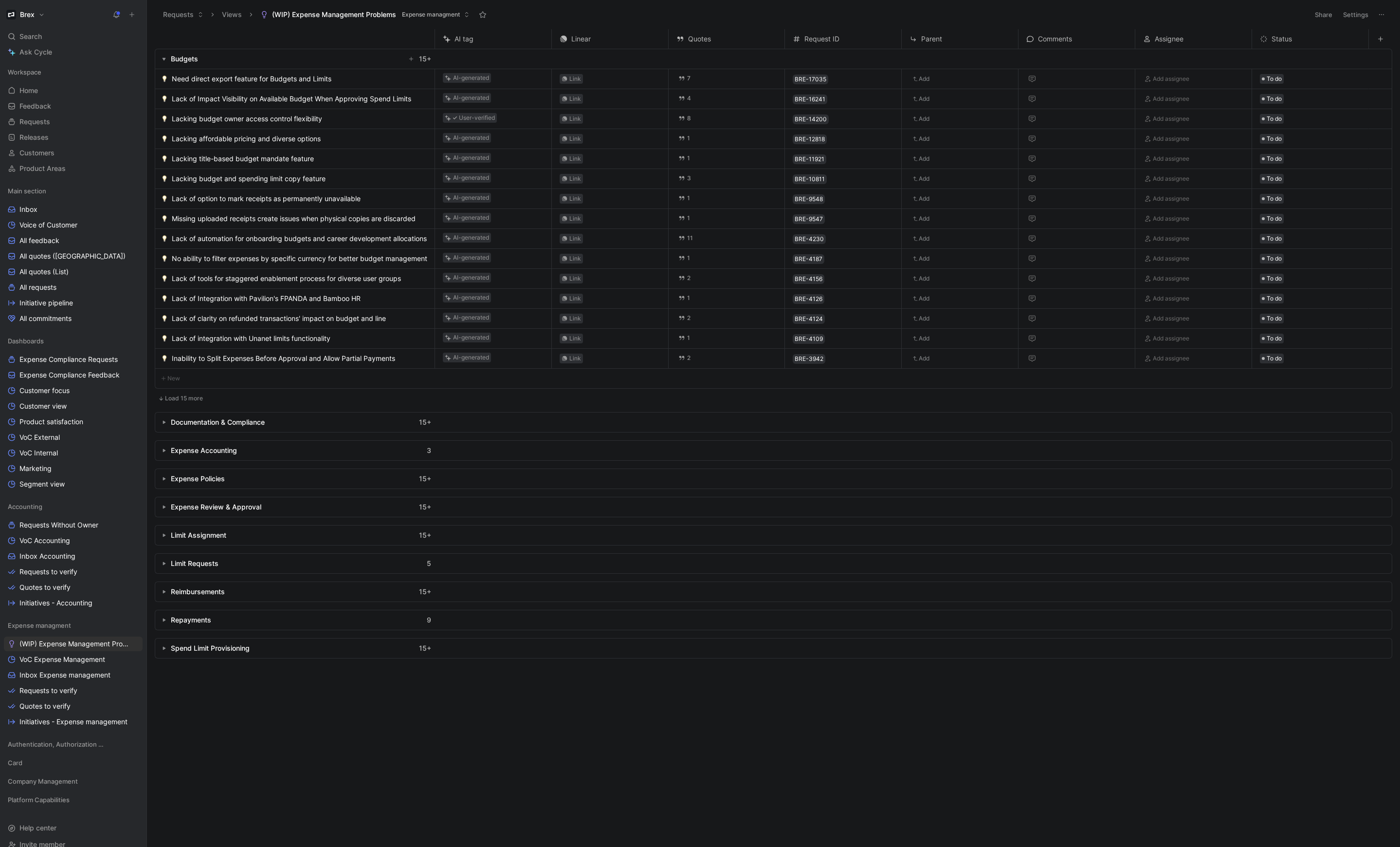
click at [171, 402] on button "Load 15 more" at bounding box center [180, 398] width 51 height 12
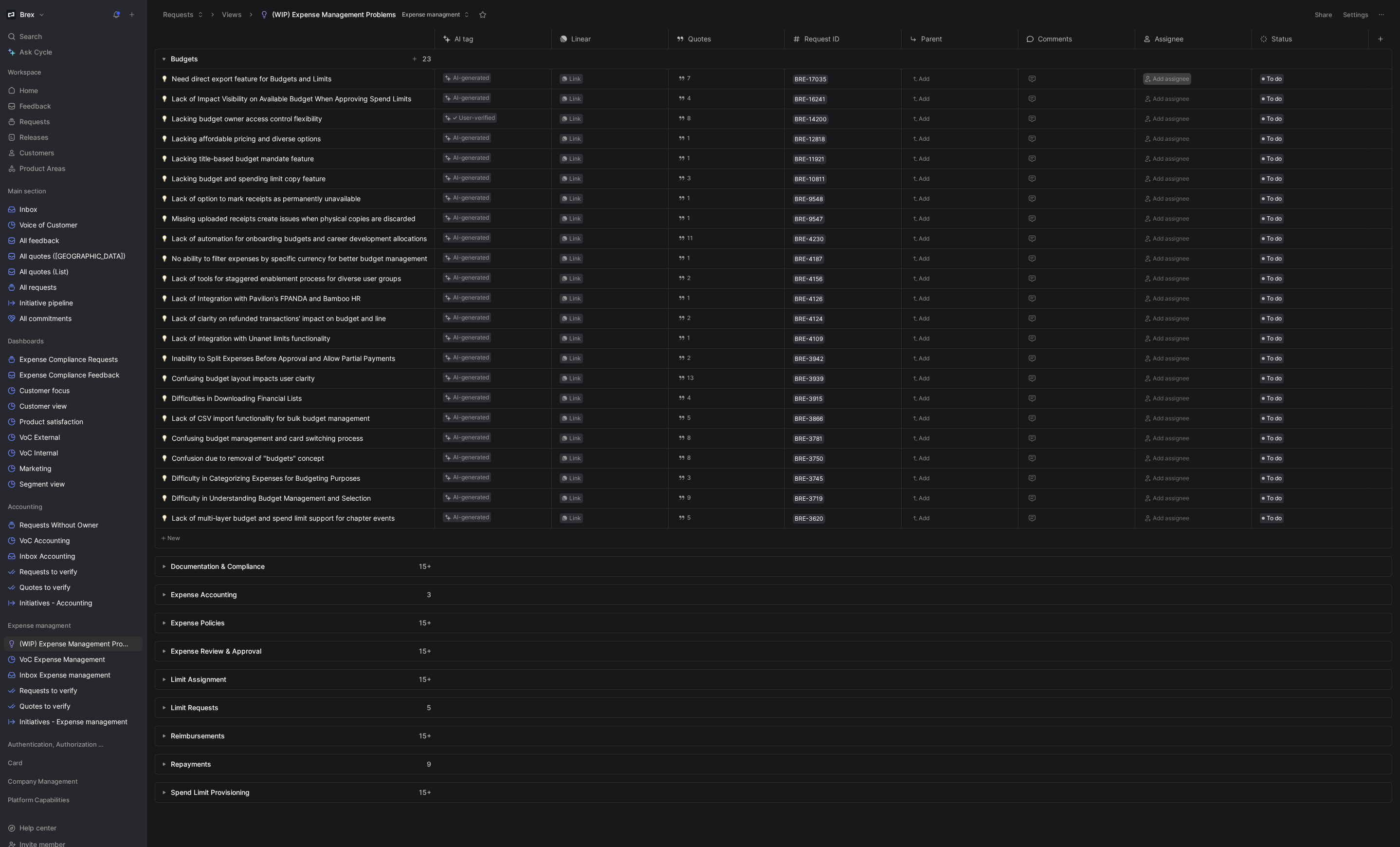
click at [928, 78] on span "Add assignee" at bounding box center [1171, 79] width 37 height 10
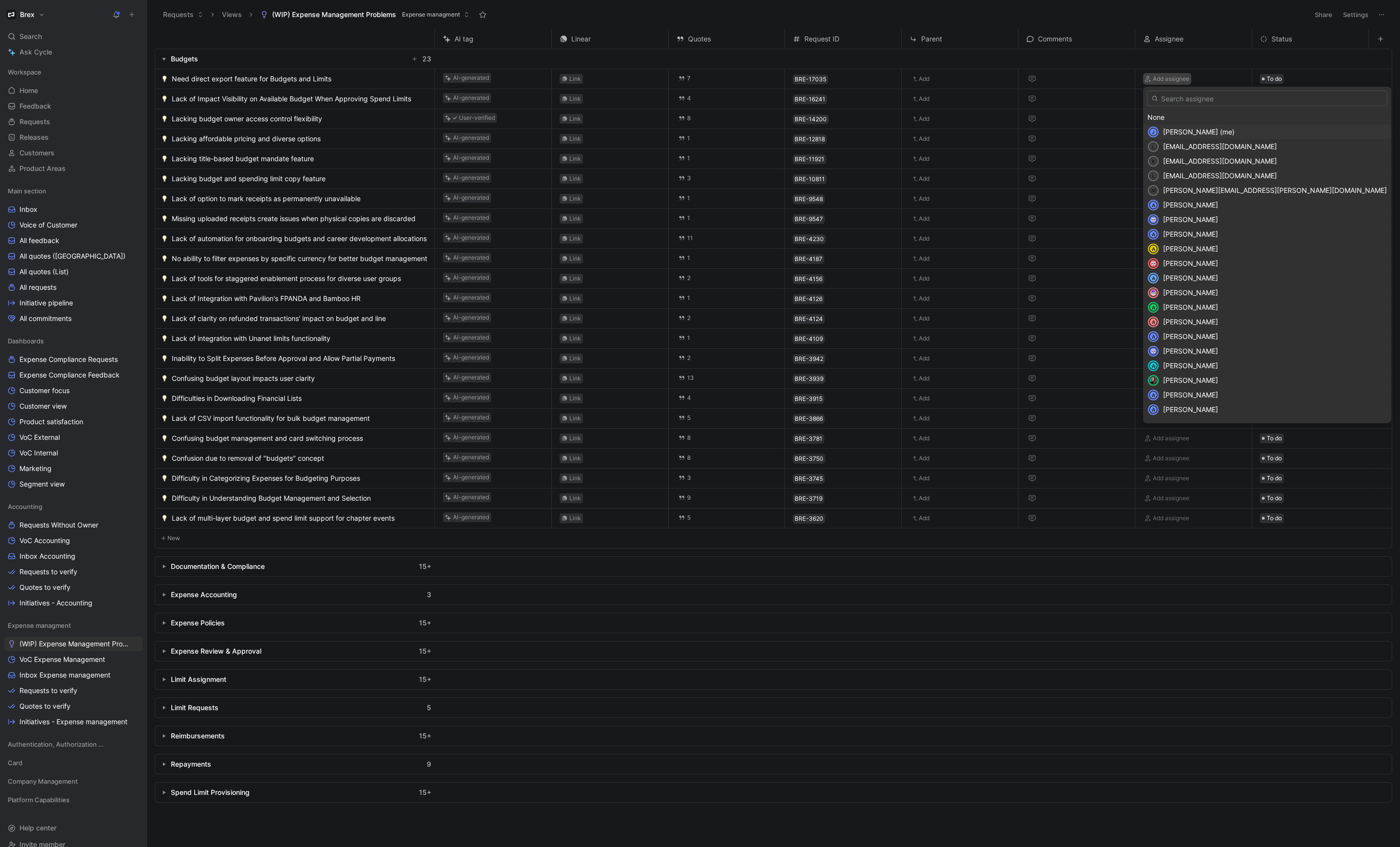
click at [928, 130] on div "J" at bounding box center [1153, 132] width 9 height 9
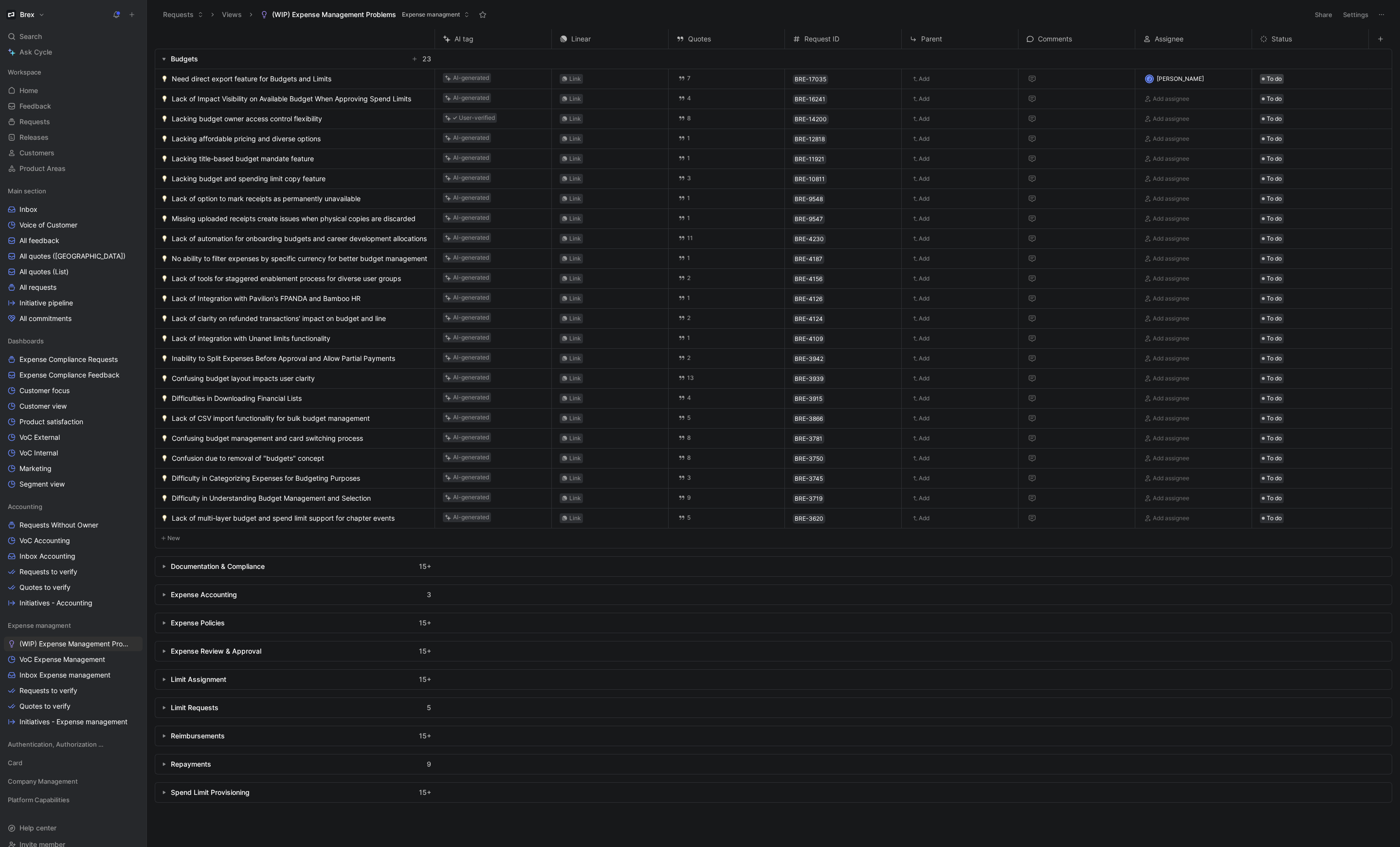
click at [928, 83] on div "To do" at bounding box center [1272, 79] width 20 height 10
click at [923, 78] on button "Add" at bounding box center [922, 78] width 24 height 12
click at [272, 78] on span "Need direct export feature for Budgets and Limits" at bounding box center [252, 78] width 159 height 12
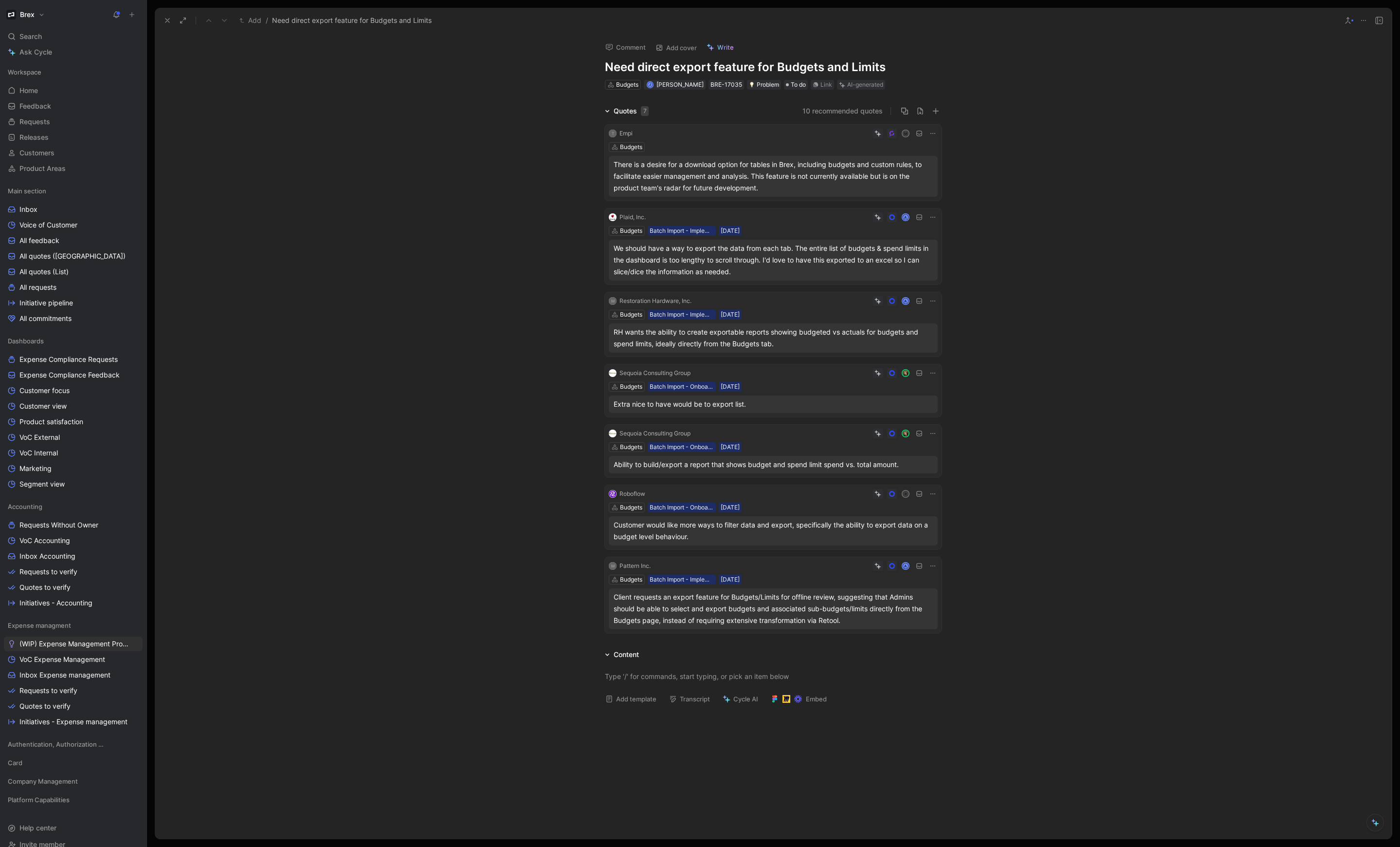
click at [711, 68] on h1 "Need direct export feature for Budgets and Limits" at bounding box center [773, 67] width 337 height 15
click at [607, 65] on h1 "Need direct export feature for Budgets and Limits" at bounding box center [773, 67] width 337 height 15
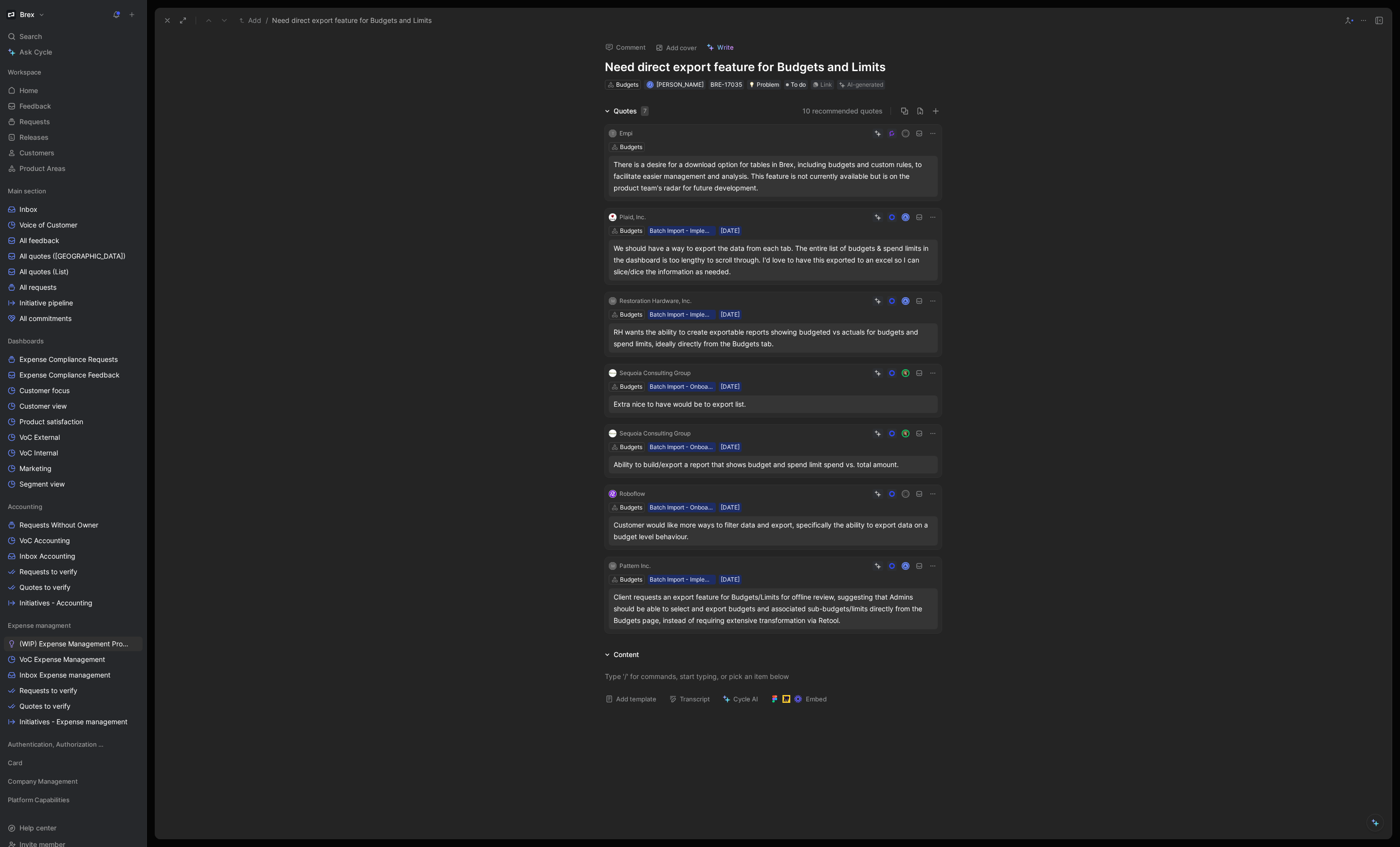
click at [607, 65] on h1 "Need direct export feature for Budgets and Limits" at bounding box center [773, 67] width 337 height 15
click at [616, 69] on h1 "Need direct export feature for Budgets and Limits" at bounding box center [773, 67] width 337 height 15
click at [605, 66] on h1 "Need direct export feature for Budgets and Limits" at bounding box center [773, 67] width 337 height 15
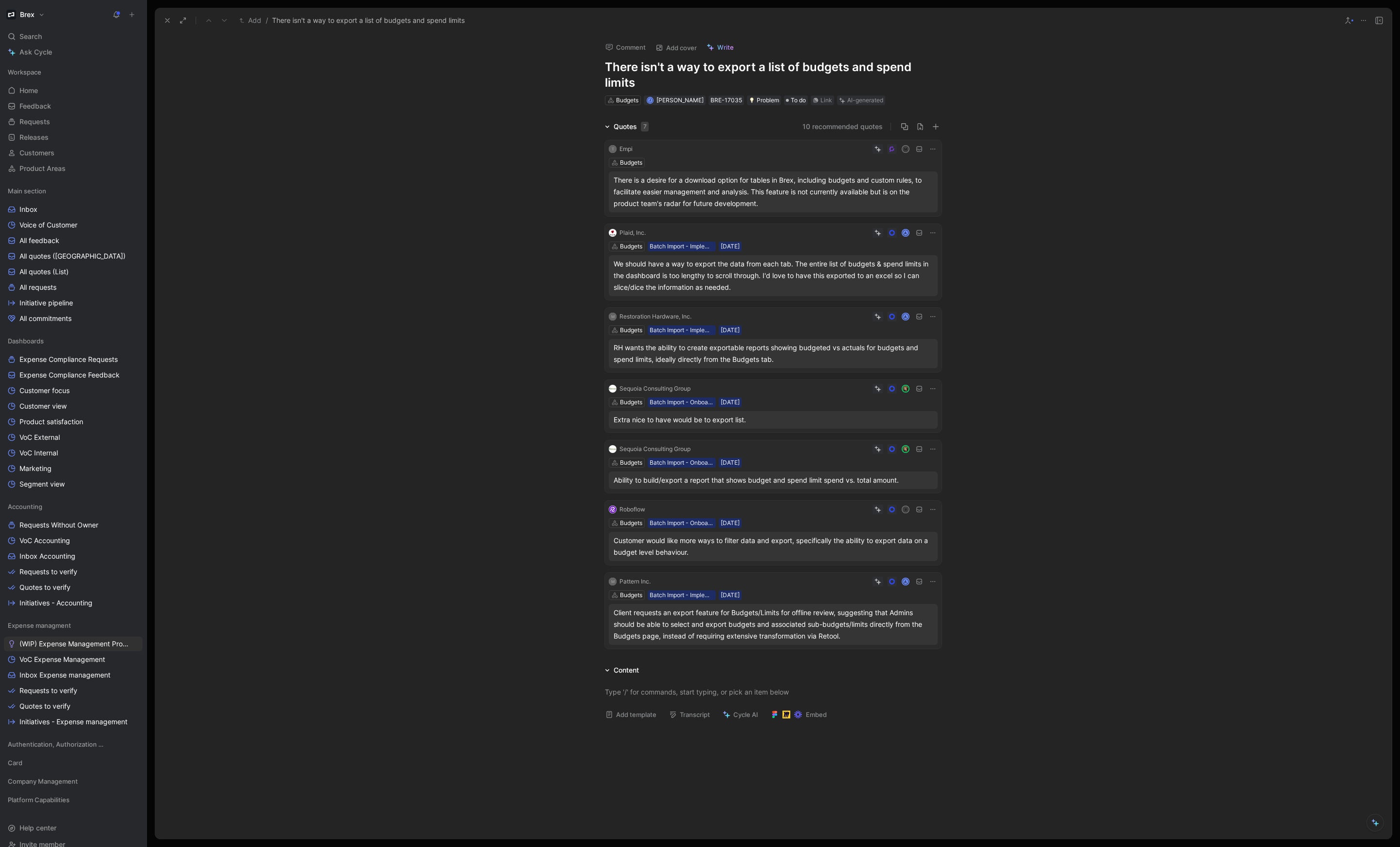
click at [555, 223] on div "Quotes 7 10 recommended quotes T Empi M Budgets There is a desire for a downloa…" at bounding box center [773, 386] width 1237 height 531
click at [866, 133] on button "Verify" at bounding box center [860, 133] width 33 height 14
click at [859, 216] on button "Verify" at bounding box center [860, 217] width 33 height 14
click at [807, 74] on h1 "There isn't a way to export a list of budgets and spend limits" at bounding box center [773, 75] width 337 height 31
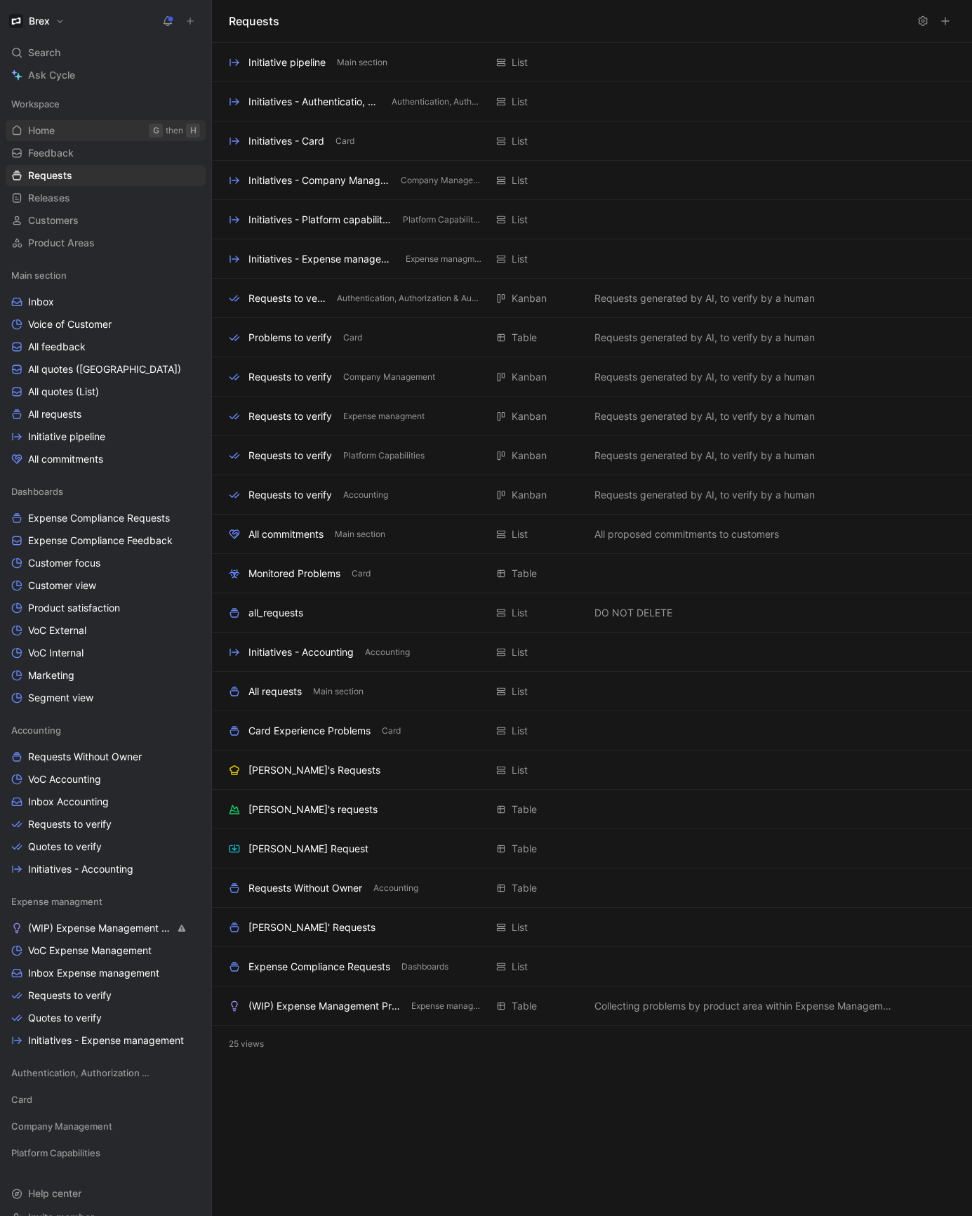
click at [51, 134] on span "Home" at bounding box center [41, 131] width 27 height 14
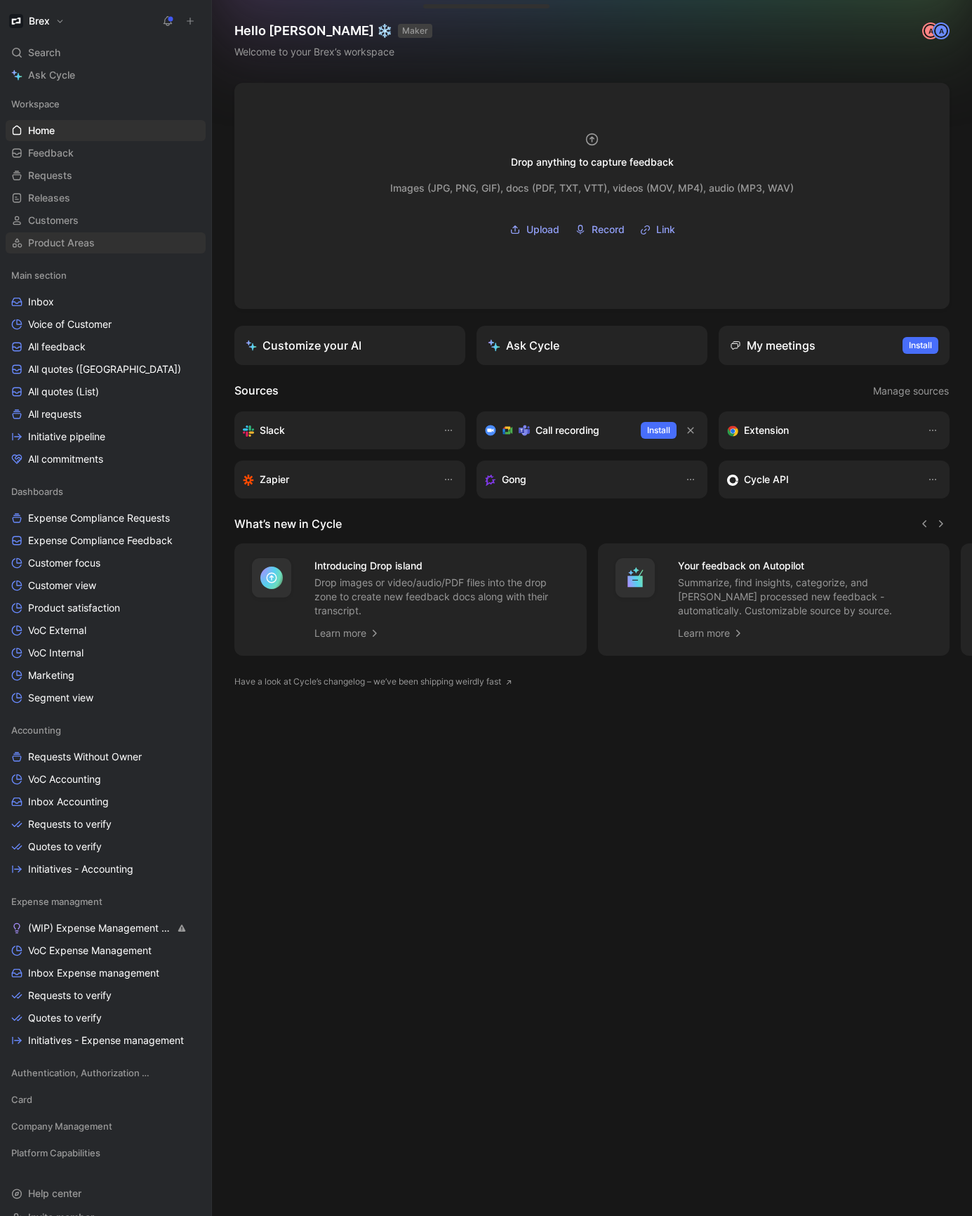
click at [58, 243] on span "Product Areas" at bounding box center [61, 243] width 67 height 14
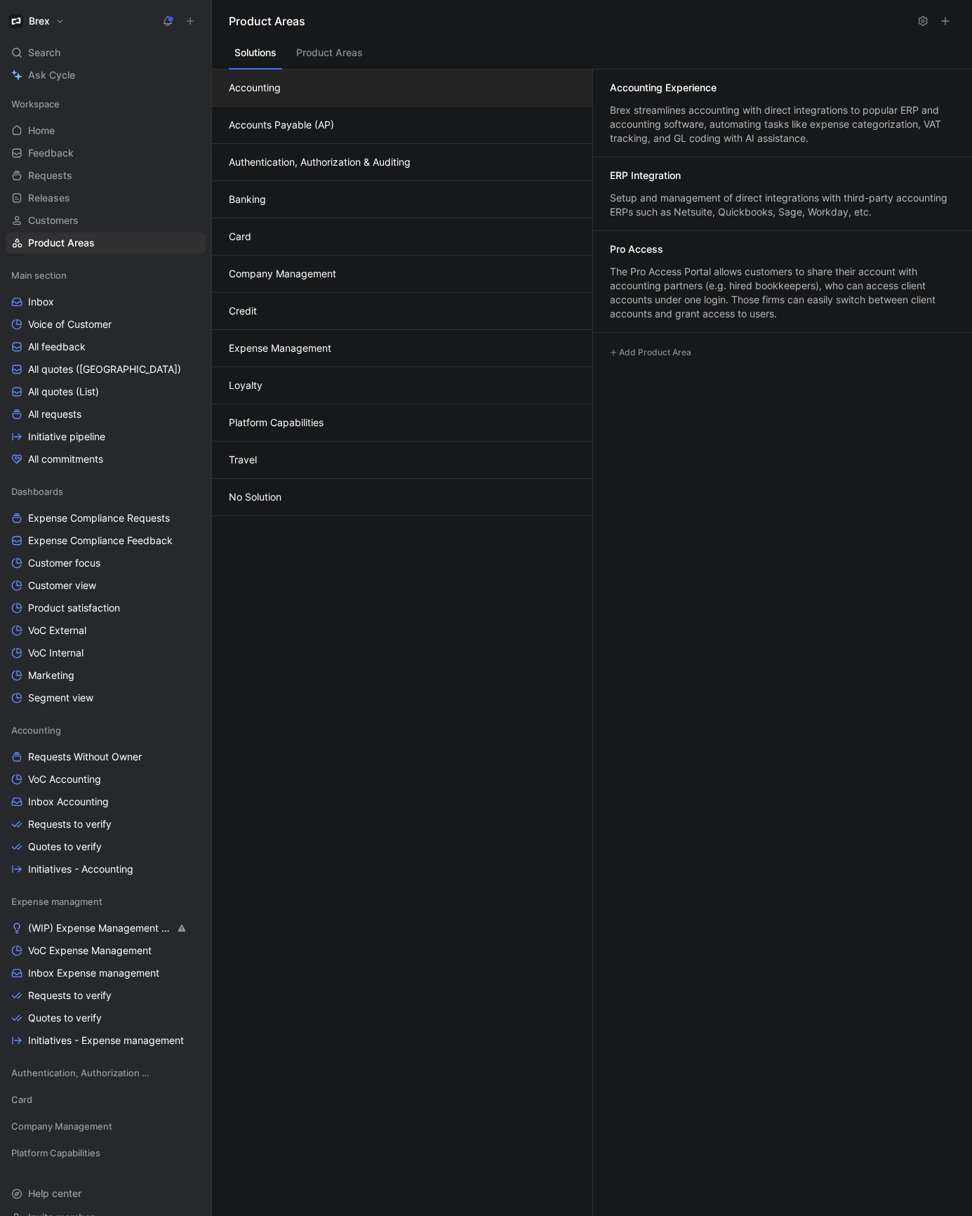
click at [332, 41] on div "Product Areas Solutions Product Areas Accounting Accounts Payable (AP) Authenti…" at bounding box center [592, 608] width 760 height 1216
click at [286, 343] on button "Expense Management" at bounding box center [402, 348] width 380 height 37
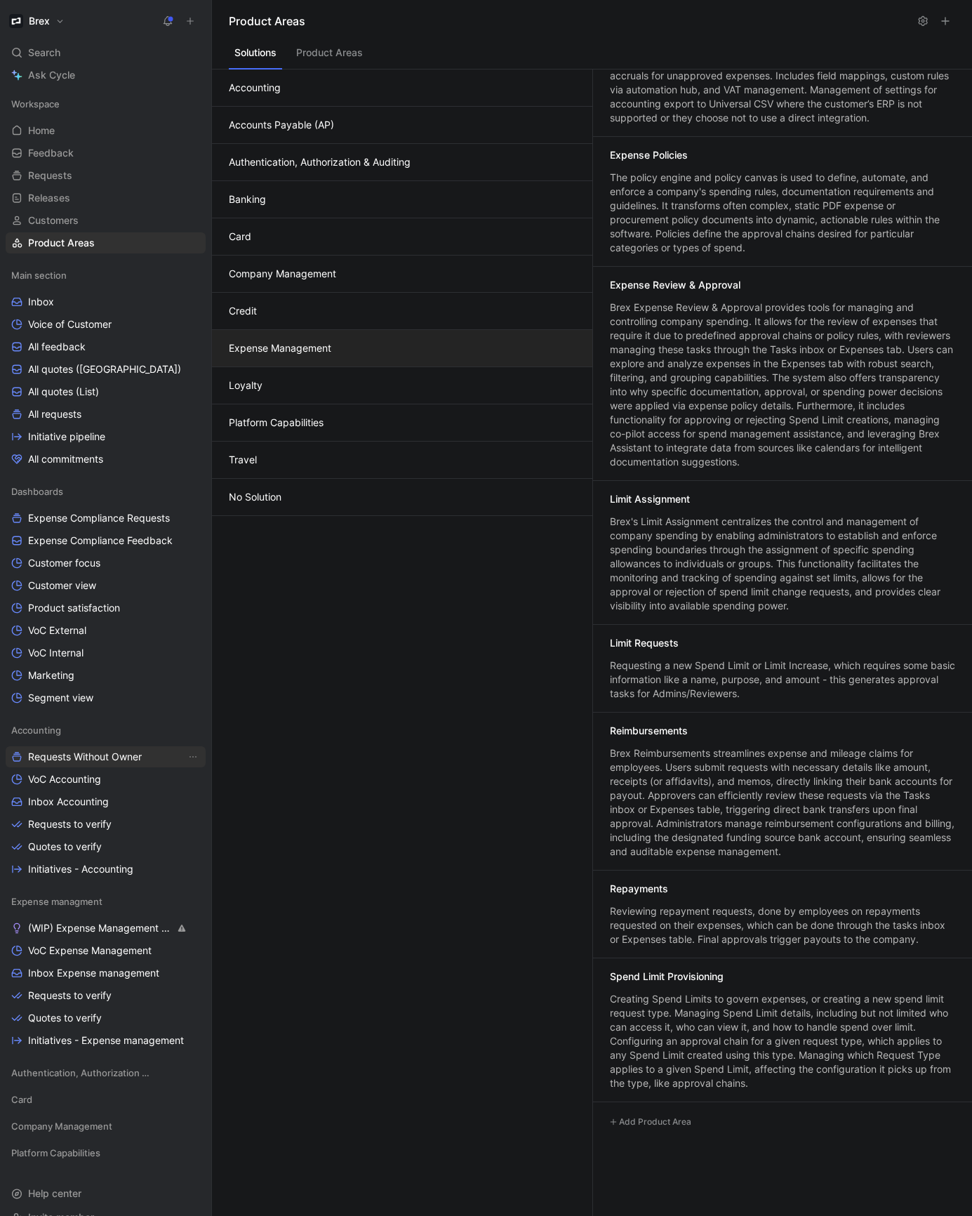
scroll to position [389, 0]
